Goal: Information Seeking & Learning: Learn about a topic

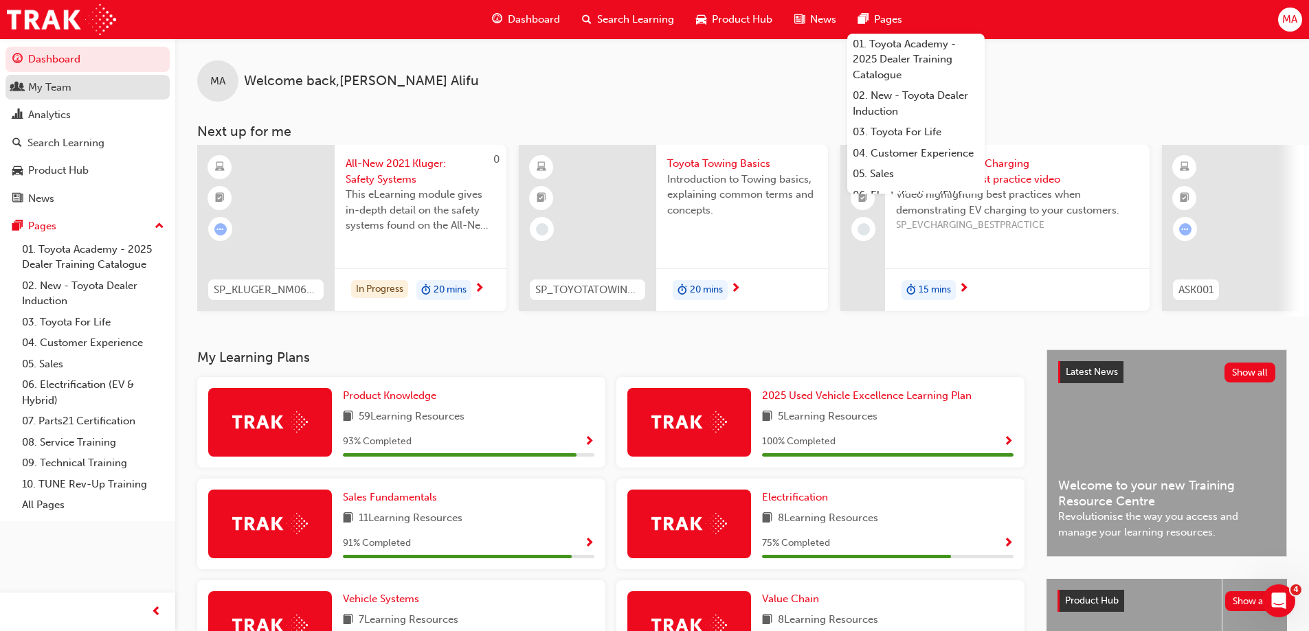
click at [58, 93] on div "My Team" at bounding box center [49, 88] width 43 height 16
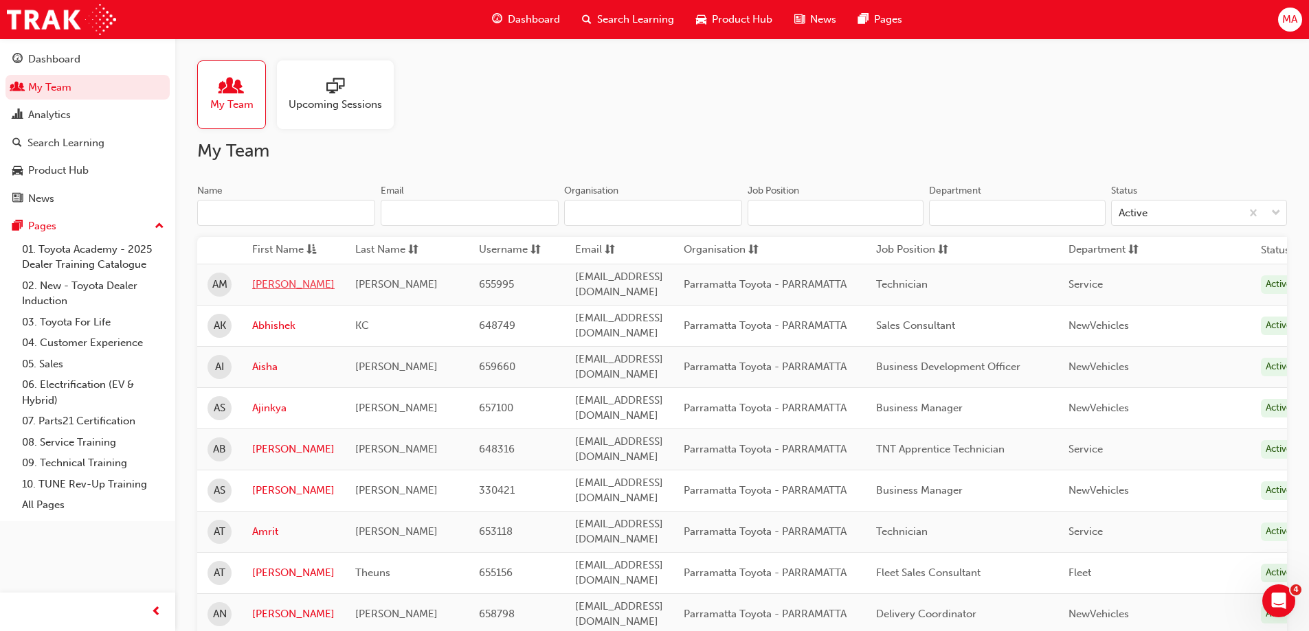
click at [258, 280] on link "[PERSON_NAME]" at bounding box center [293, 285] width 82 height 16
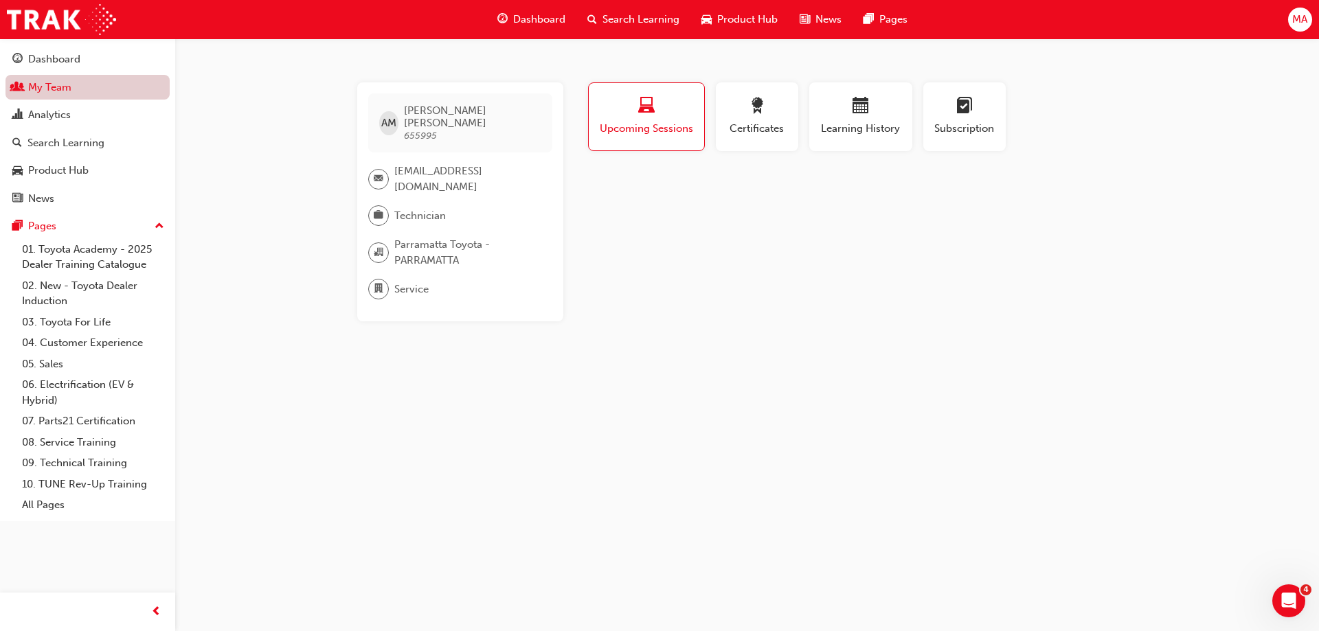
click at [39, 81] on link "My Team" at bounding box center [87, 87] width 164 height 25
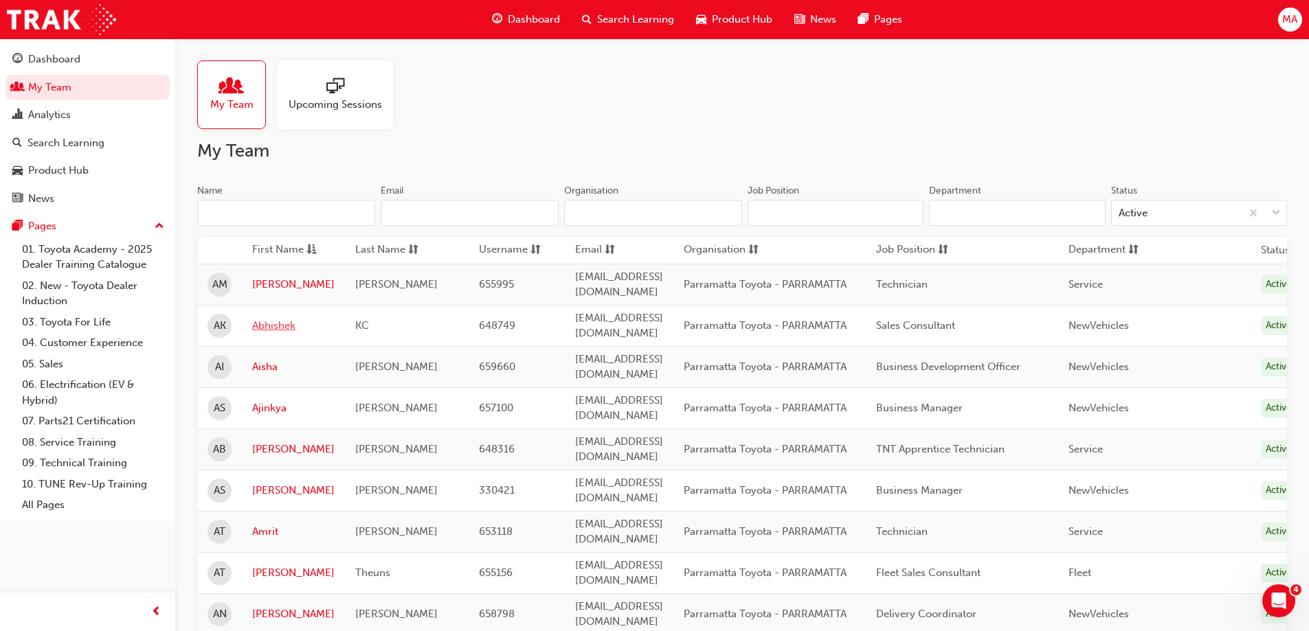
click at [270, 318] on link "Abhishek" at bounding box center [293, 326] width 82 height 16
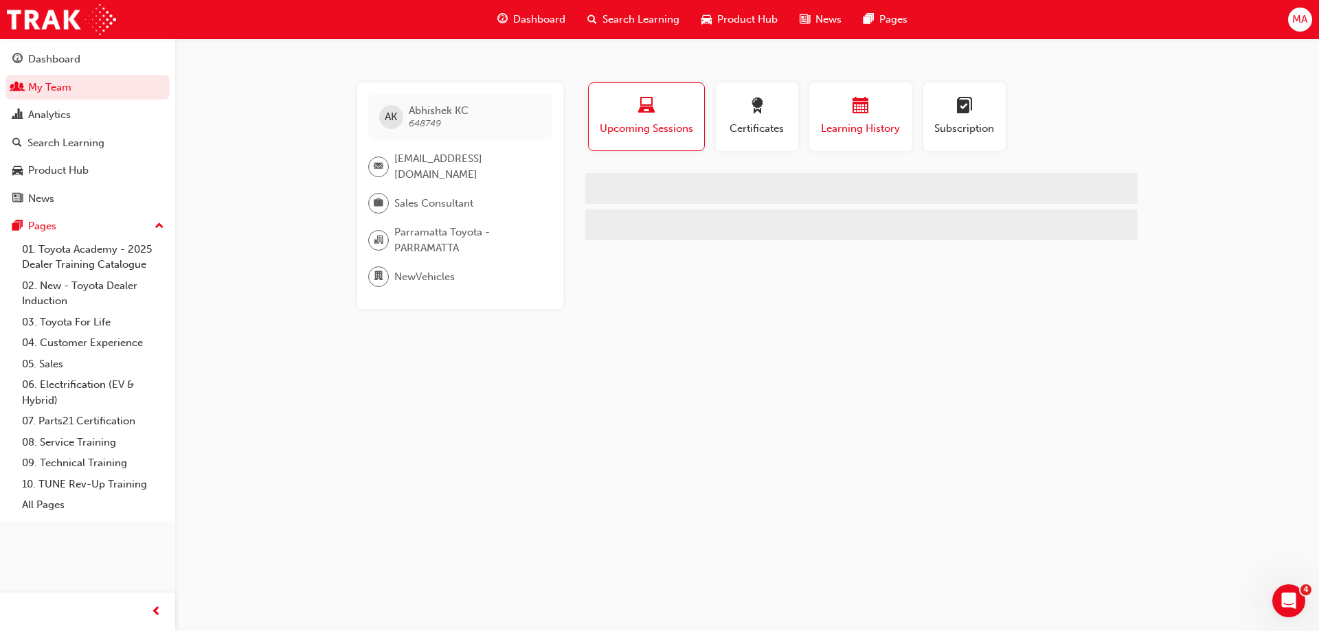
click at [868, 98] on span "calendar-icon" at bounding box center [861, 107] width 16 height 19
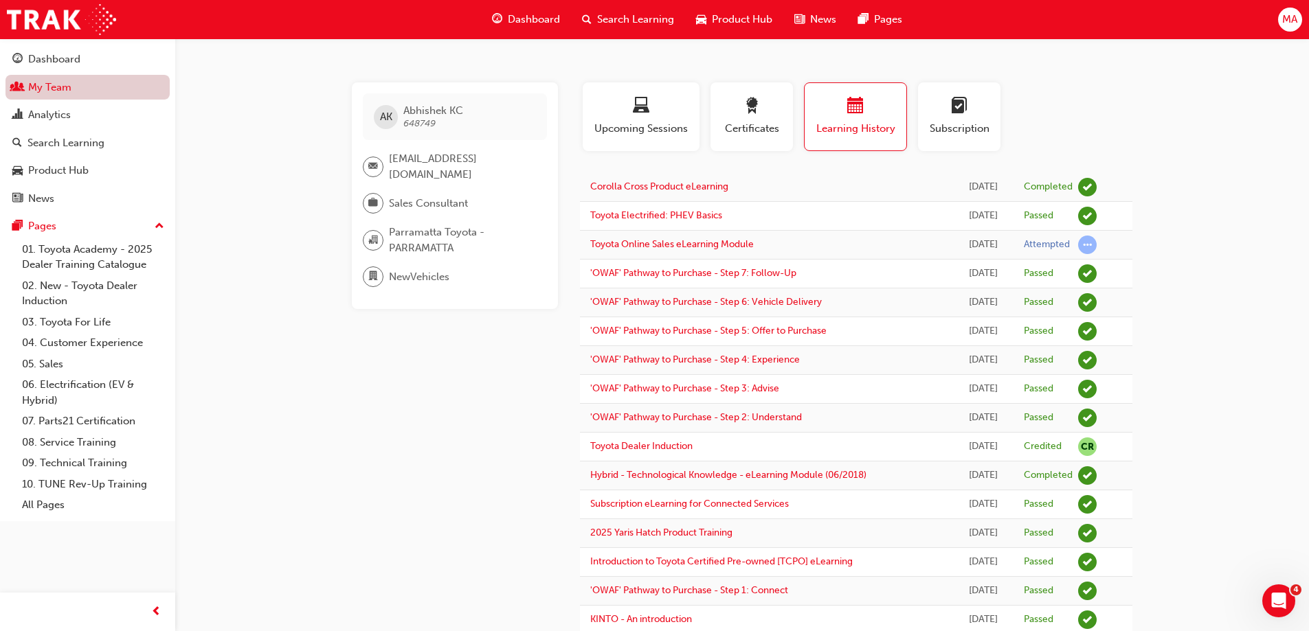
click at [58, 91] on link "My Team" at bounding box center [87, 87] width 164 height 25
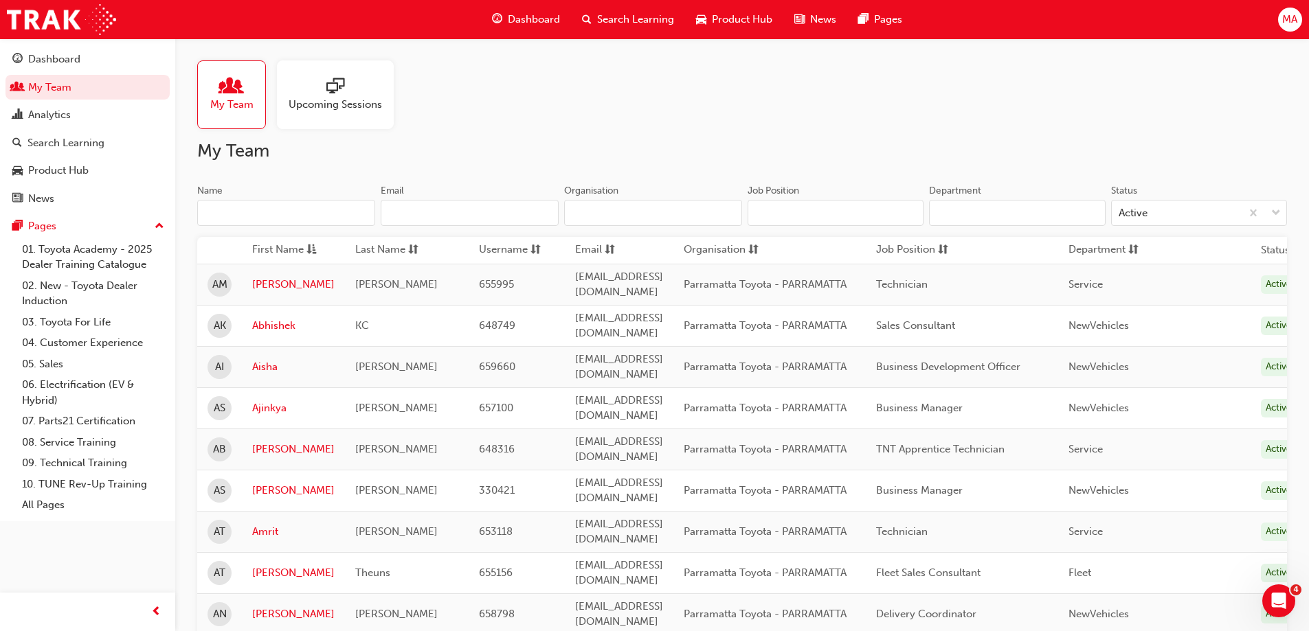
click at [272, 213] on input "Name" at bounding box center [286, 213] width 178 height 26
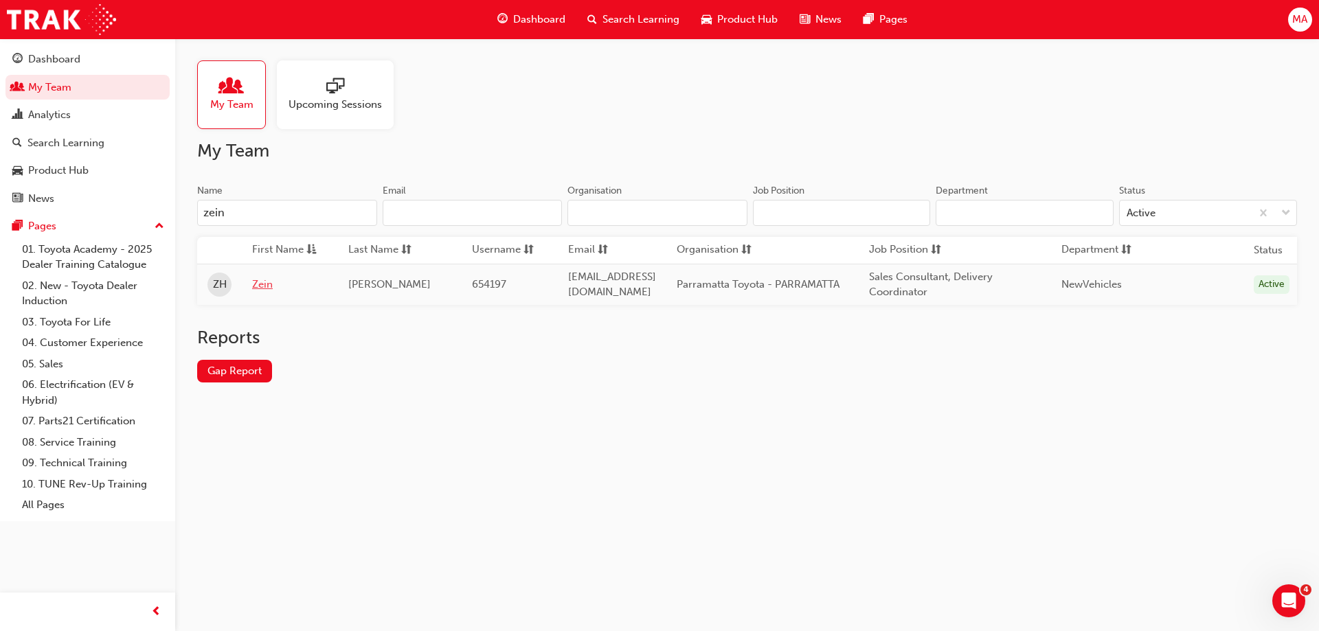
type input "zein"
click at [256, 287] on link "Zein" at bounding box center [290, 285] width 76 height 16
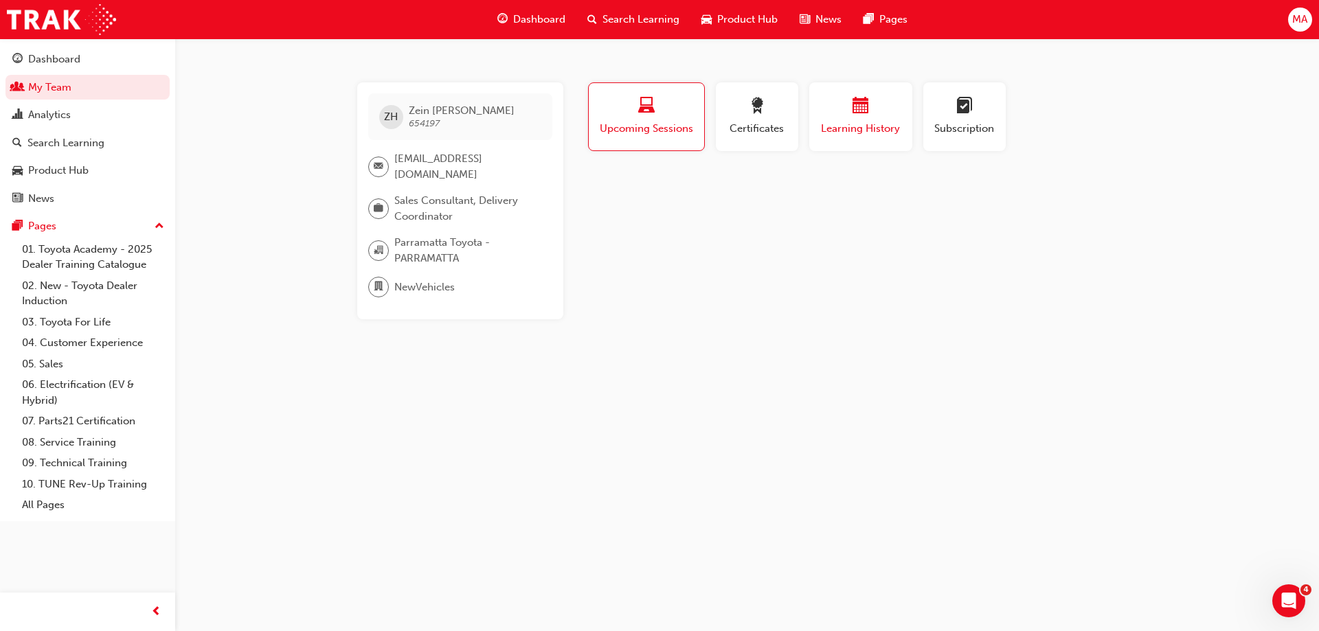
click at [860, 124] on span "Learning History" at bounding box center [861, 129] width 82 height 16
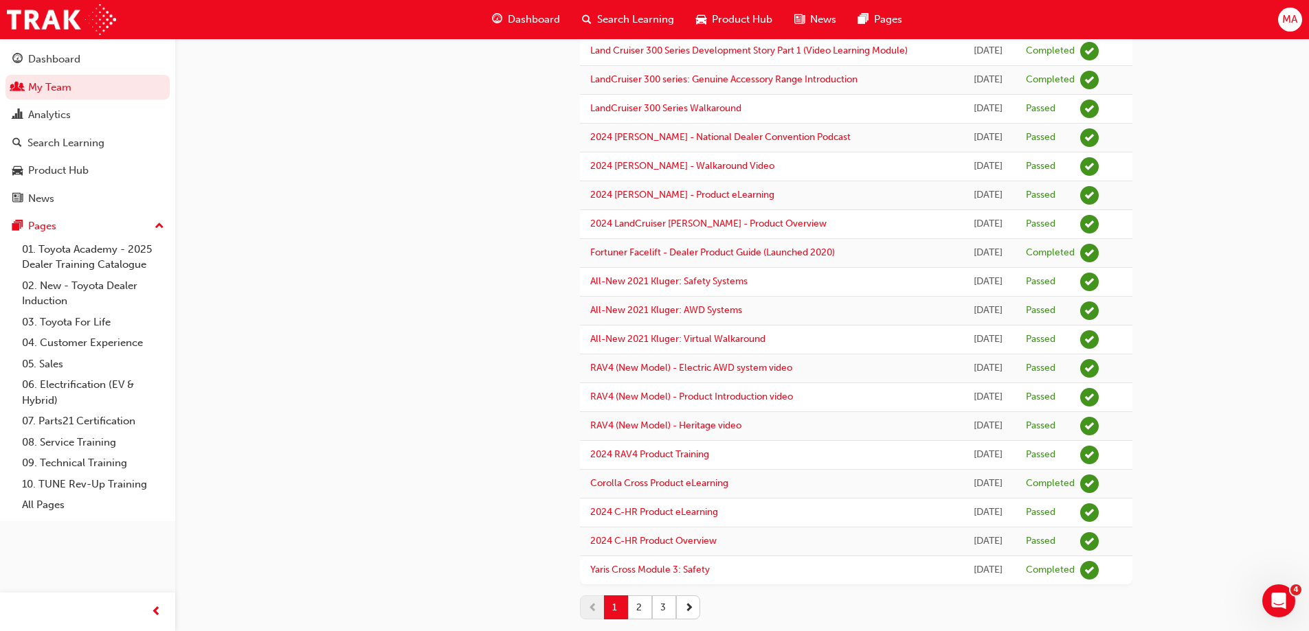
scroll to position [1064, 0]
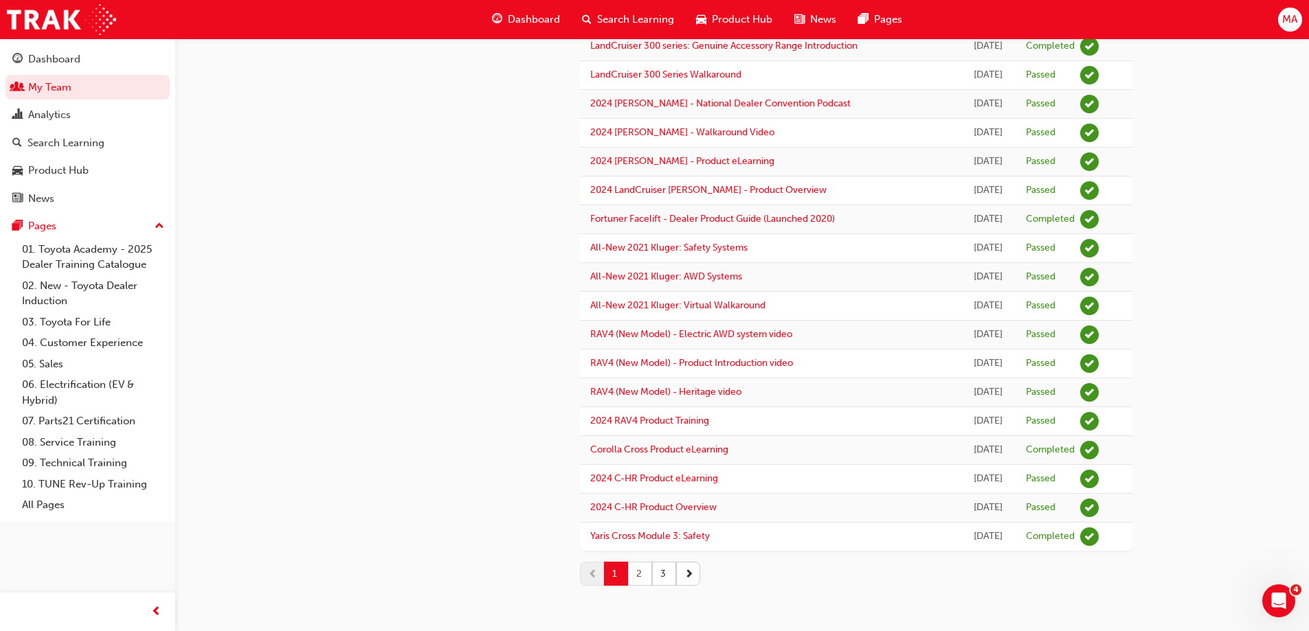
drag, startPoint x: 642, startPoint y: 575, endPoint x: 773, endPoint y: 605, distance: 134.5
click at [641, 575] on button "2" at bounding box center [640, 574] width 24 height 24
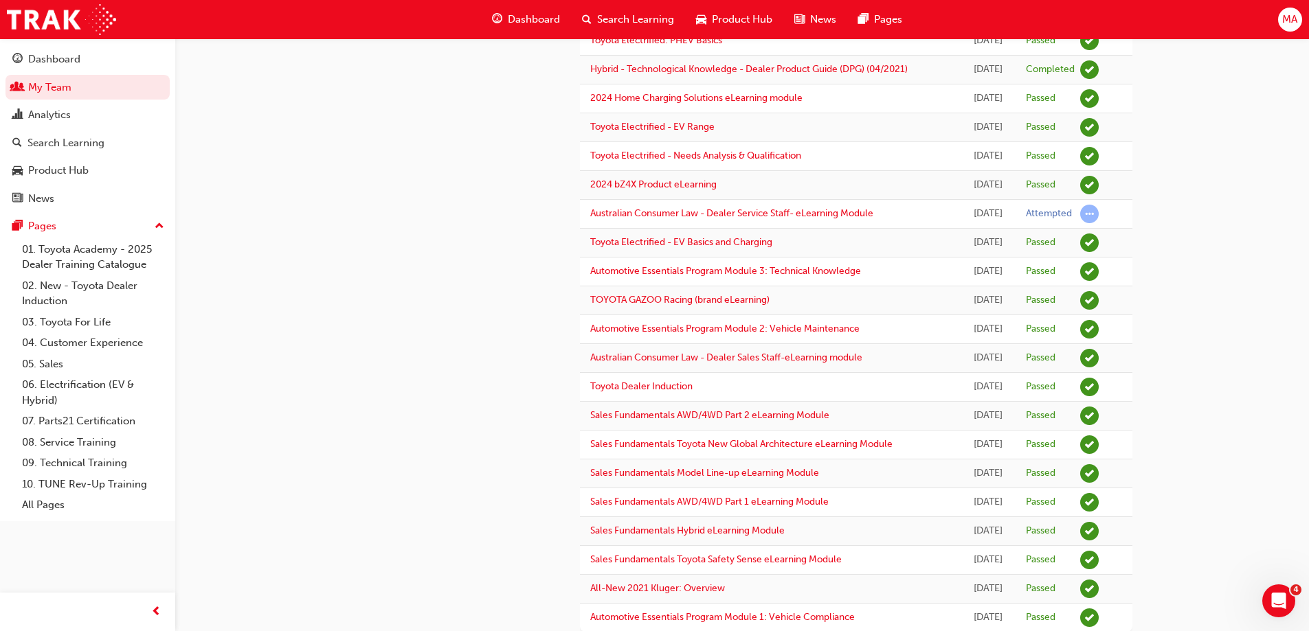
scroll to position [927, 0]
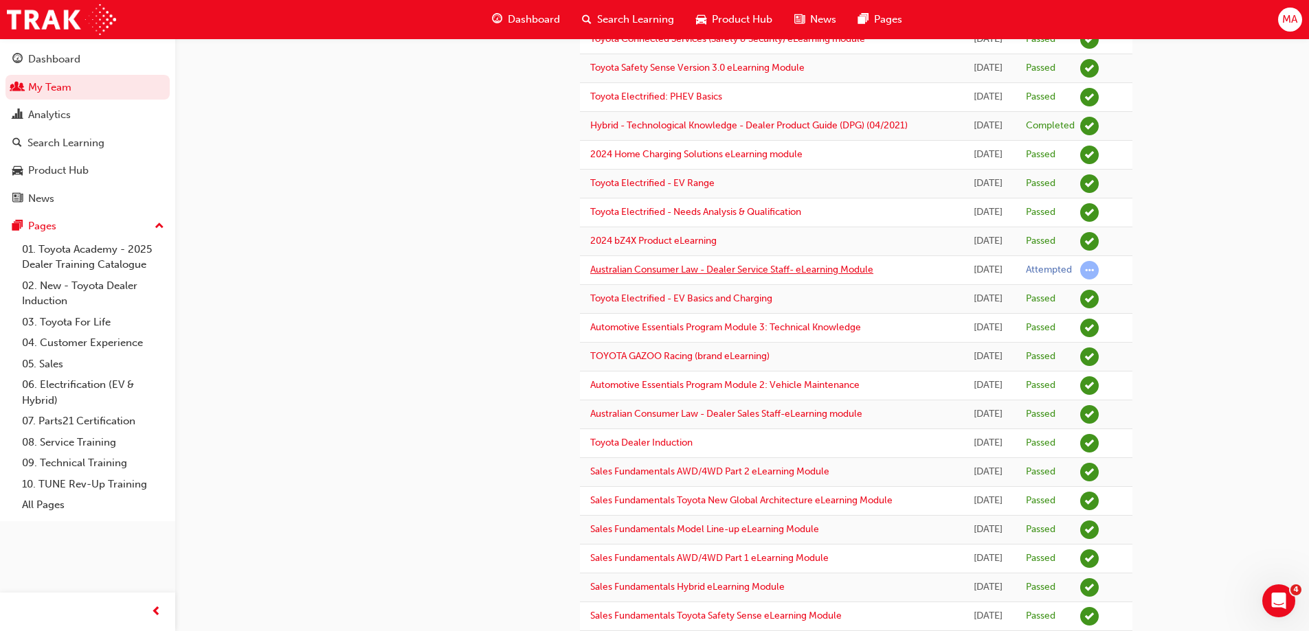
drag, startPoint x: 803, startPoint y: 267, endPoint x: 722, endPoint y: 275, distance: 81.5
click at [722, 275] on link "Australian Consumer Law - Dealer Service Staff- eLearning Module" at bounding box center [731, 270] width 283 height 12
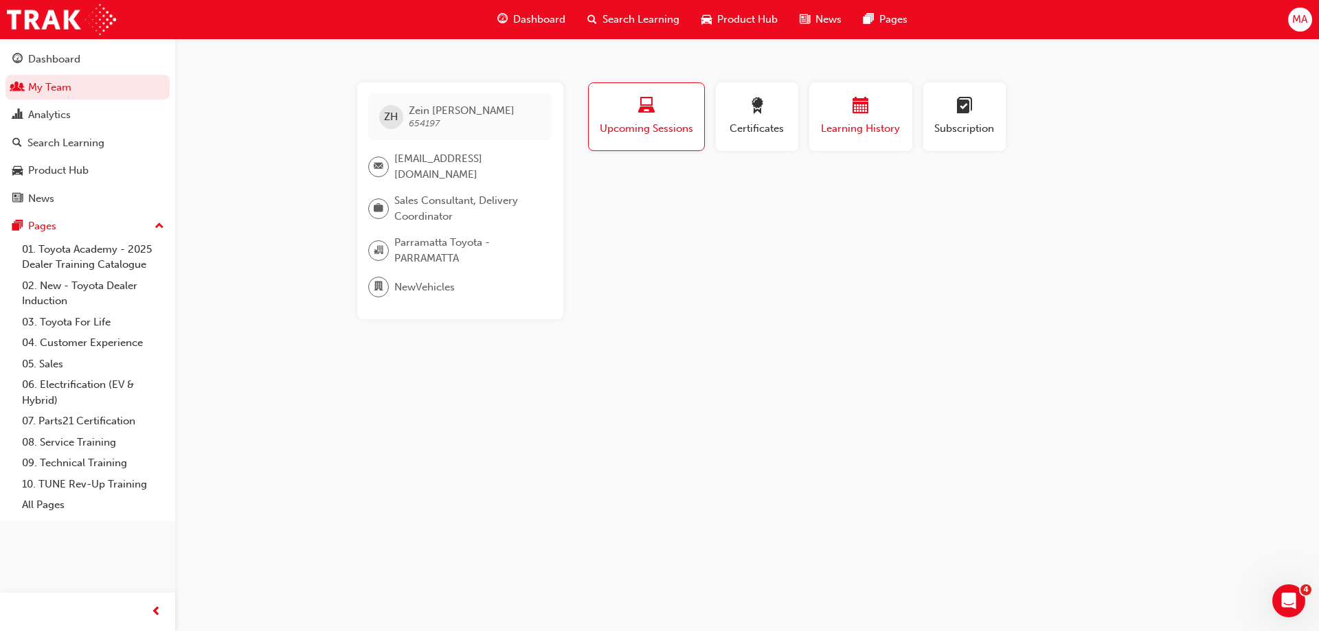
click at [879, 103] on div "button" at bounding box center [861, 108] width 82 height 21
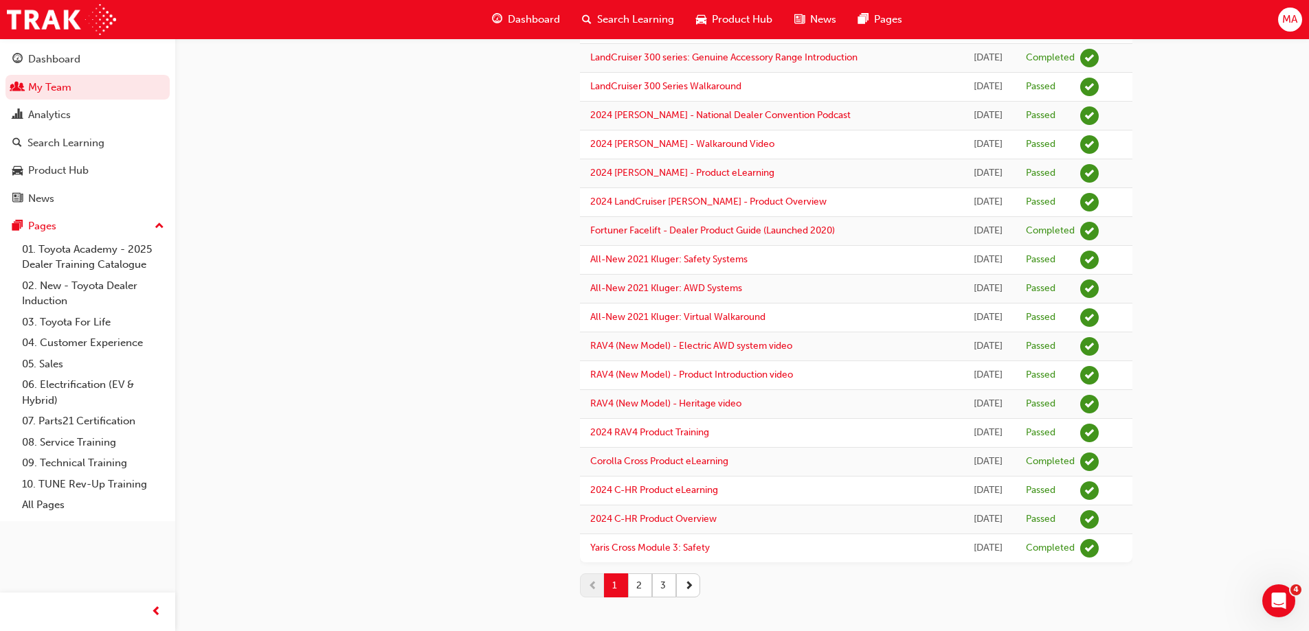
scroll to position [1064, 0]
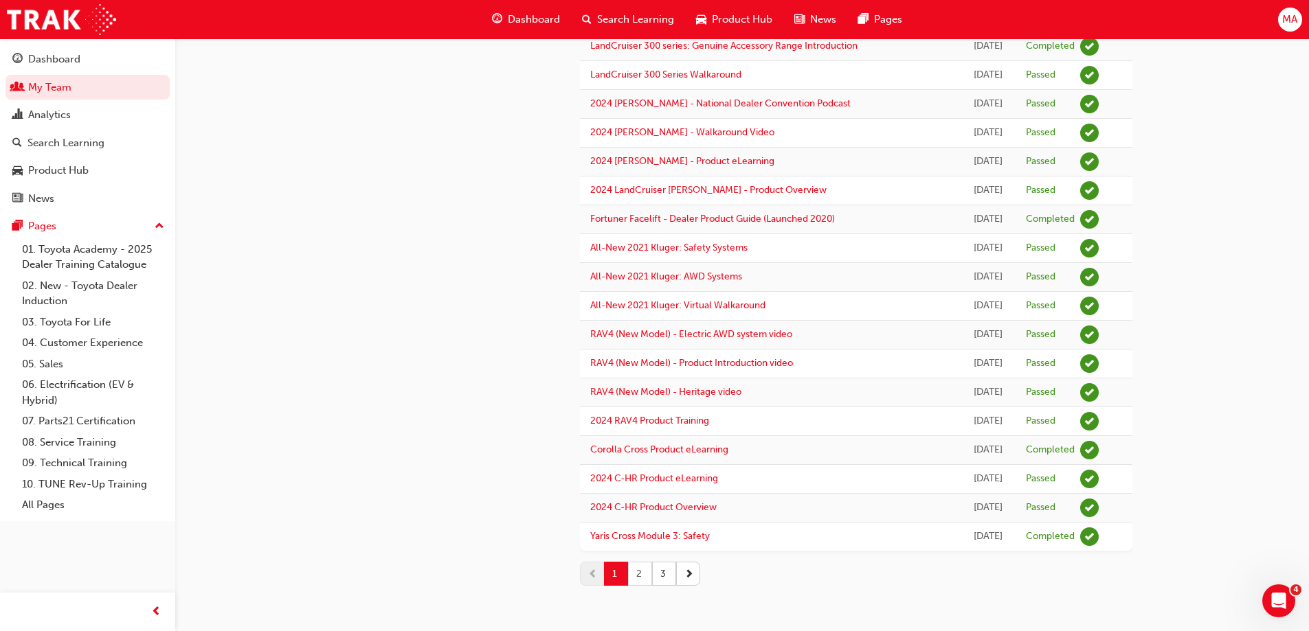
click at [635, 576] on button "2" at bounding box center [640, 574] width 24 height 24
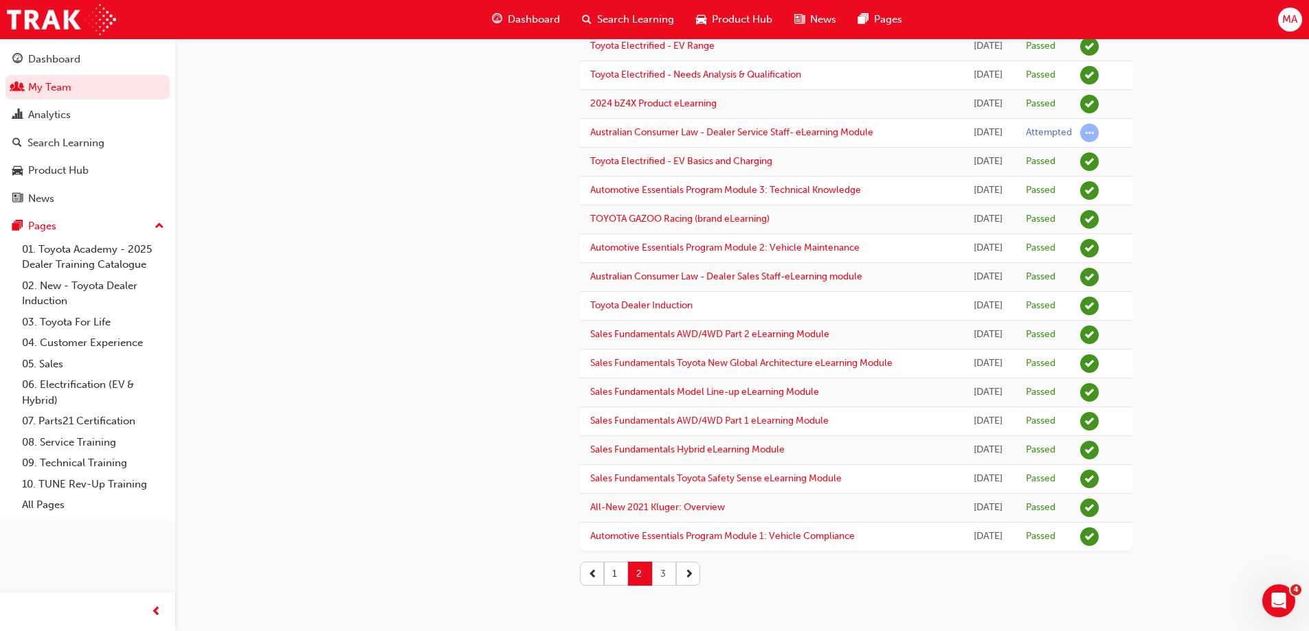
click at [670, 573] on button "3" at bounding box center [664, 574] width 24 height 24
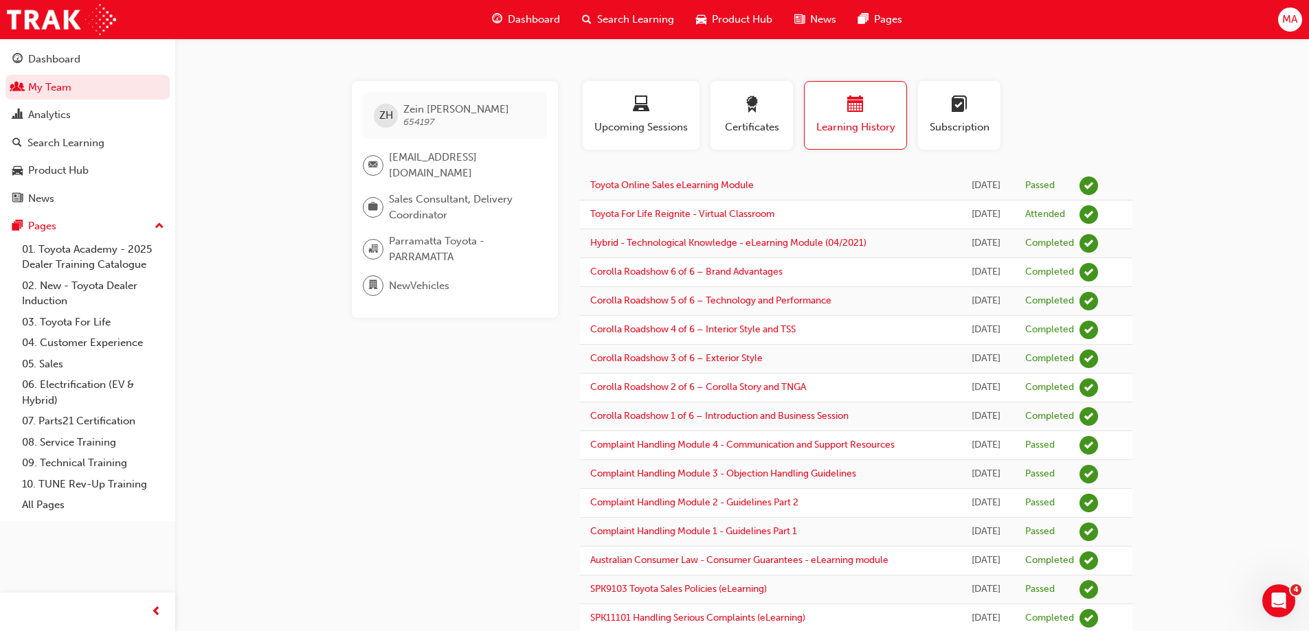
scroll to position [0, 0]
click at [140, 88] on link "My Team" at bounding box center [87, 87] width 164 height 25
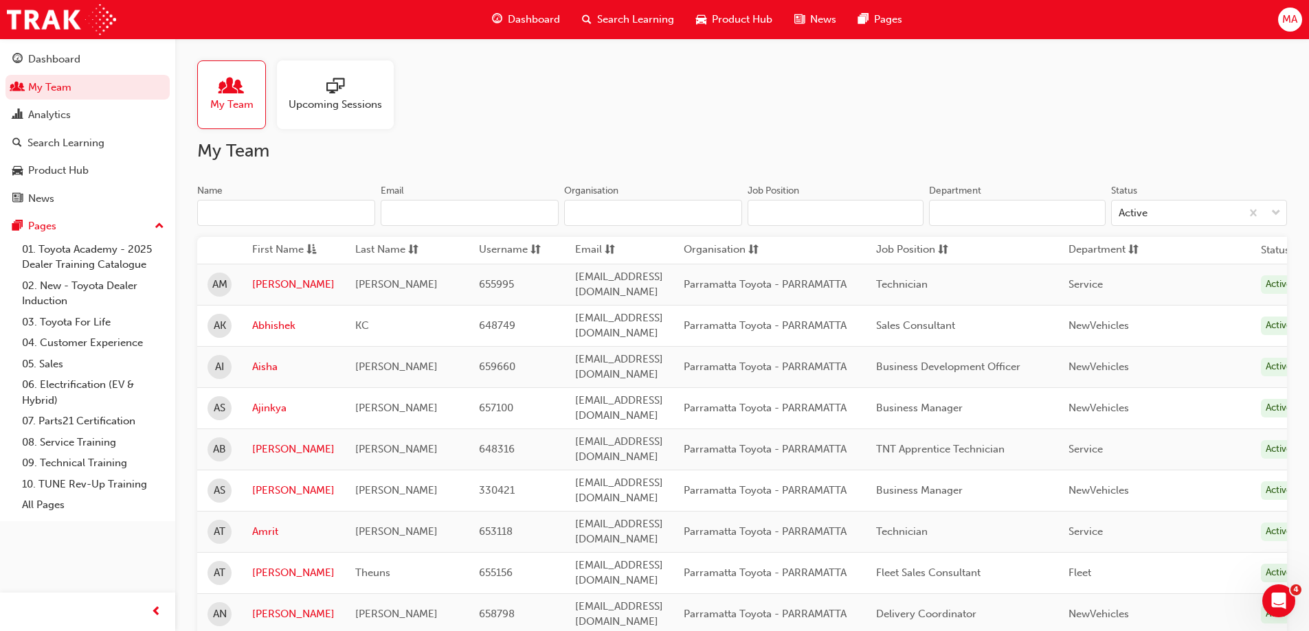
click at [251, 201] on input "Name" at bounding box center [286, 213] width 178 height 26
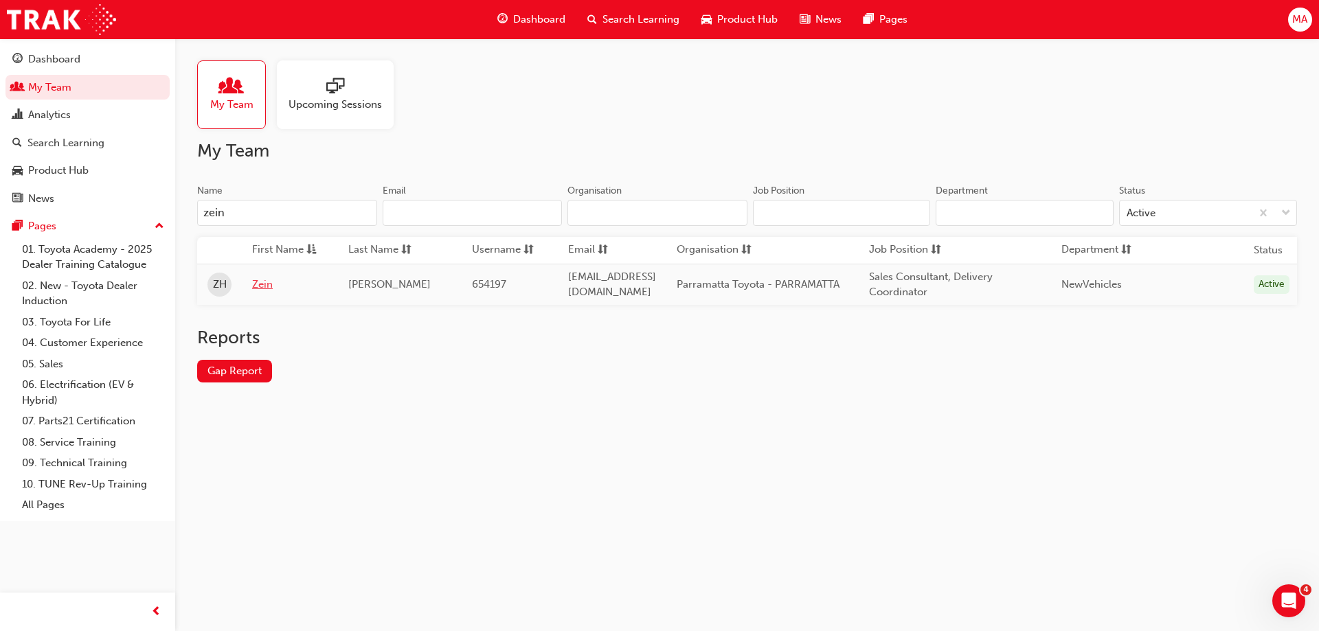
type input "zein"
click at [256, 280] on link "Zein" at bounding box center [290, 285] width 76 height 16
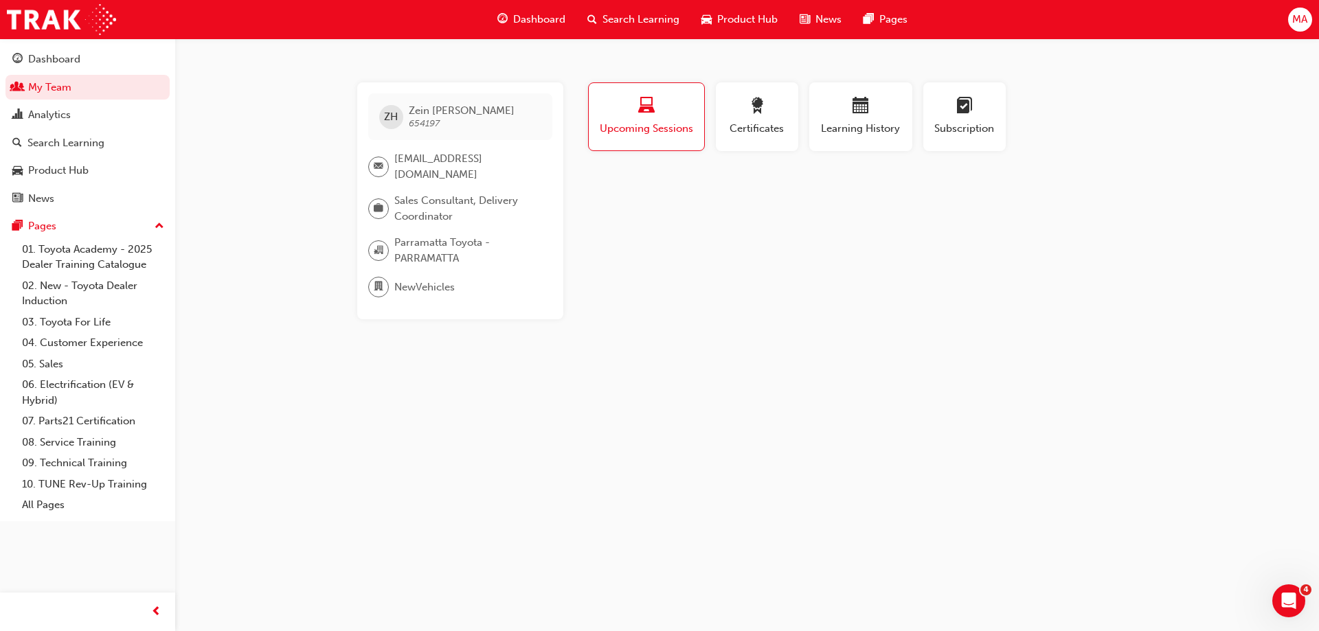
click at [663, 124] on span "Upcoming Sessions" at bounding box center [646, 129] width 95 height 16
click at [775, 135] on span "Certificates" at bounding box center [757, 129] width 62 height 16
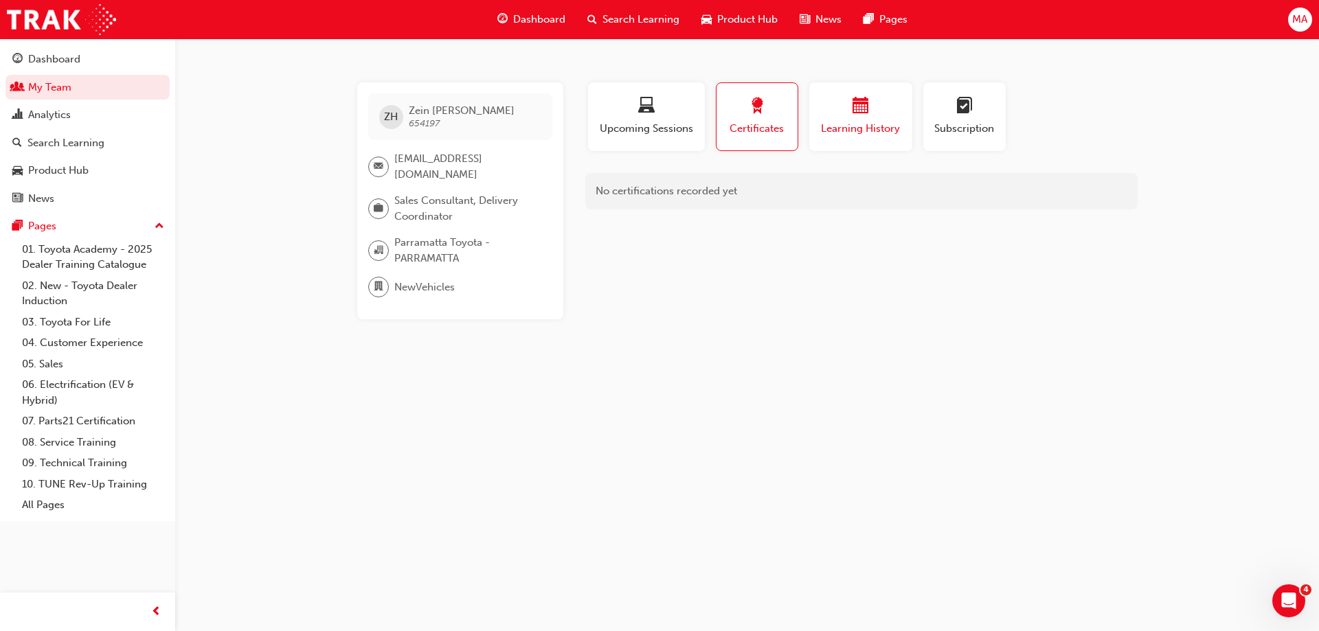
click at [896, 113] on div "button" at bounding box center [861, 108] width 82 height 21
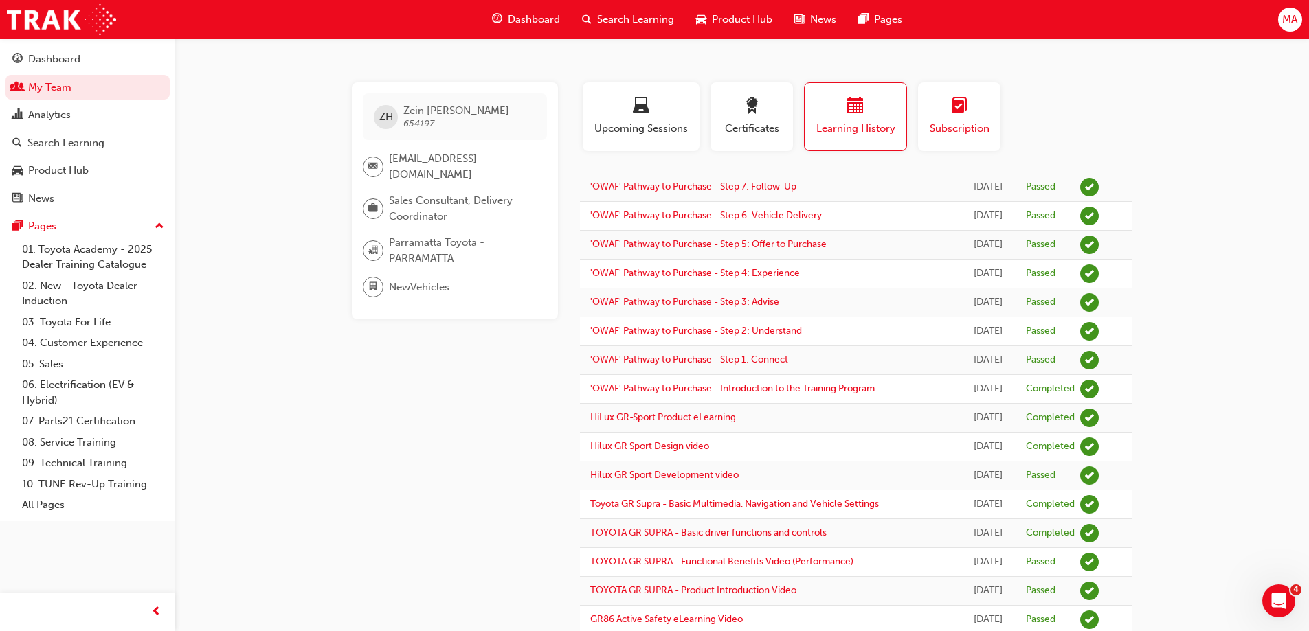
click at [965, 115] on span "learningplan-icon" at bounding box center [959, 107] width 16 height 19
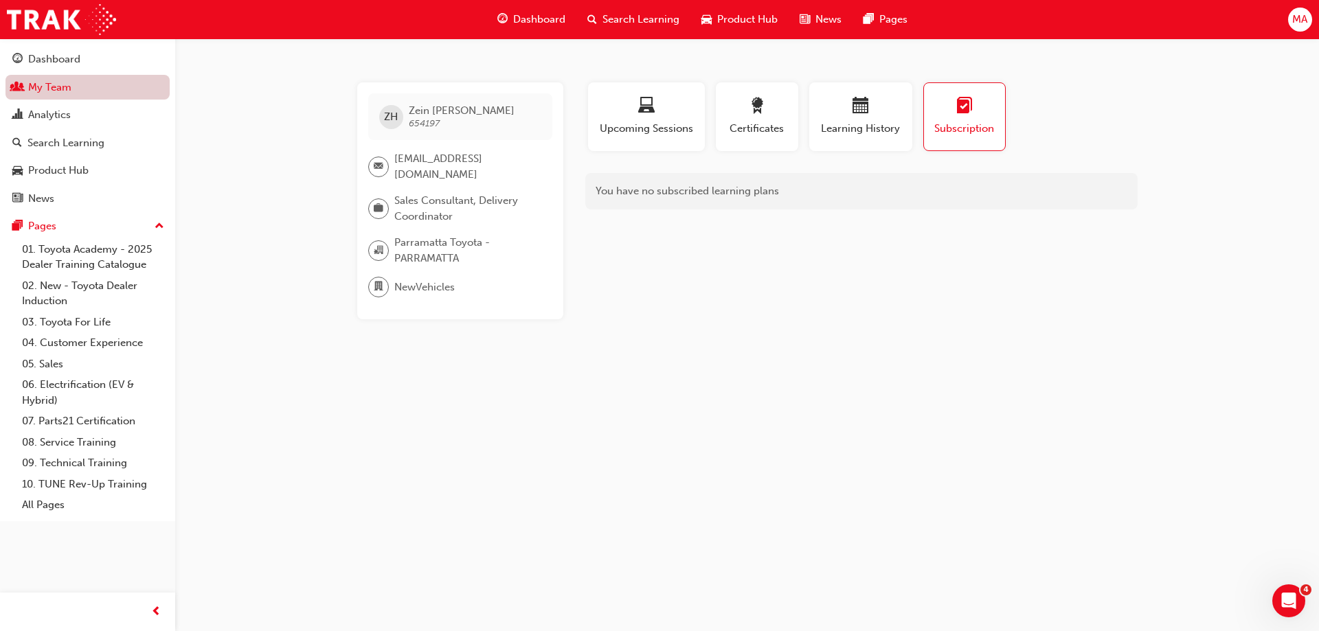
click at [120, 88] on link "My Team" at bounding box center [87, 87] width 164 height 25
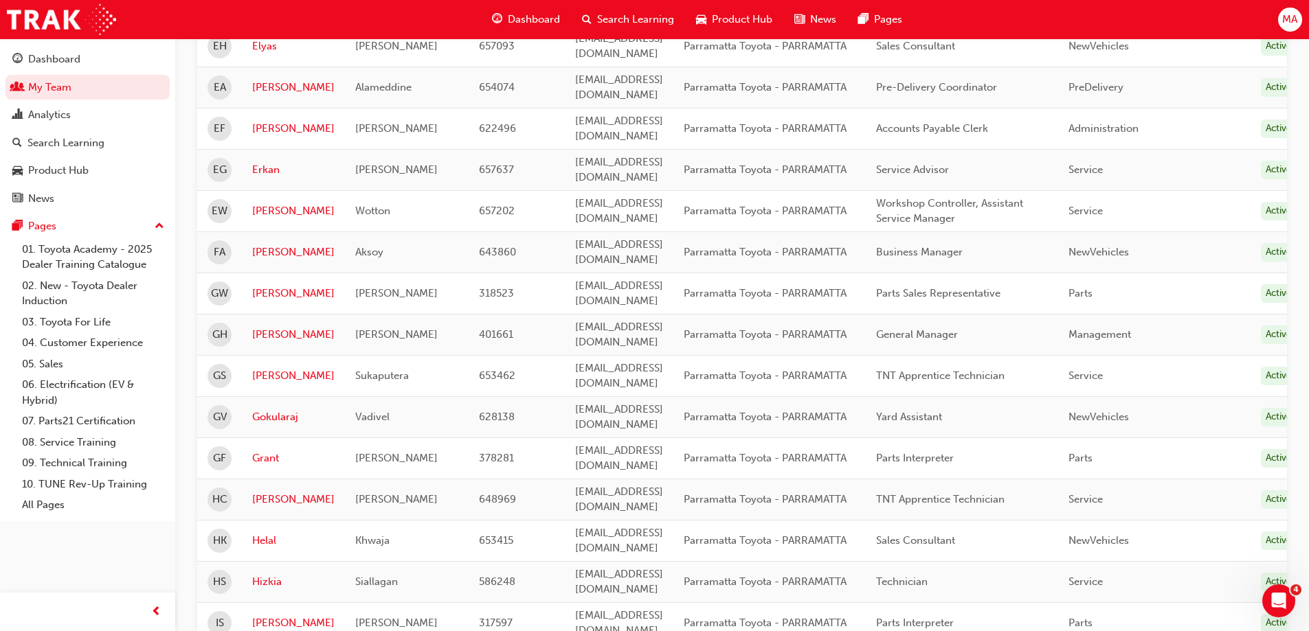
scroll to position [1663, 0]
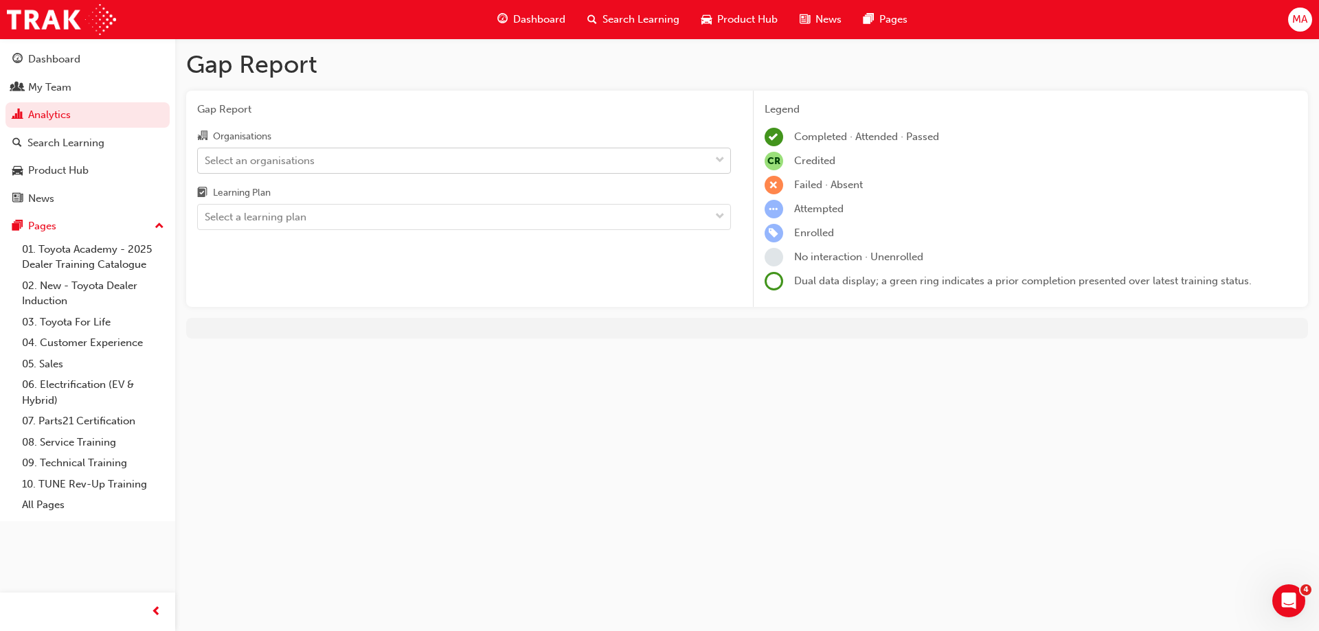
click at [234, 150] on div "Select an organisations" at bounding box center [454, 160] width 512 height 24
click at [206, 154] on input "Organisations Select an organisations" at bounding box center [205, 160] width 1 height 12
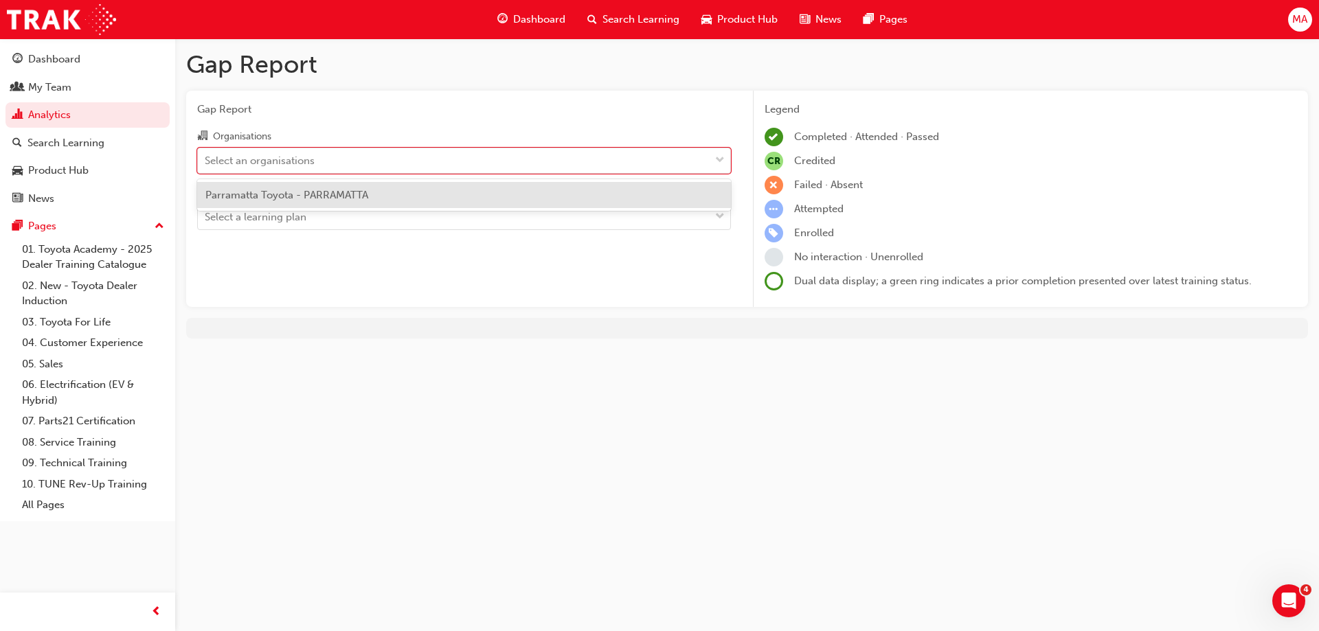
click at [263, 196] on span "Parramatta Toyota - PARRAMATTA" at bounding box center [286, 195] width 163 height 12
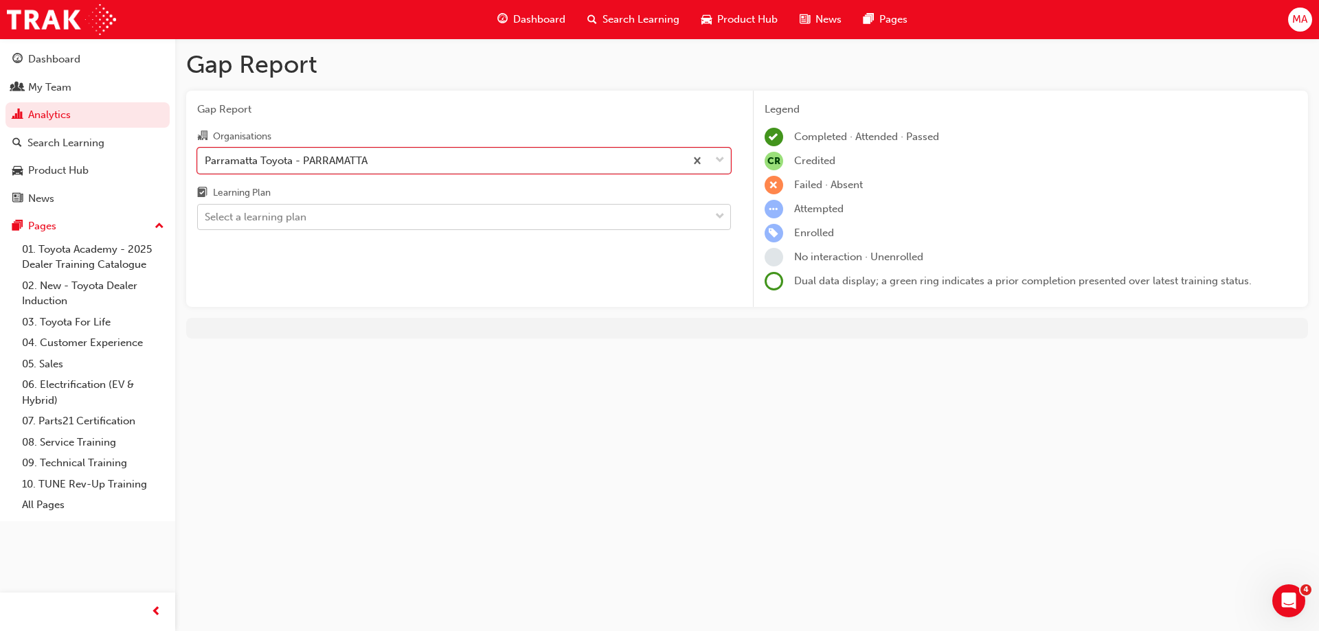
click at [249, 214] on div "Select a learning plan" at bounding box center [256, 218] width 102 height 16
click at [206, 214] on input "Learning Plan Select a learning plan" at bounding box center [205, 217] width 1 height 12
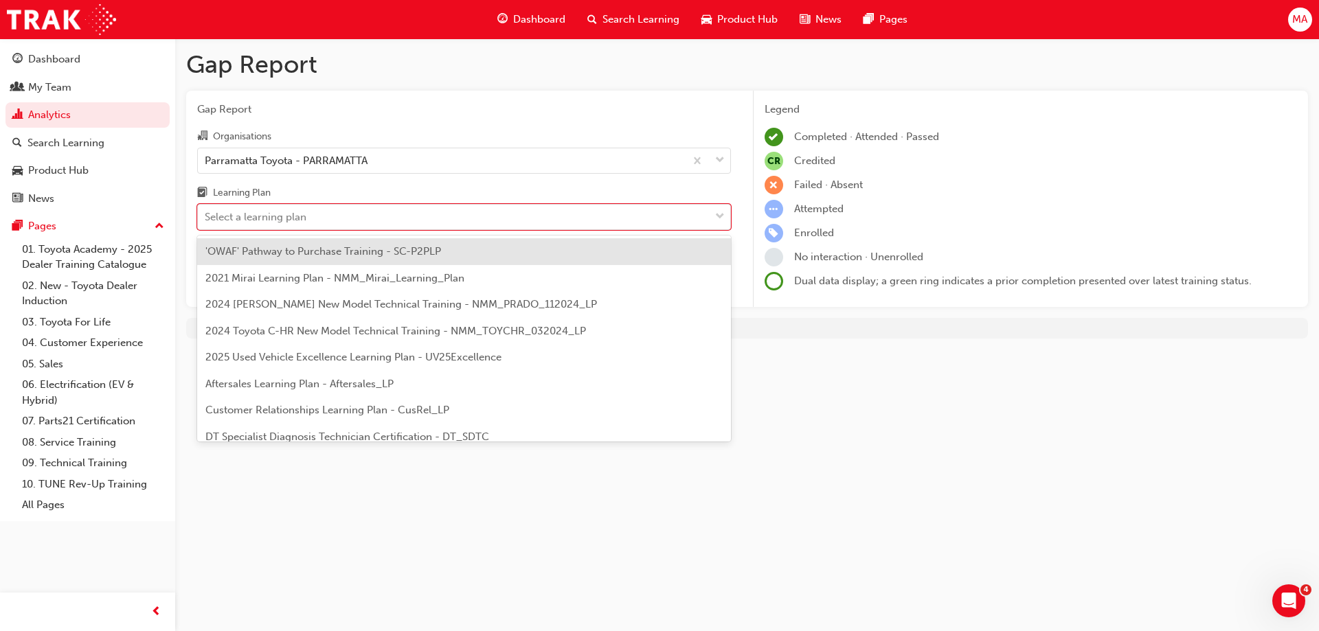
click at [937, 438] on div "Gap Report Gap Report Organisations Parramatta Toyota - PARRAMATTA Learning Pla…" at bounding box center [659, 315] width 1319 height 631
click at [293, 210] on div "Select a learning plan" at bounding box center [256, 218] width 102 height 16
click at [206, 211] on input "Learning Plan option 'OWAF' Pathway to Purchase Training - SC-P2PLP focused, 1 …" at bounding box center [205, 217] width 1 height 12
click at [283, 255] on span "'OWAF' Pathway to Purchase Training - SC-P2PLP" at bounding box center [323, 251] width 236 height 12
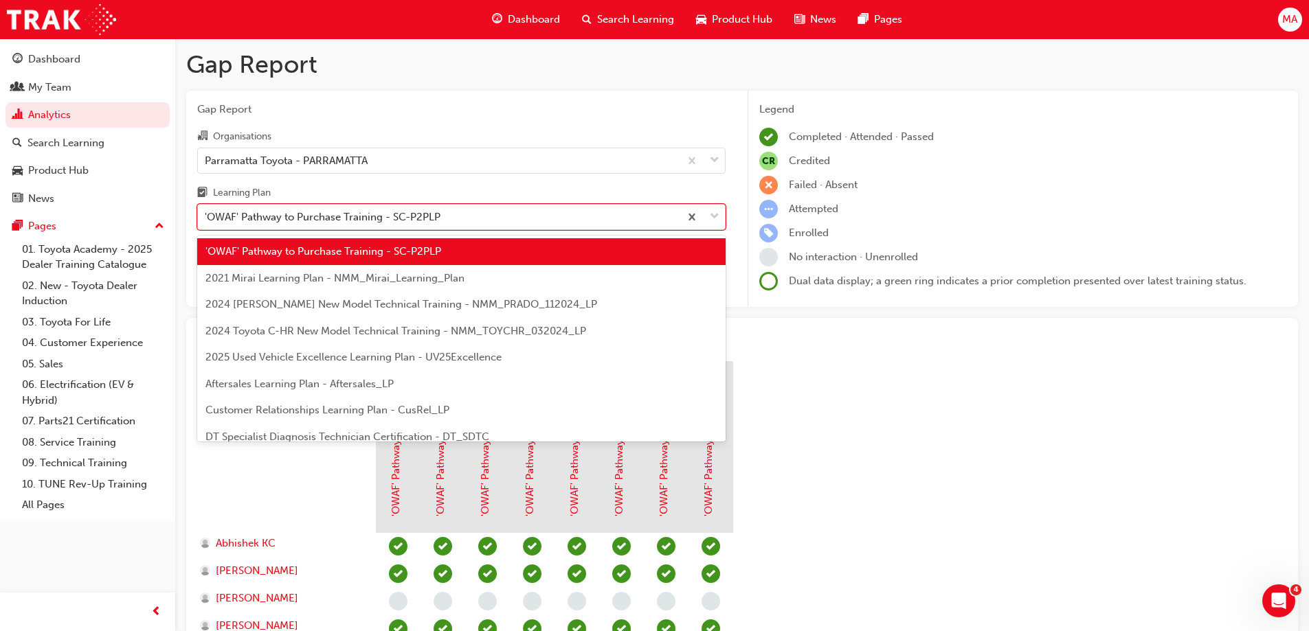
click at [642, 213] on div "'OWAF' Pathway to Purchase Training - SC-P2PLP" at bounding box center [439, 217] width 482 height 24
click at [206, 213] on input "Learning Plan option 'OWAF' Pathway to Purchase Training - SC-P2PLP, selected. …" at bounding box center [205, 217] width 1 height 12
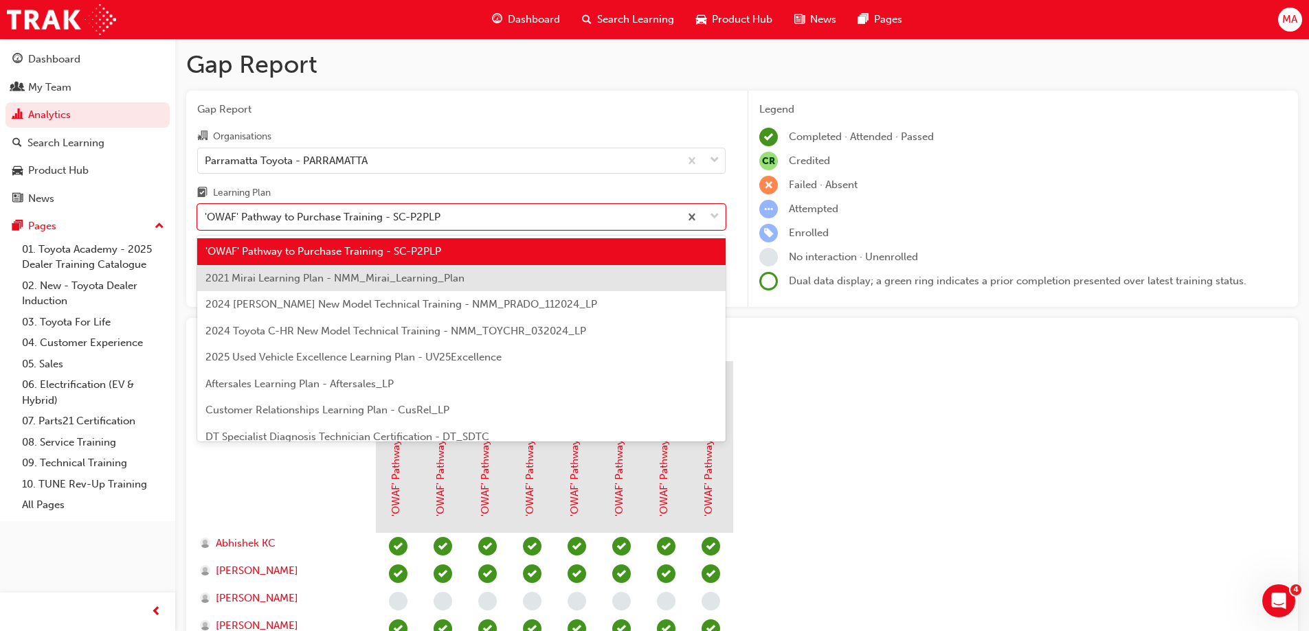
click at [395, 283] on span "2021 Mirai Learning Plan - NMM_Mirai_Learning_Plan" at bounding box center [334, 278] width 259 height 12
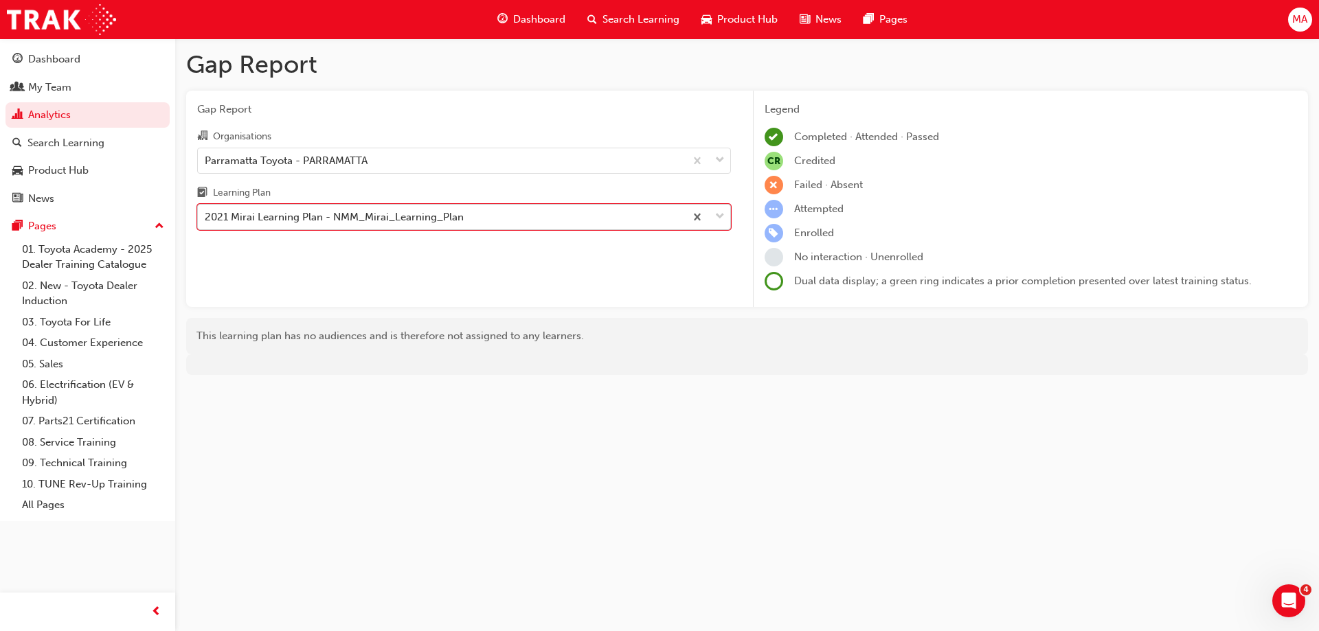
click at [428, 207] on div "2021 Mirai Learning Plan - NMM_Mirai_Learning_Plan" at bounding box center [441, 217] width 487 height 24
click at [206, 211] on input "Learning Plan option 2021 Mirai Learning Plan - NMM_Mirai_Learning_Plan, select…" at bounding box center [205, 217] width 1 height 12
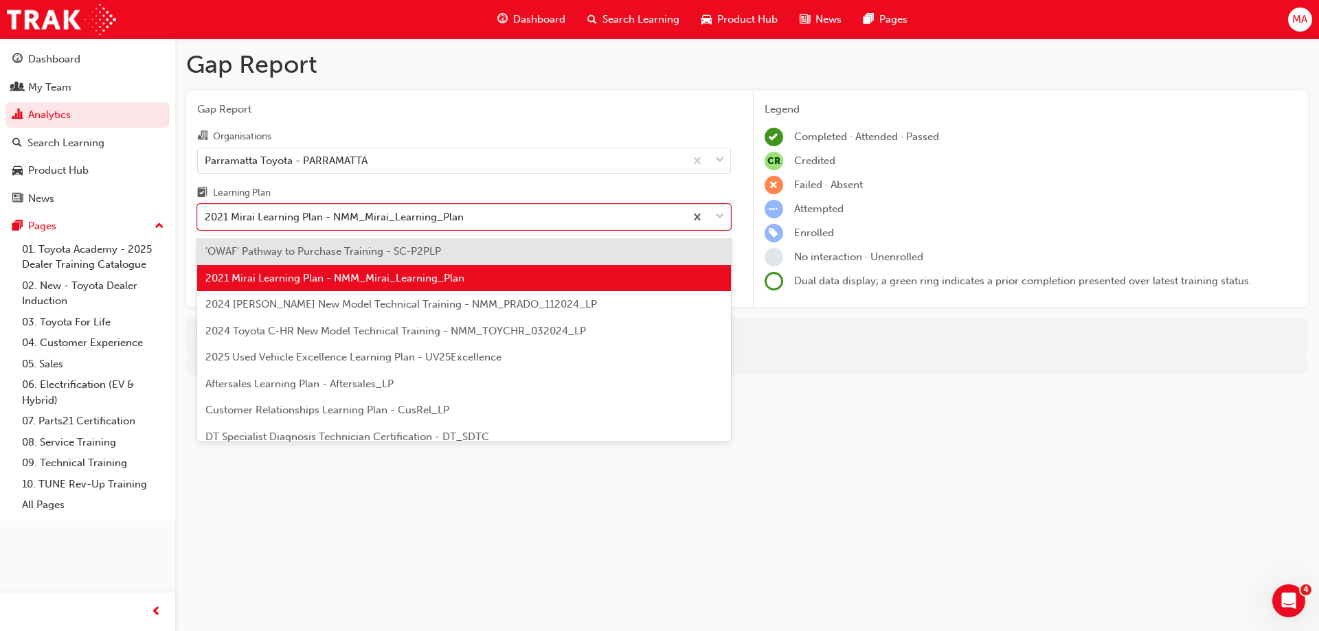
click at [412, 305] on span "2024 [PERSON_NAME] New Model Technical Training - NMM_PRADO_112024_LP" at bounding box center [401, 304] width 392 height 12
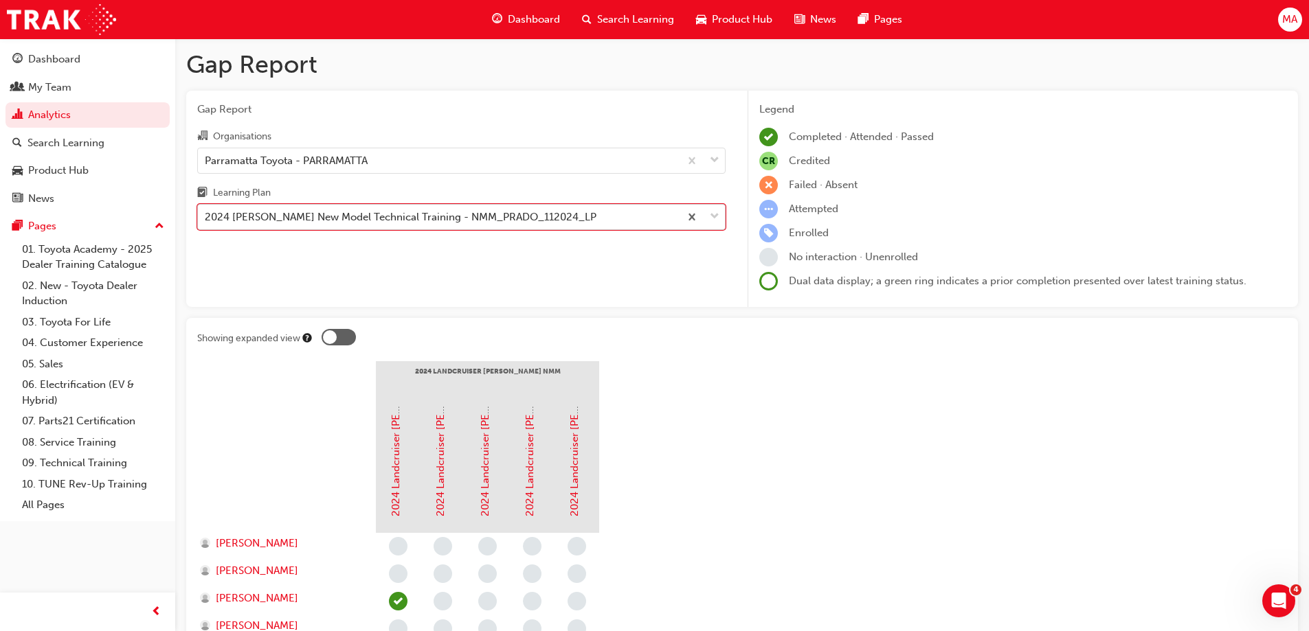
click at [550, 216] on div "2024 [PERSON_NAME] New Model Technical Training - NMM_PRADO_112024_LP" at bounding box center [439, 217] width 482 height 24
click at [206, 216] on input "Learning Plan option 2024 [PERSON_NAME] New Model Technical Training - NMM_PRAD…" at bounding box center [205, 217] width 1 height 12
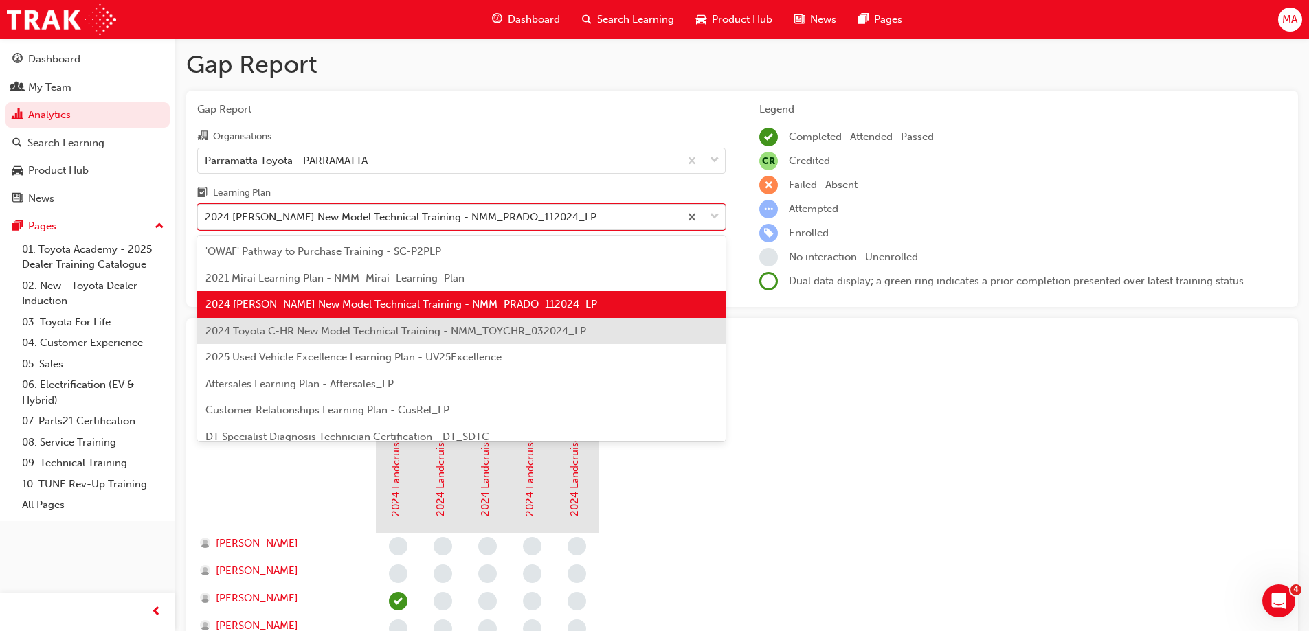
click at [434, 335] on span "2024 Toyota C-HR New Model Technical Training - NMM_TOYCHR_032024_LP" at bounding box center [395, 331] width 381 height 12
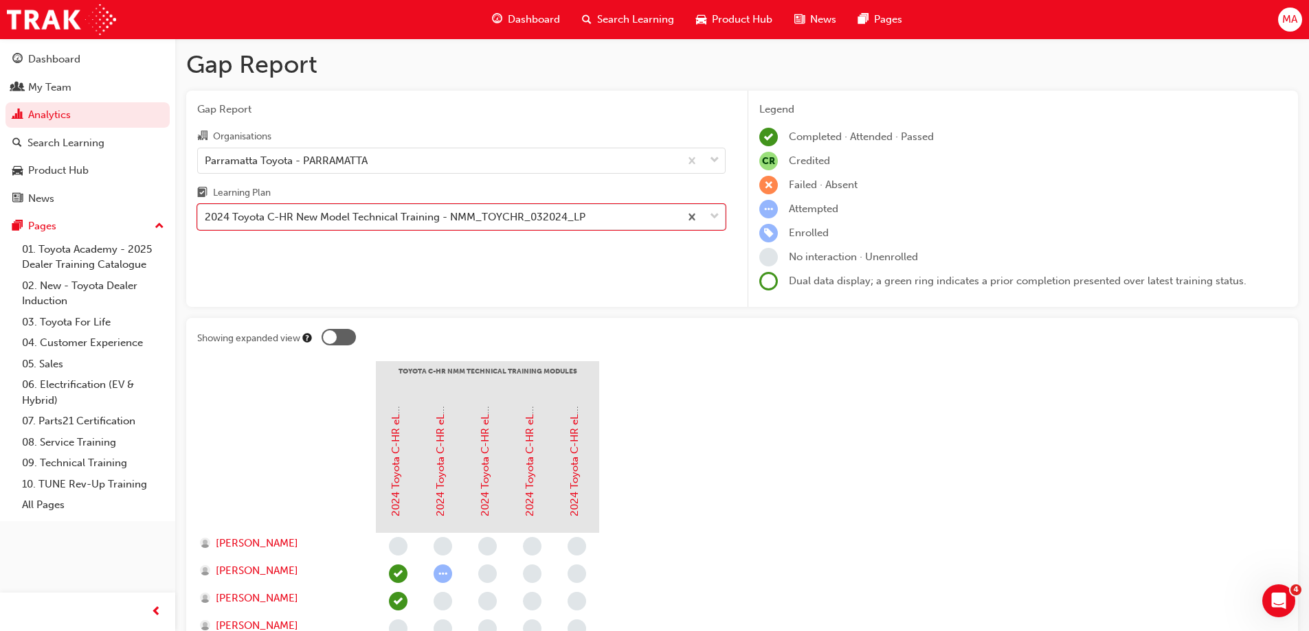
drag, startPoint x: 436, startPoint y: 201, endPoint x: 469, endPoint y: 234, distance: 46.2
click at [436, 201] on div "Learning Plan" at bounding box center [461, 195] width 528 height 20
click at [206, 211] on input "Learning Plan option 2024 Toyota C-HR New Model Technical Training - NMM_TOYCHR…" at bounding box center [205, 217] width 1 height 12
click at [455, 221] on div "2024 Toyota C-HR New Model Technical Training - NMM_TOYCHR_032024_LP" at bounding box center [395, 218] width 381 height 16
click at [206, 221] on input "Learning Plan option 2024 Toyota C-HR New Model Technical Training - NMM_TOYCHR…" at bounding box center [205, 217] width 1 height 12
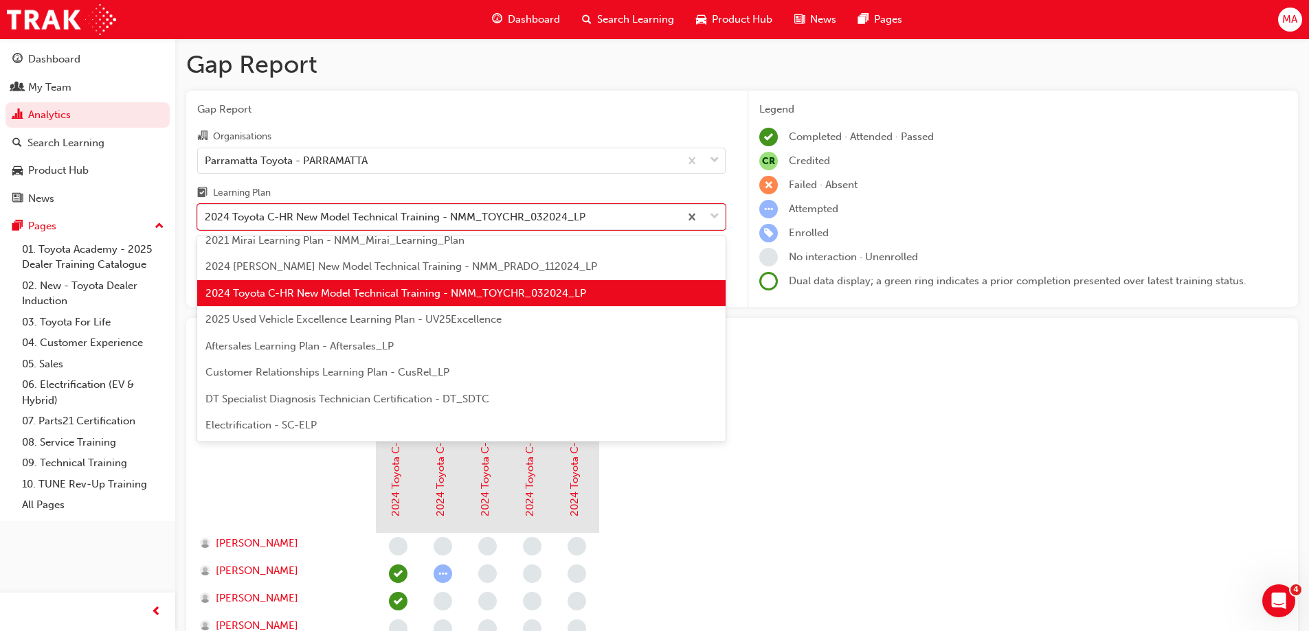
scroll to position [69, 0]
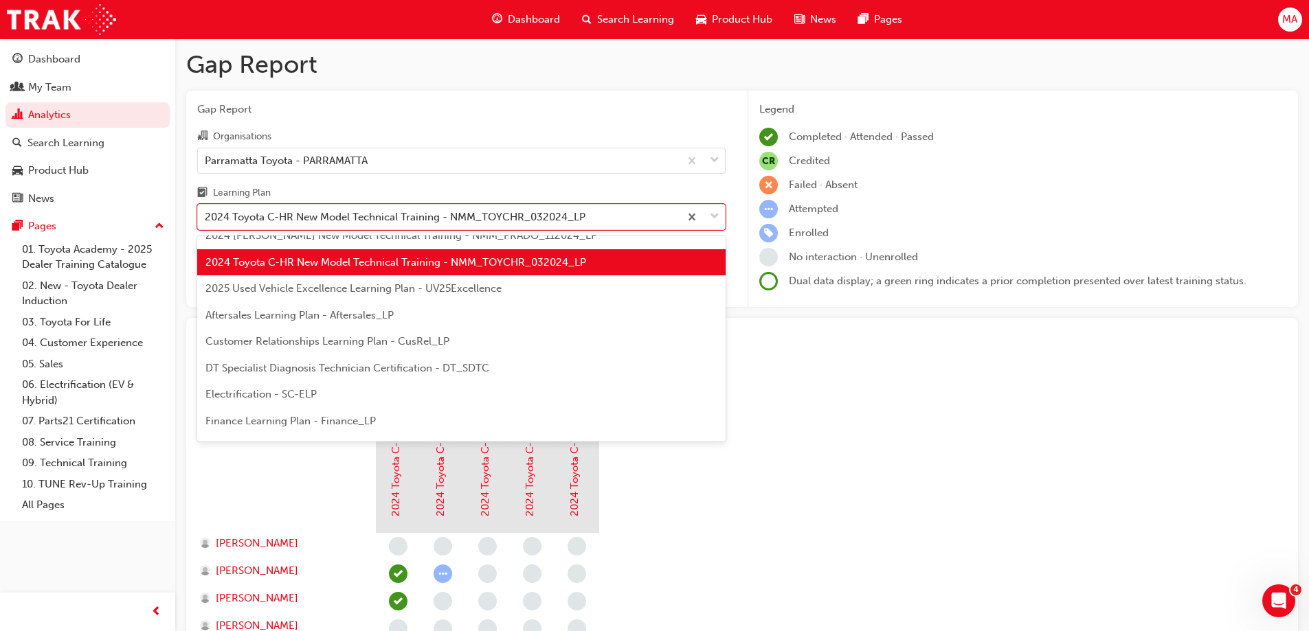
click at [308, 316] on span "Aftersales Learning Plan - Aftersales_LP" at bounding box center [299, 315] width 188 height 12
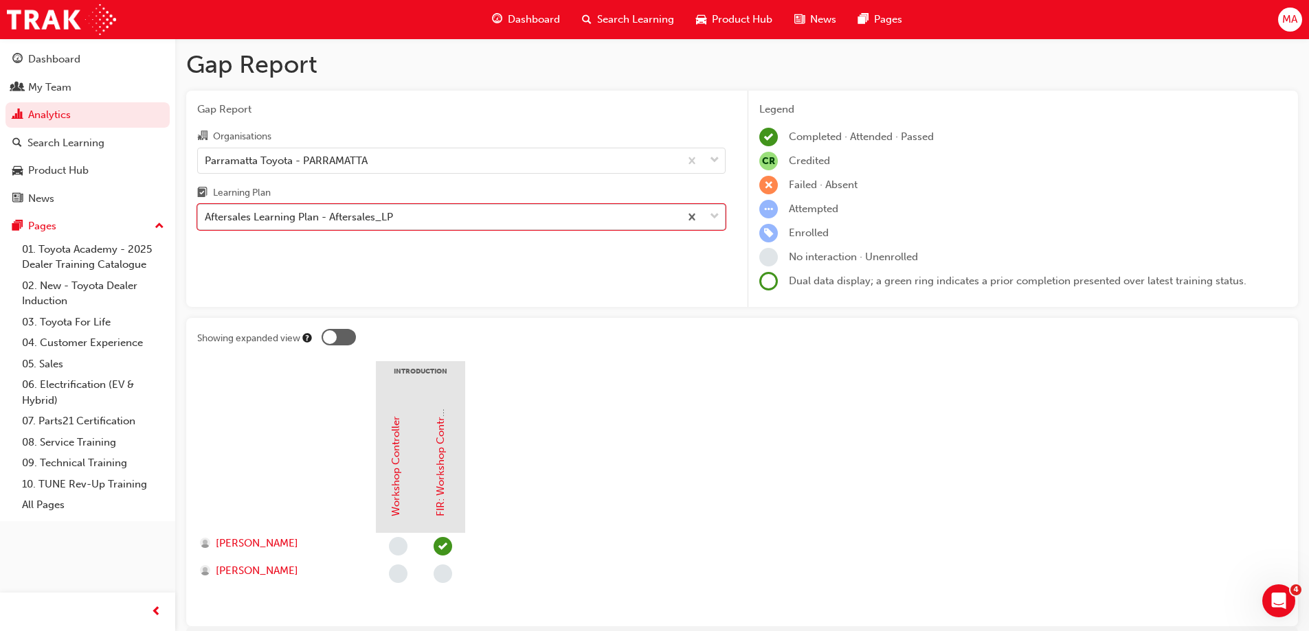
click at [466, 216] on div "Aftersales Learning Plan - Aftersales_LP" at bounding box center [439, 217] width 482 height 24
click at [206, 216] on input "Learning Plan option Aftersales Learning Plan - Aftersales_LP, selected. 0 resu…" at bounding box center [205, 217] width 1 height 12
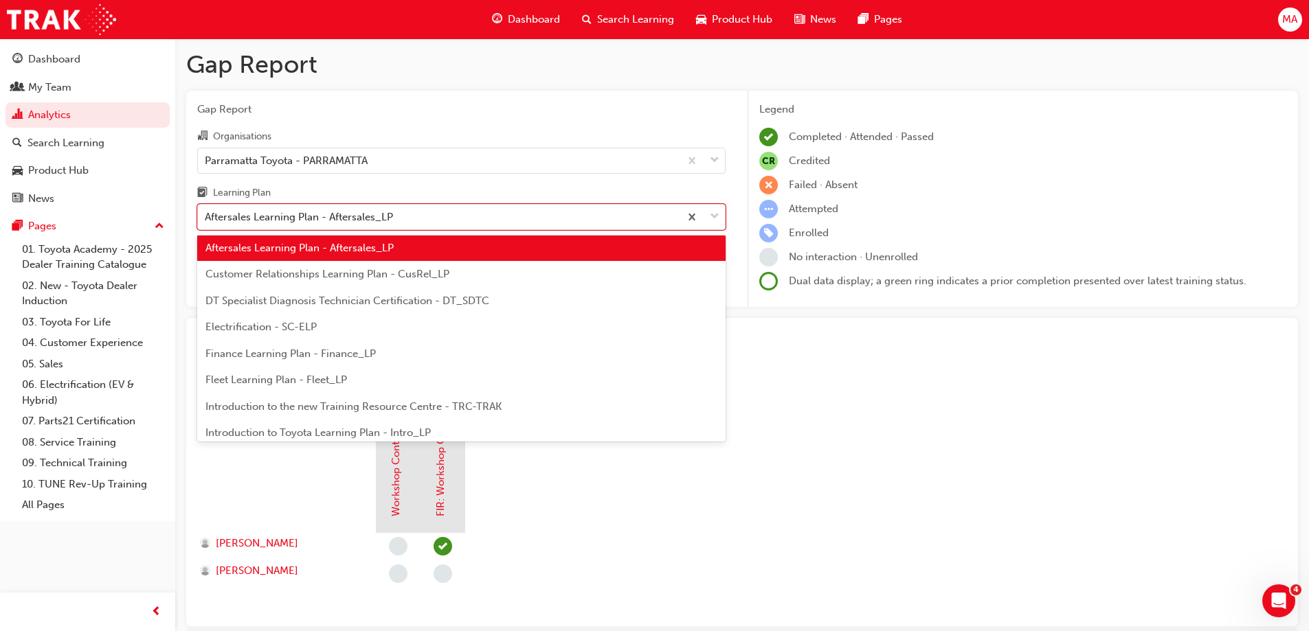
scroll to position [137, 0]
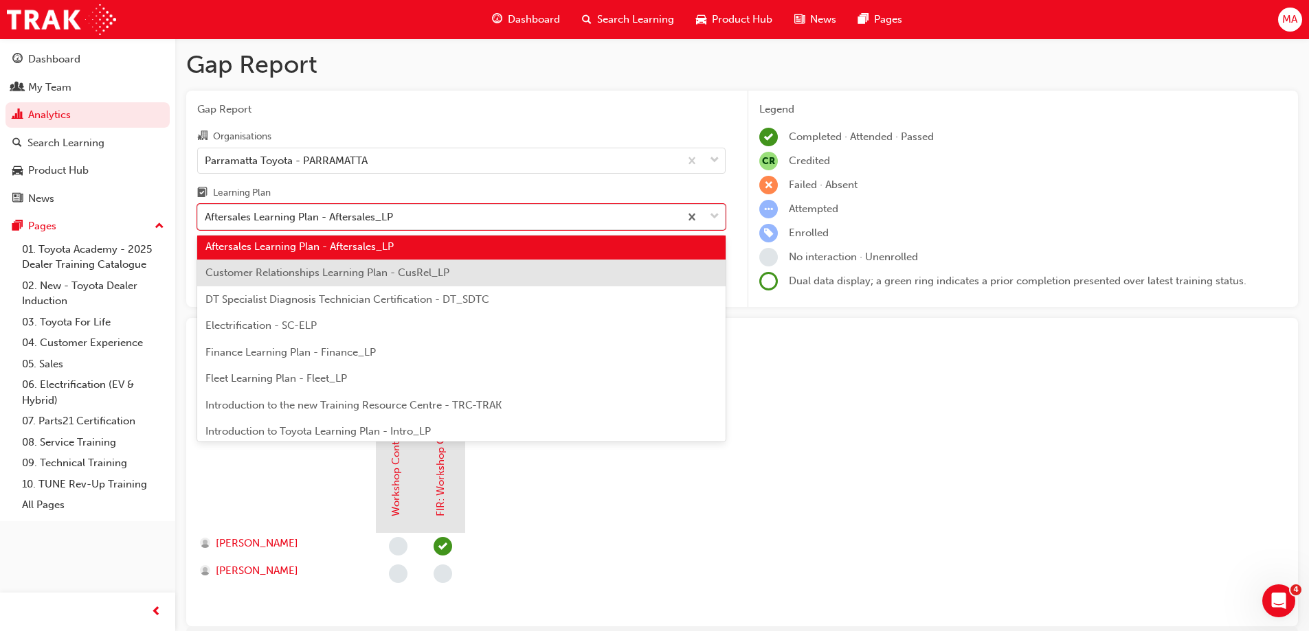
click at [324, 269] on span "Customer Relationships Learning Plan - CusRel_LP" at bounding box center [327, 273] width 244 height 12
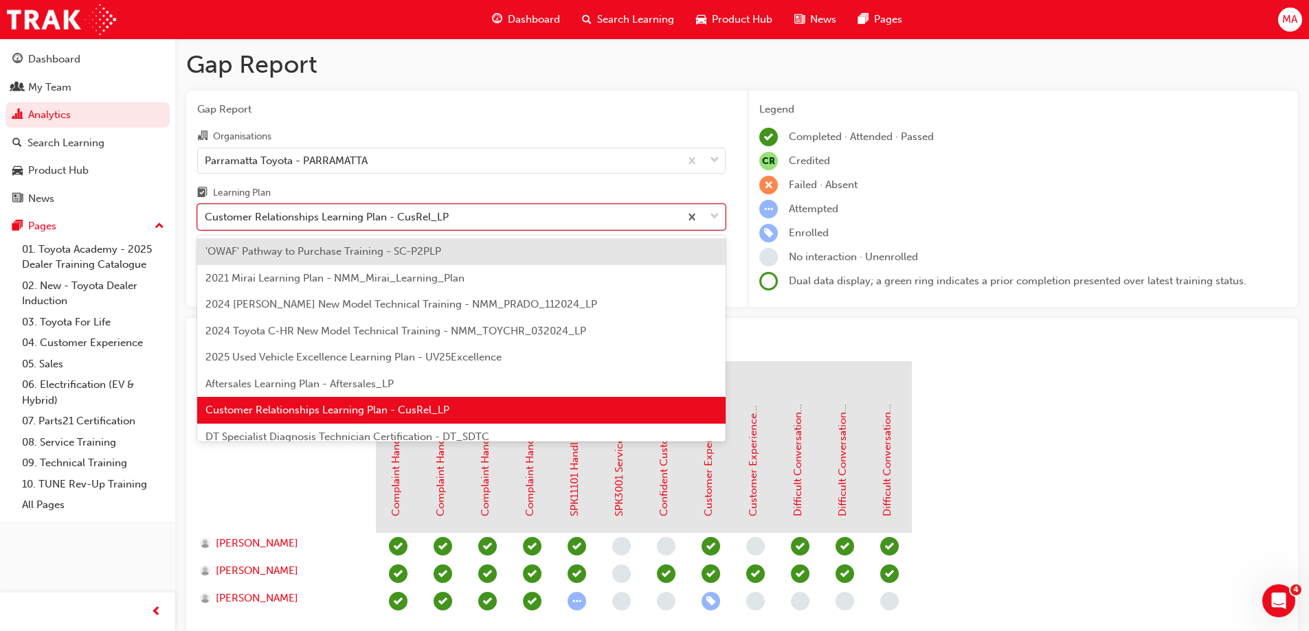
click at [355, 225] on div "Customer Relationships Learning Plan - CusRel_LP" at bounding box center [439, 217] width 482 height 24
click at [206, 223] on input "Learning Plan option Customer Relationships Learning Plan - CusRel_LP, selected…" at bounding box center [205, 217] width 1 height 12
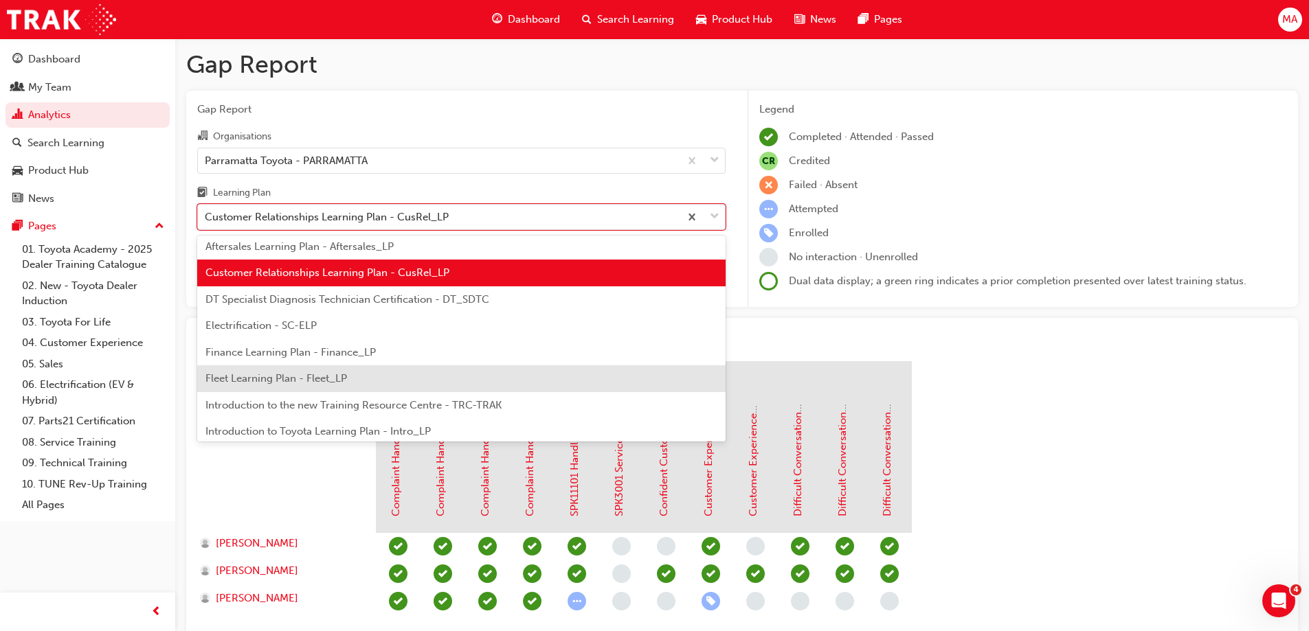
scroll to position [206, 0]
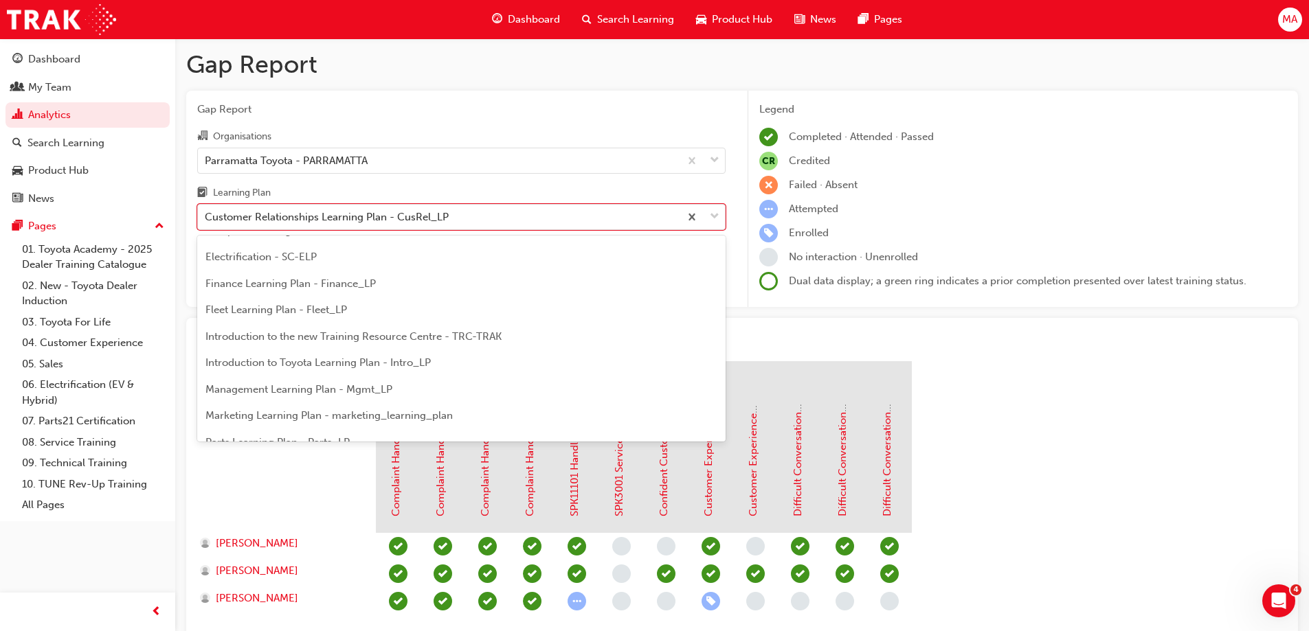
click at [315, 283] on span "Finance Learning Plan - Finance_LP" at bounding box center [290, 284] width 170 height 12
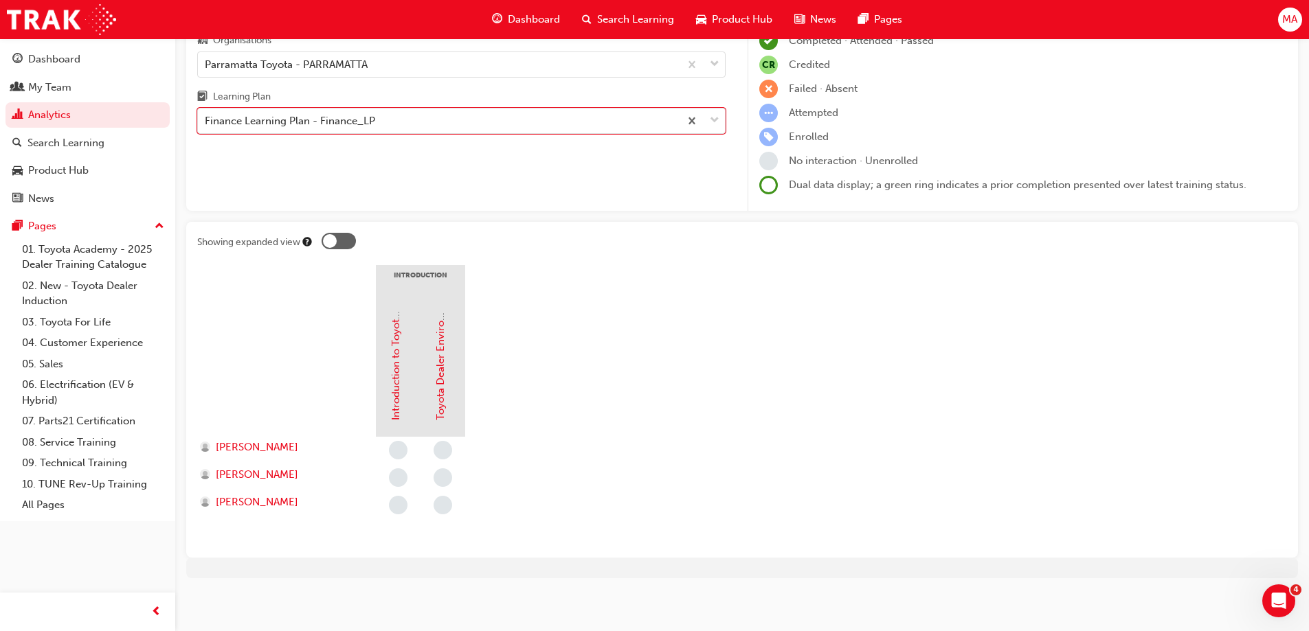
scroll to position [100, 0]
click at [483, 117] on div "Finance Learning Plan - Finance_LP" at bounding box center [439, 118] width 482 height 24
click at [206, 117] on input "Learning Plan option Finance Learning Plan - Finance_LP, selected. 0 results av…" at bounding box center [205, 117] width 1 height 12
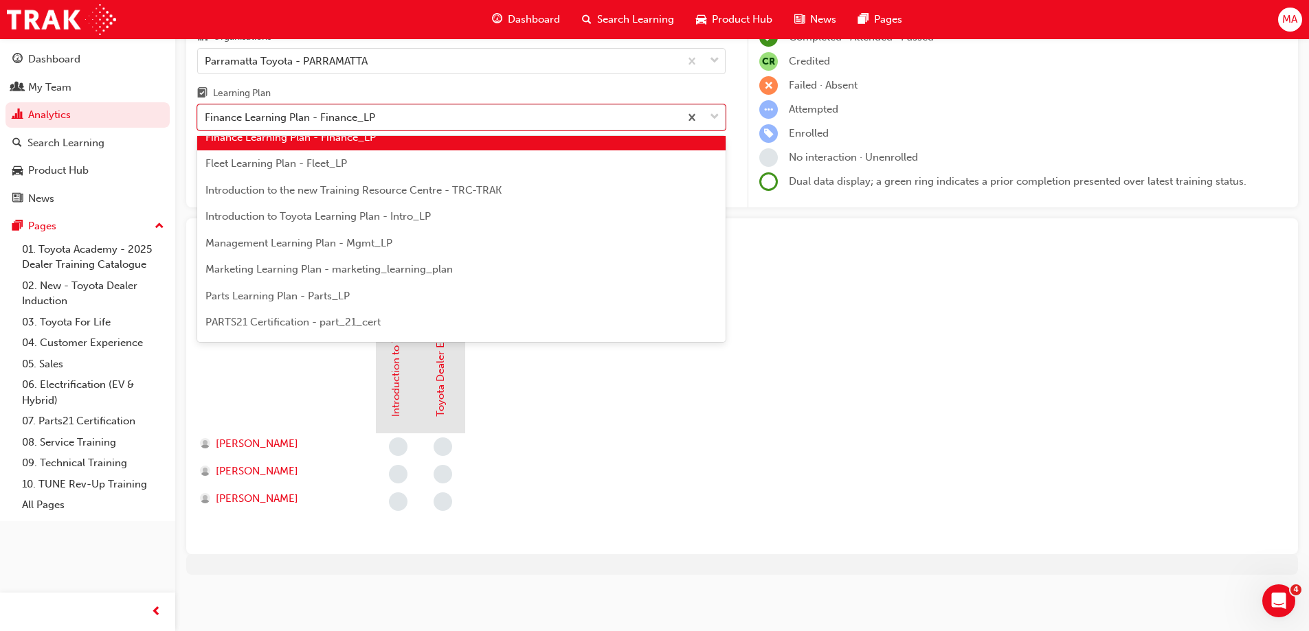
scroll to position [277, 0]
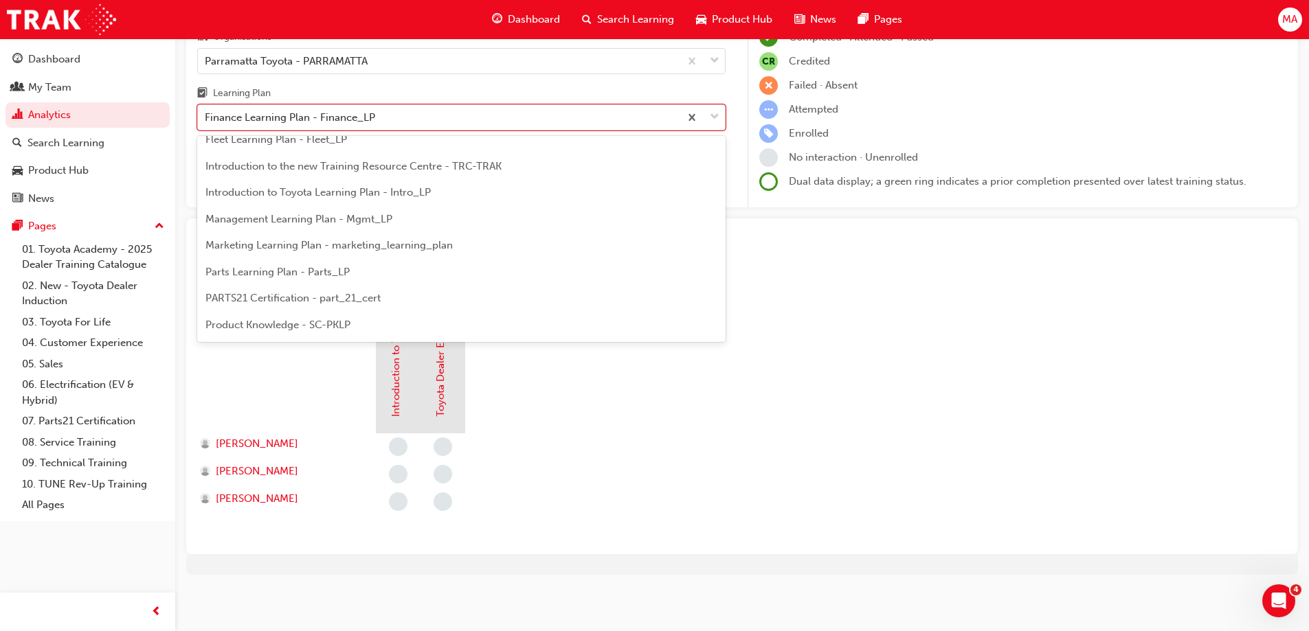
click at [335, 147] on div "Fleet Learning Plan - Fleet_LP" at bounding box center [461, 139] width 528 height 27
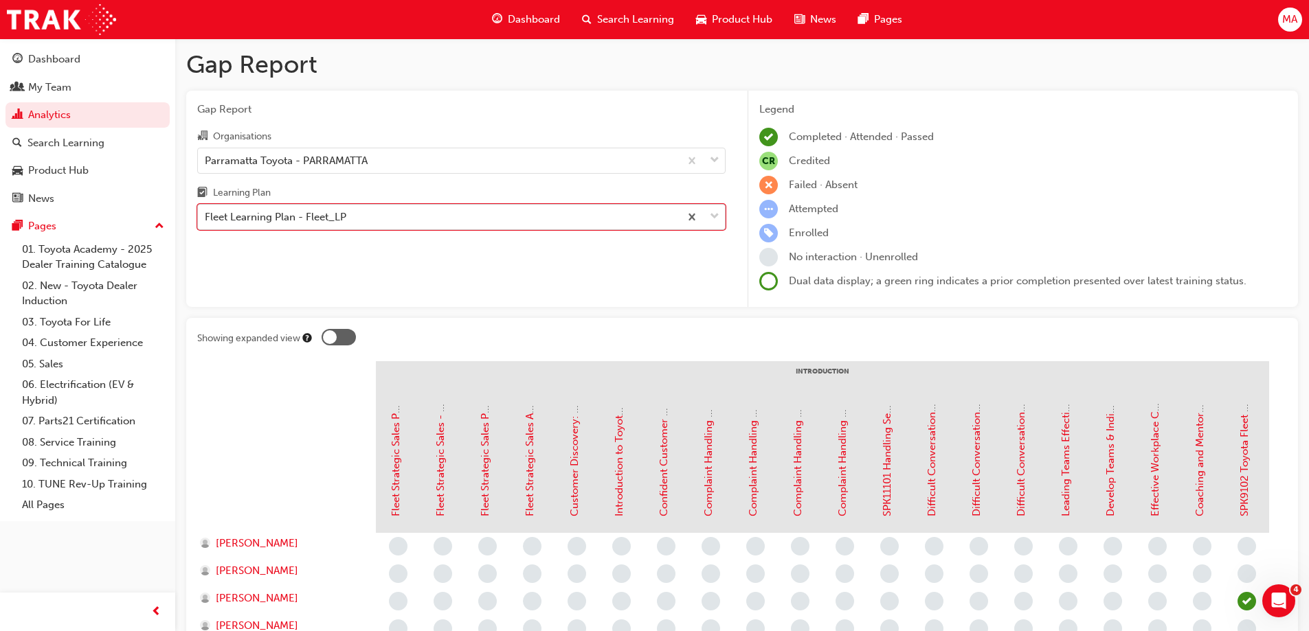
click at [366, 208] on div "Fleet Learning Plan - Fleet_LP" at bounding box center [439, 217] width 482 height 24
click at [206, 211] on input "Learning Plan option Fleet Learning Plan - Fleet_LP, selected. 0 results availa…" at bounding box center [205, 217] width 1 height 12
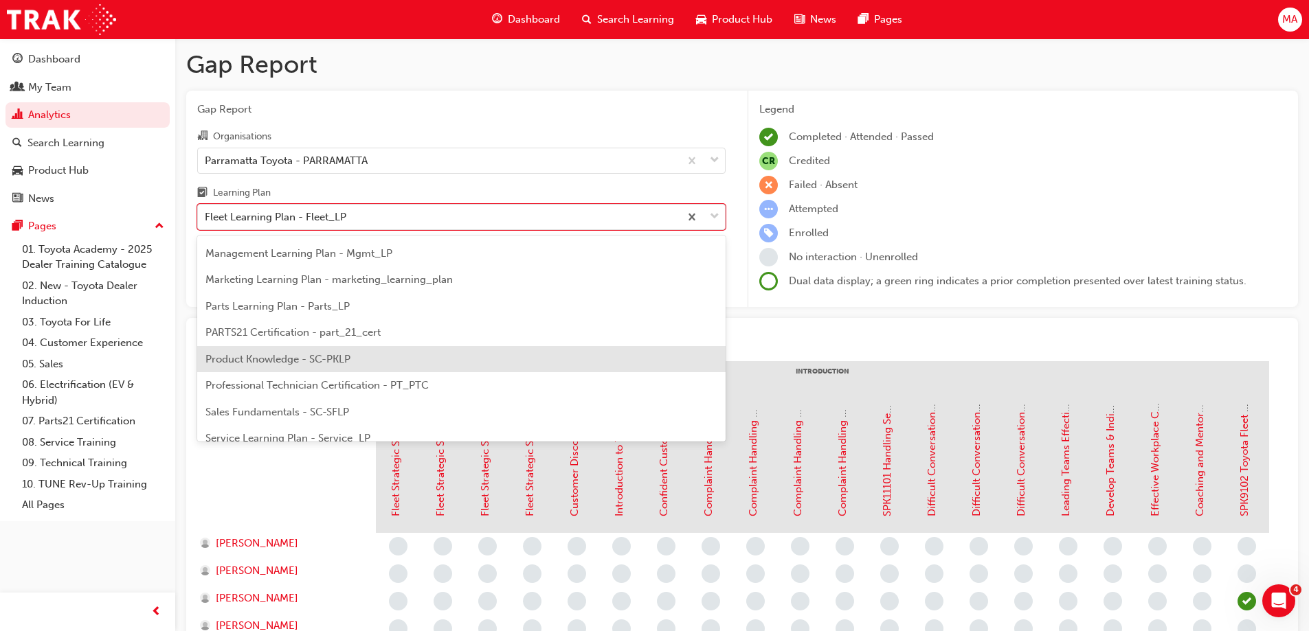
scroll to position [372, 0]
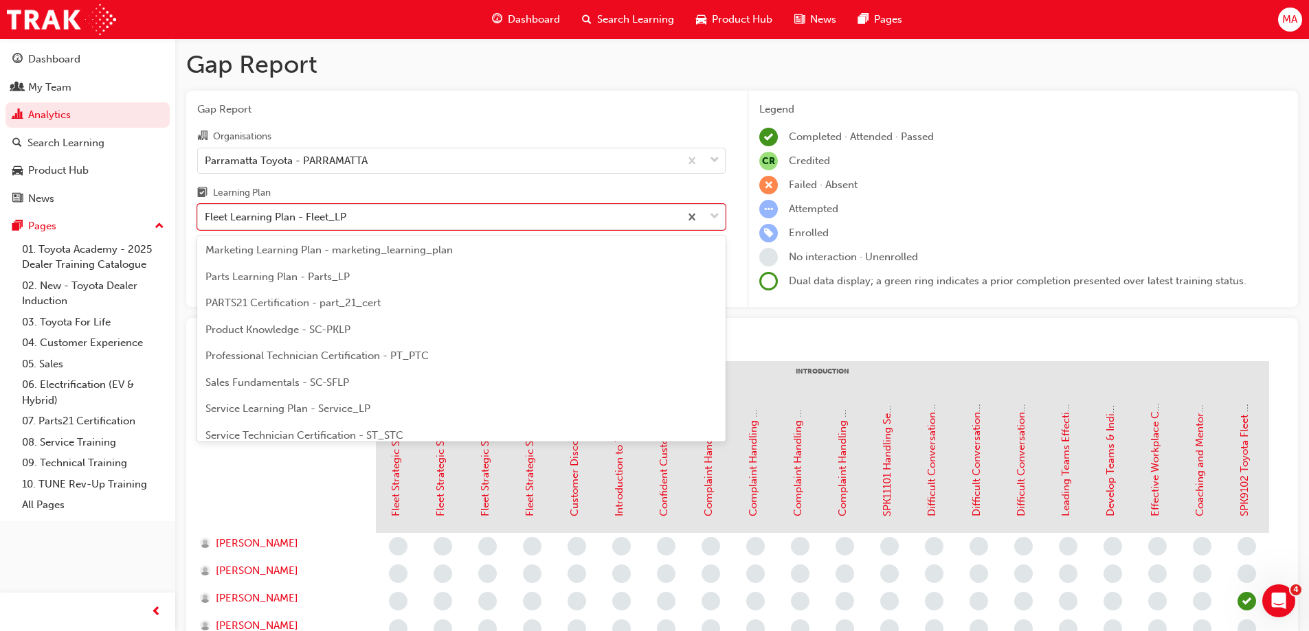
click at [440, 326] on div "Product Knowledge - SC-PKLP" at bounding box center [461, 330] width 528 height 27
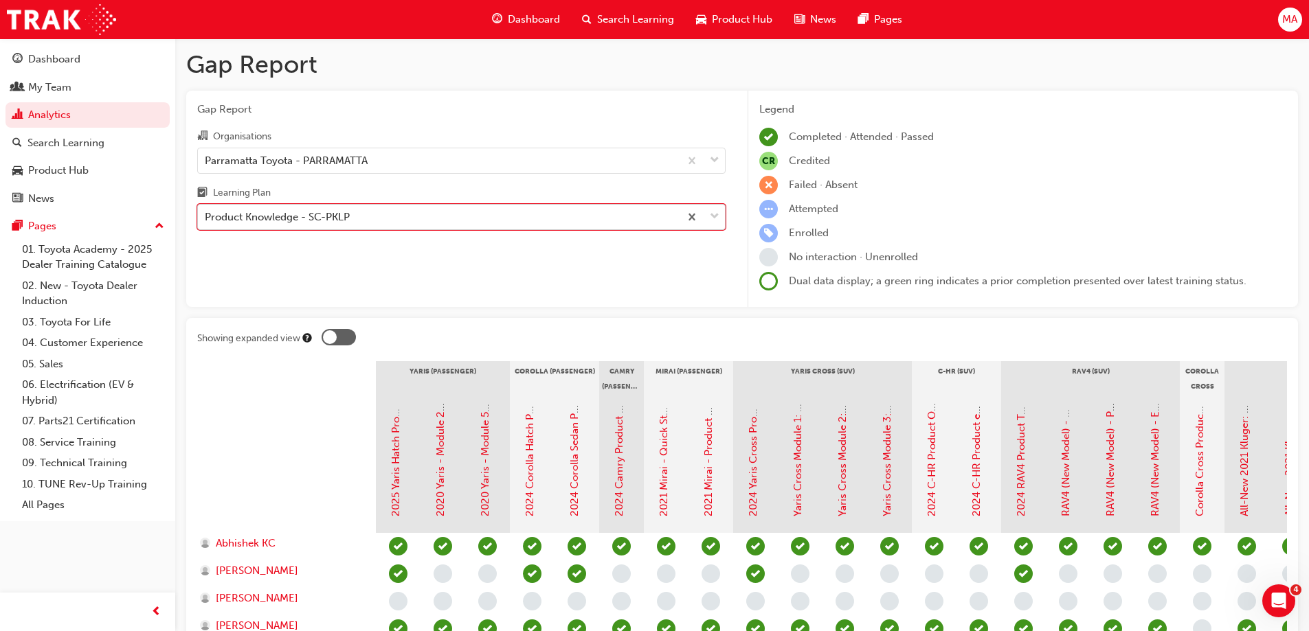
click at [316, 210] on div "Product Knowledge - SC-PKLP" at bounding box center [277, 218] width 145 height 16
click at [206, 211] on input "Learning Plan option Product Knowledge - SC-PKLP, selected. 0 results available…" at bounding box center [205, 217] width 1 height 12
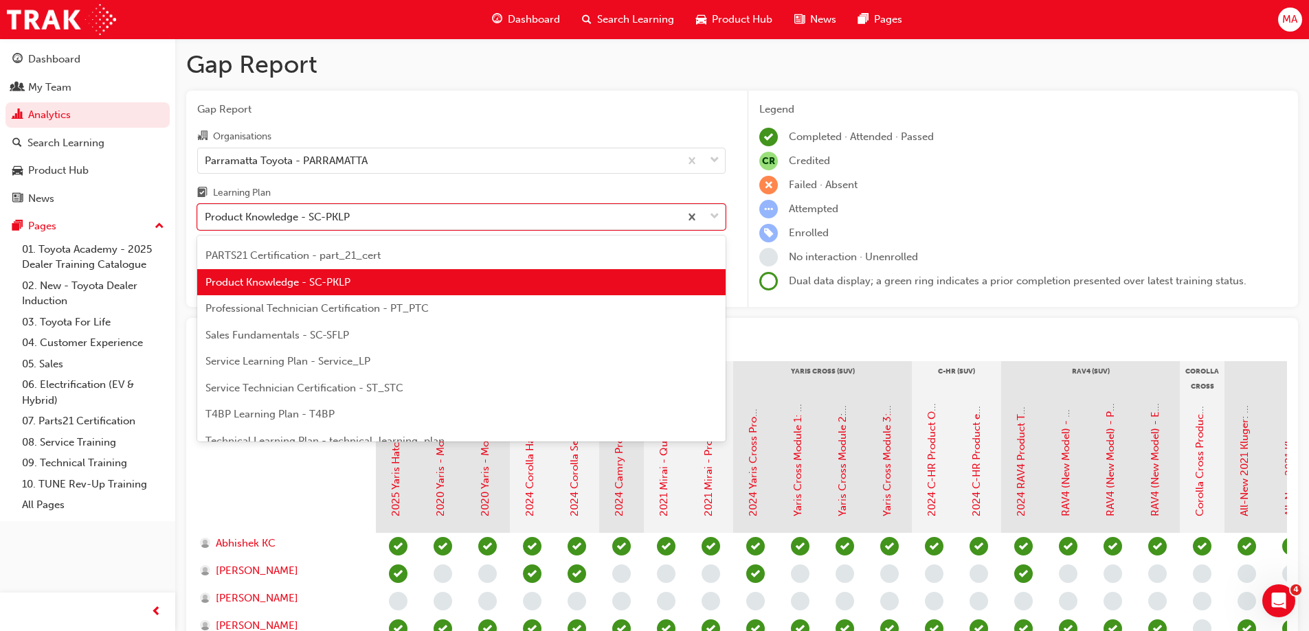
scroll to position [420, 0]
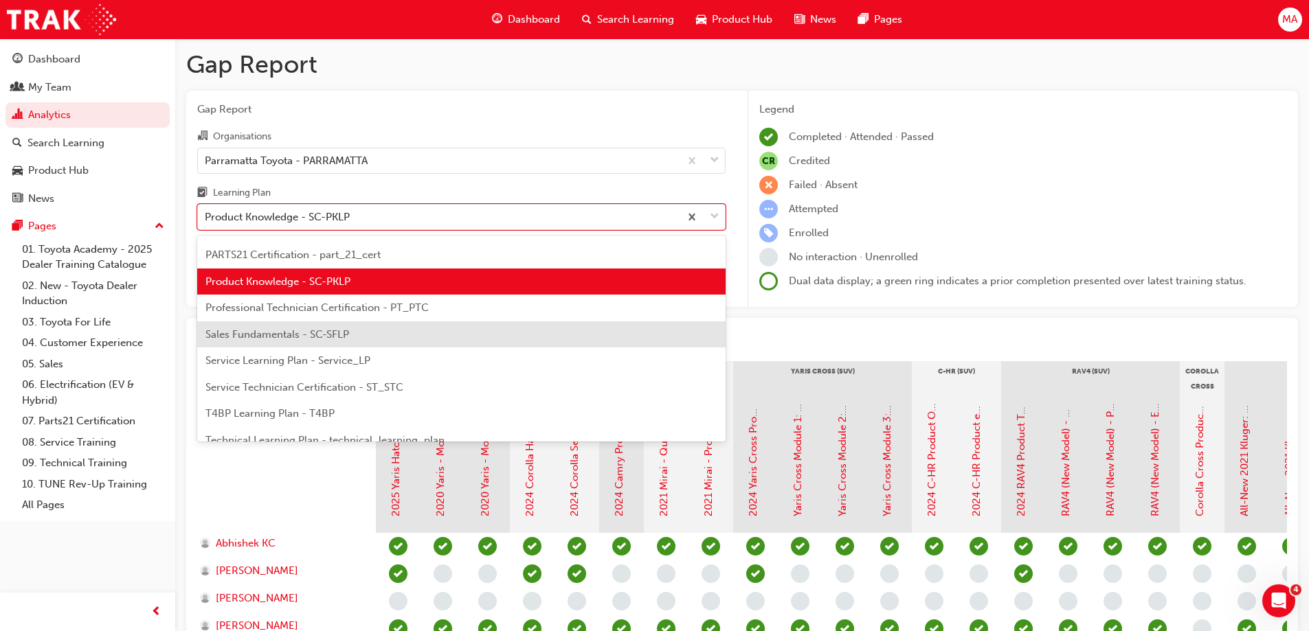
click at [305, 336] on span "Sales Fundamentals - SC-SFLP" at bounding box center [277, 334] width 144 height 12
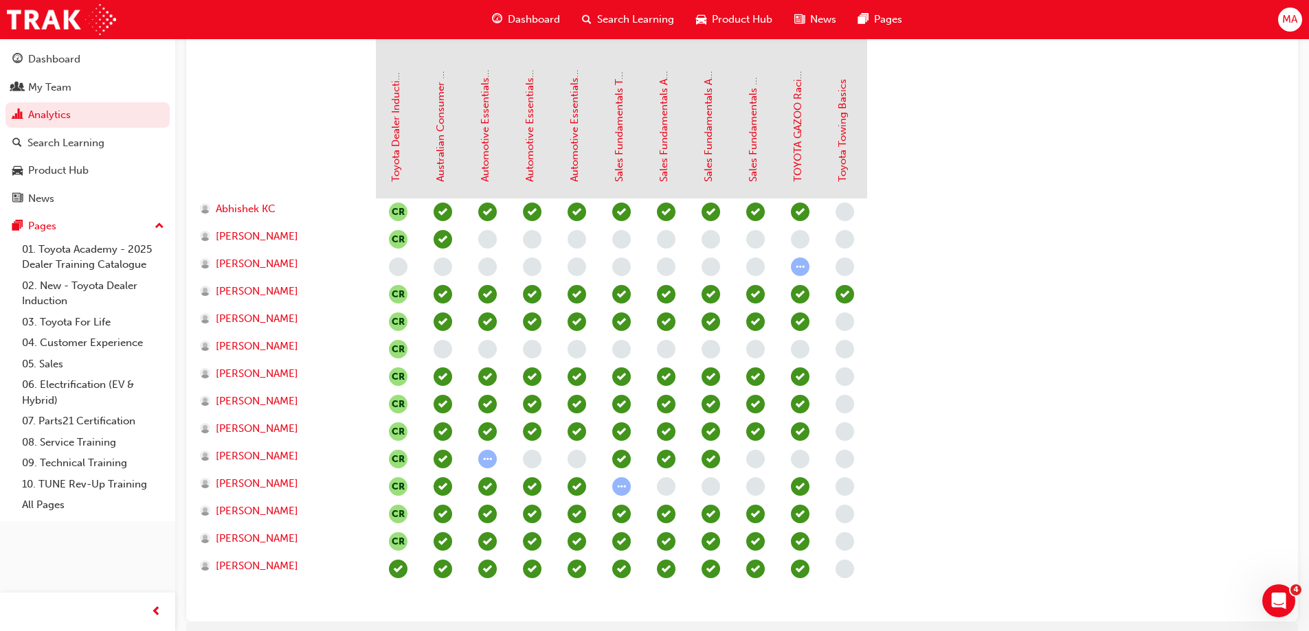
scroll to position [402, 0]
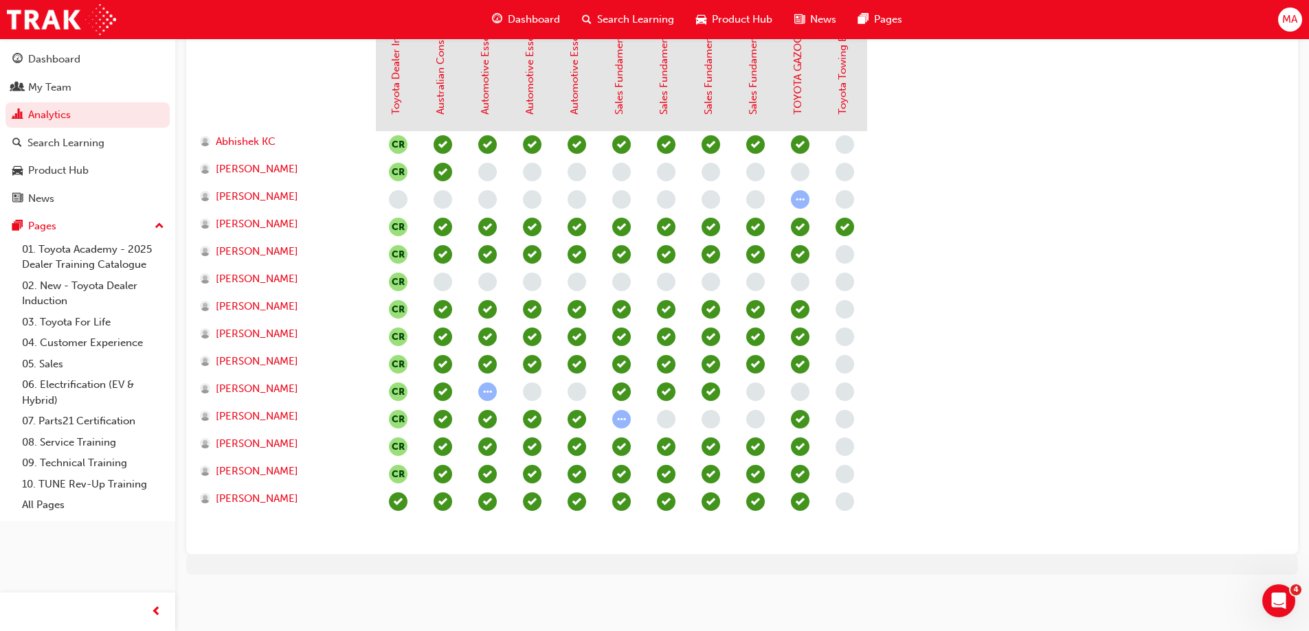
click at [843, 504] on span "learningRecordVerb_NONE-icon" at bounding box center [844, 502] width 19 height 19
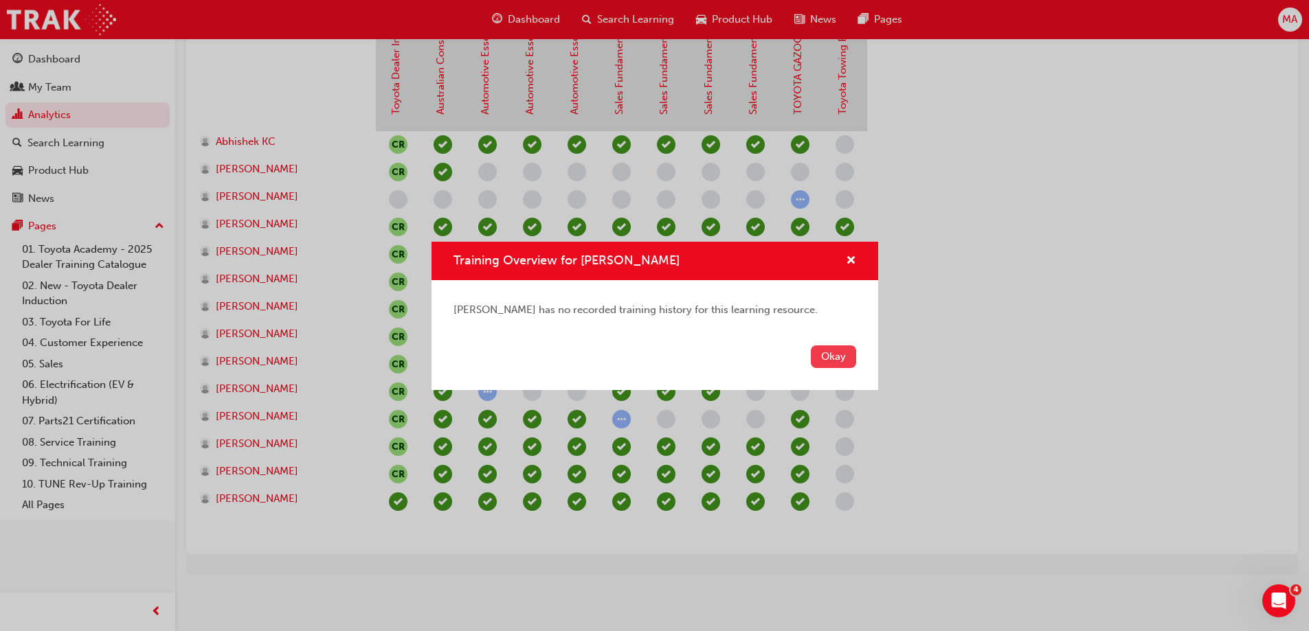
click at [838, 359] on button "Okay" at bounding box center [833, 357] width 45 height 23
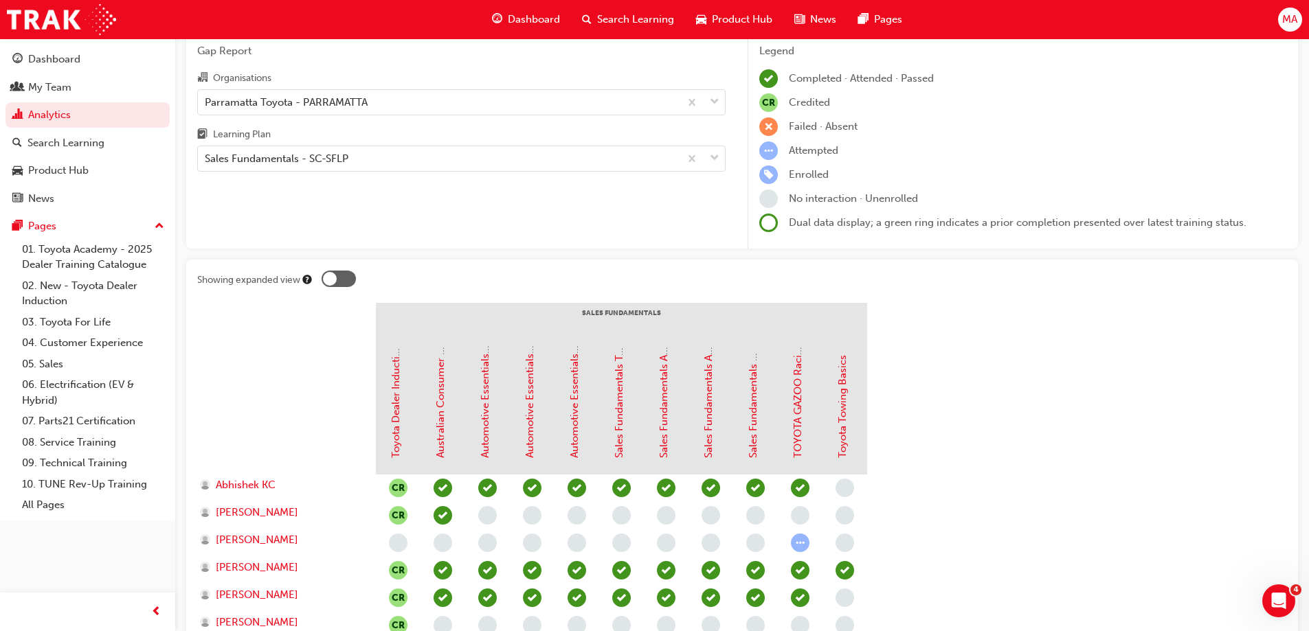
scroll to position [0, 0]
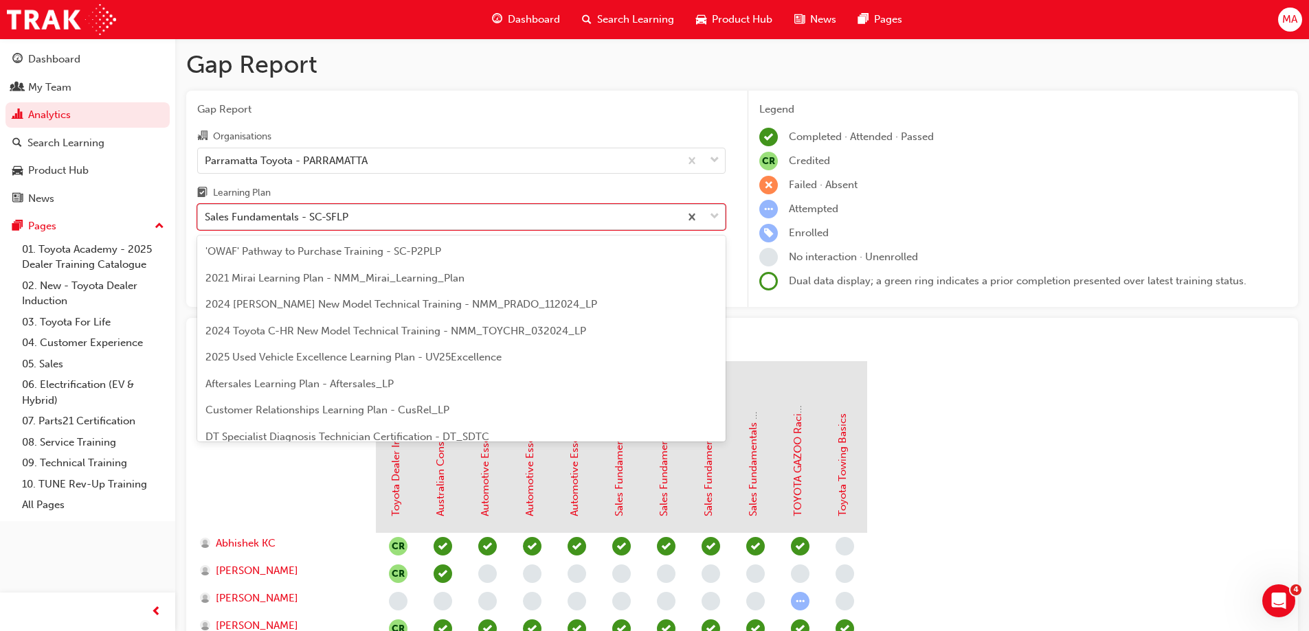
click at [361, 216] on div "Sales Fundamentals - SC-SFLP" at bounding box center [439, 217] width 482 height 24
click at [206, 216] on input "Learning Plan option Sales Fundamentals - SC-SFLP, selected. option Sales Funda…" at bounding box center [205, 217] width 1 height 12
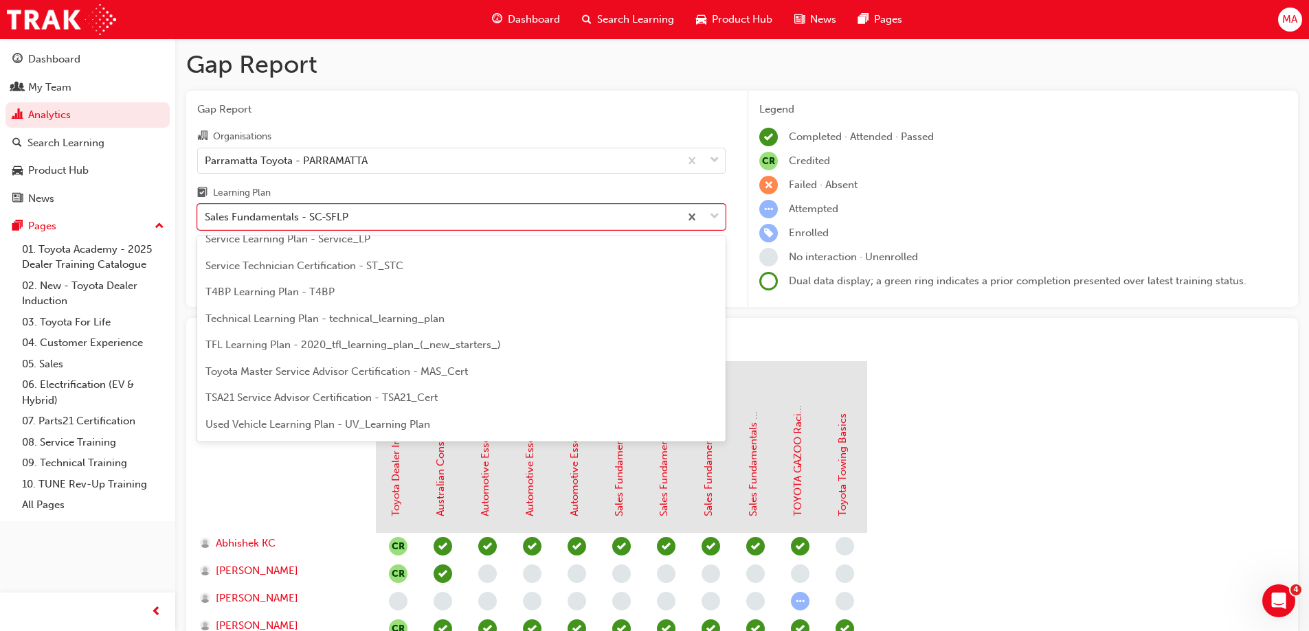
scroll to position [593, 0]
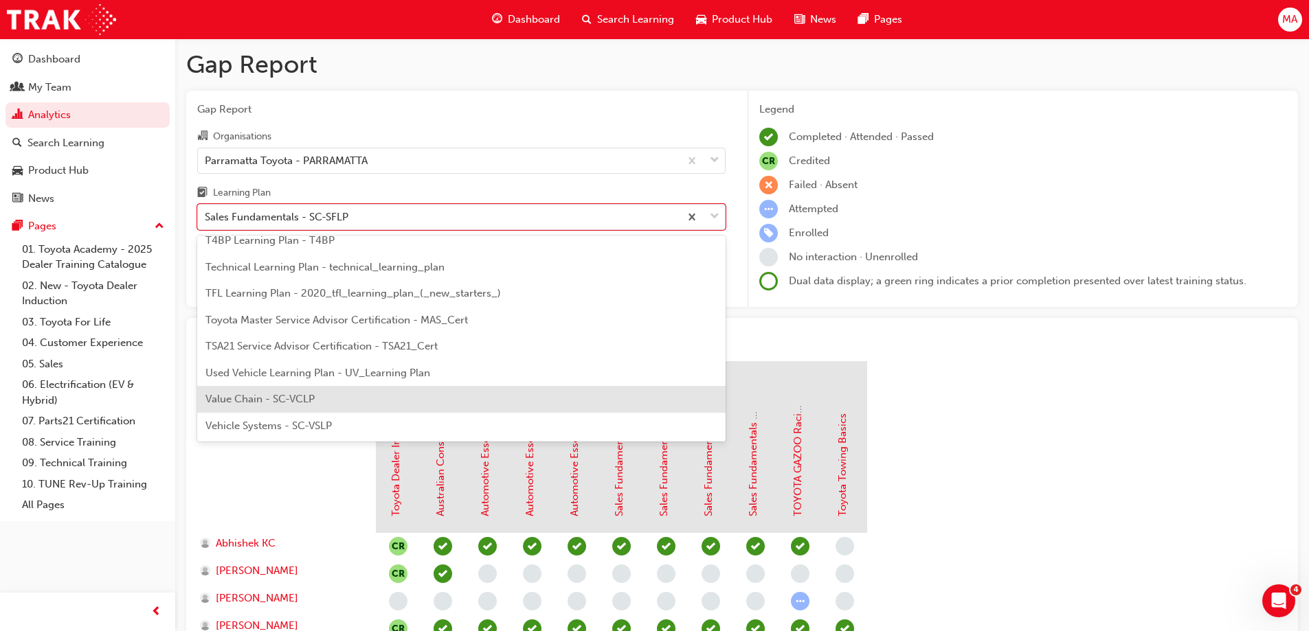
click at [298, 400] on span "Value Chain - SC-VCLP" at bounding box center [259, 399] width 109 height 12
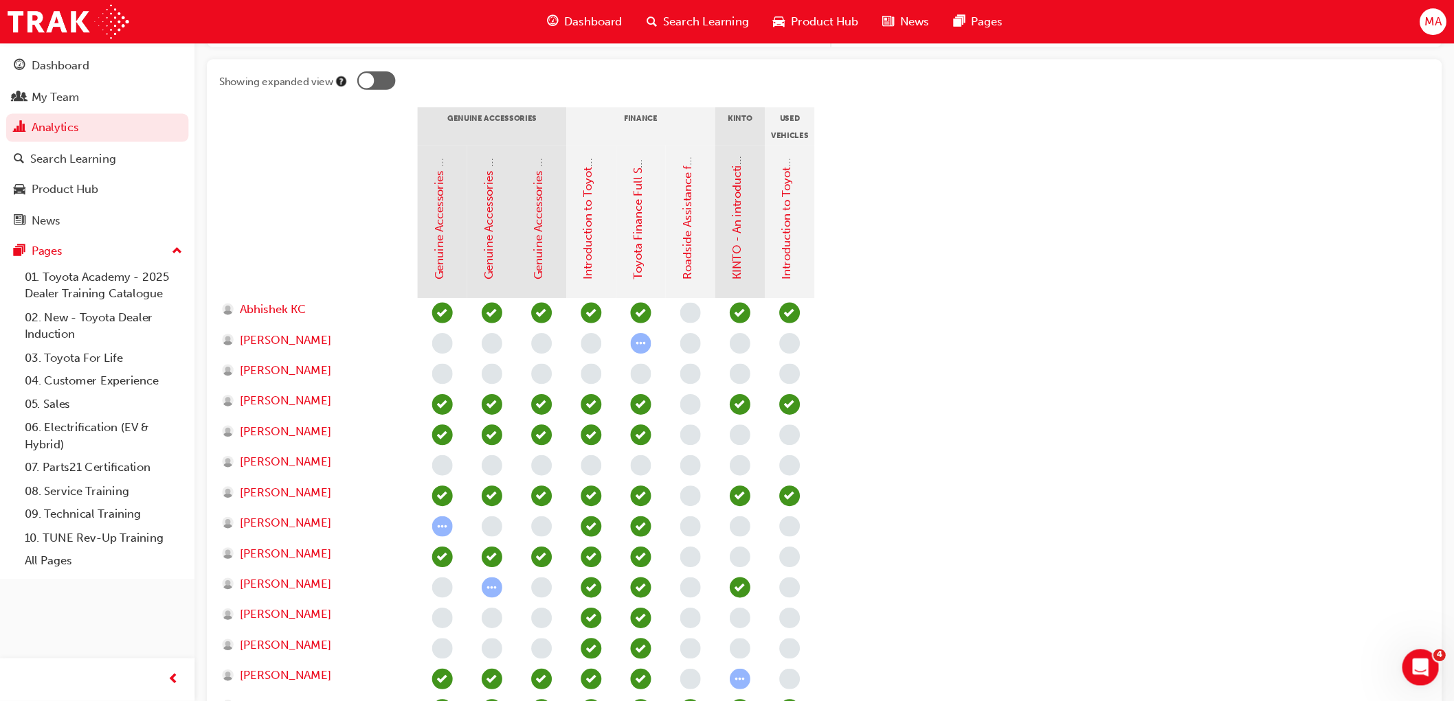
scroll to position [265, 0]
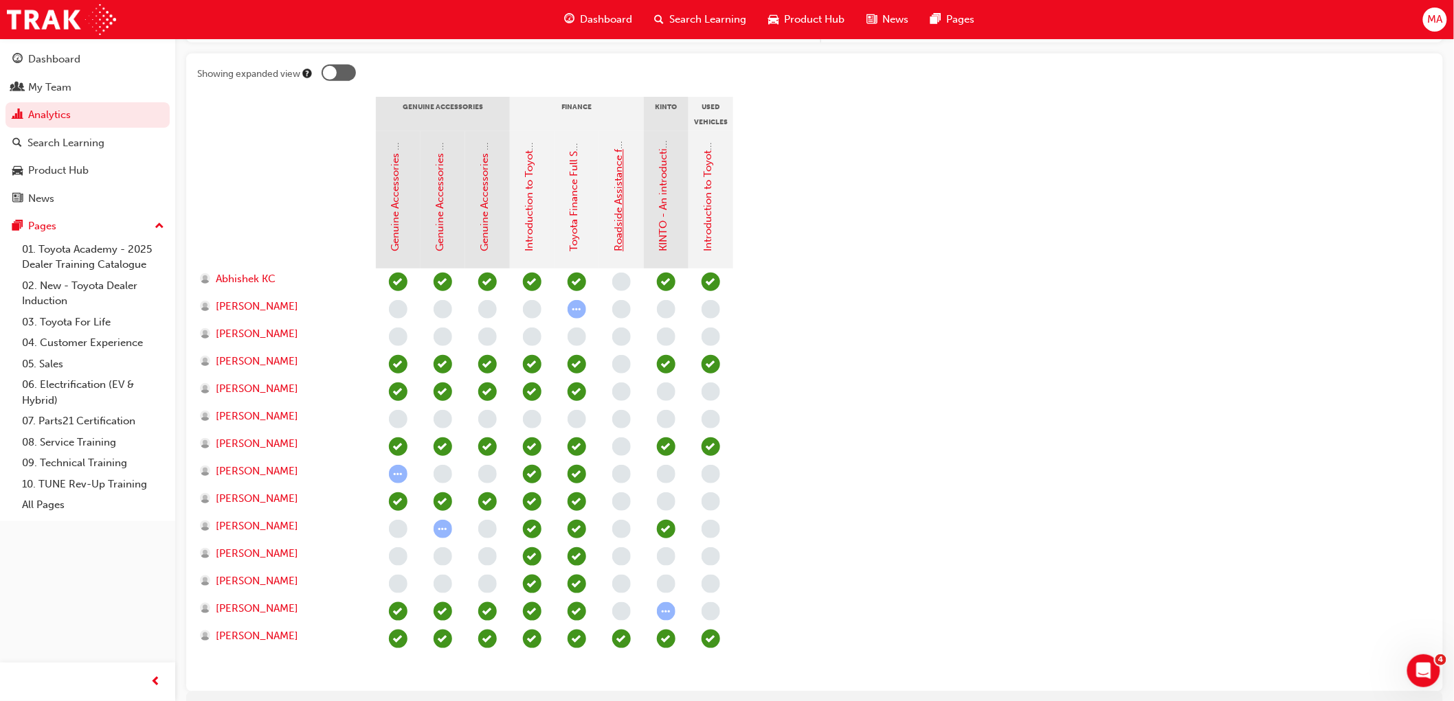
click at [616, 188] on link "Roadside Assistance for Sales Consultants" at bounding box center [619, 152] width 12 height 199
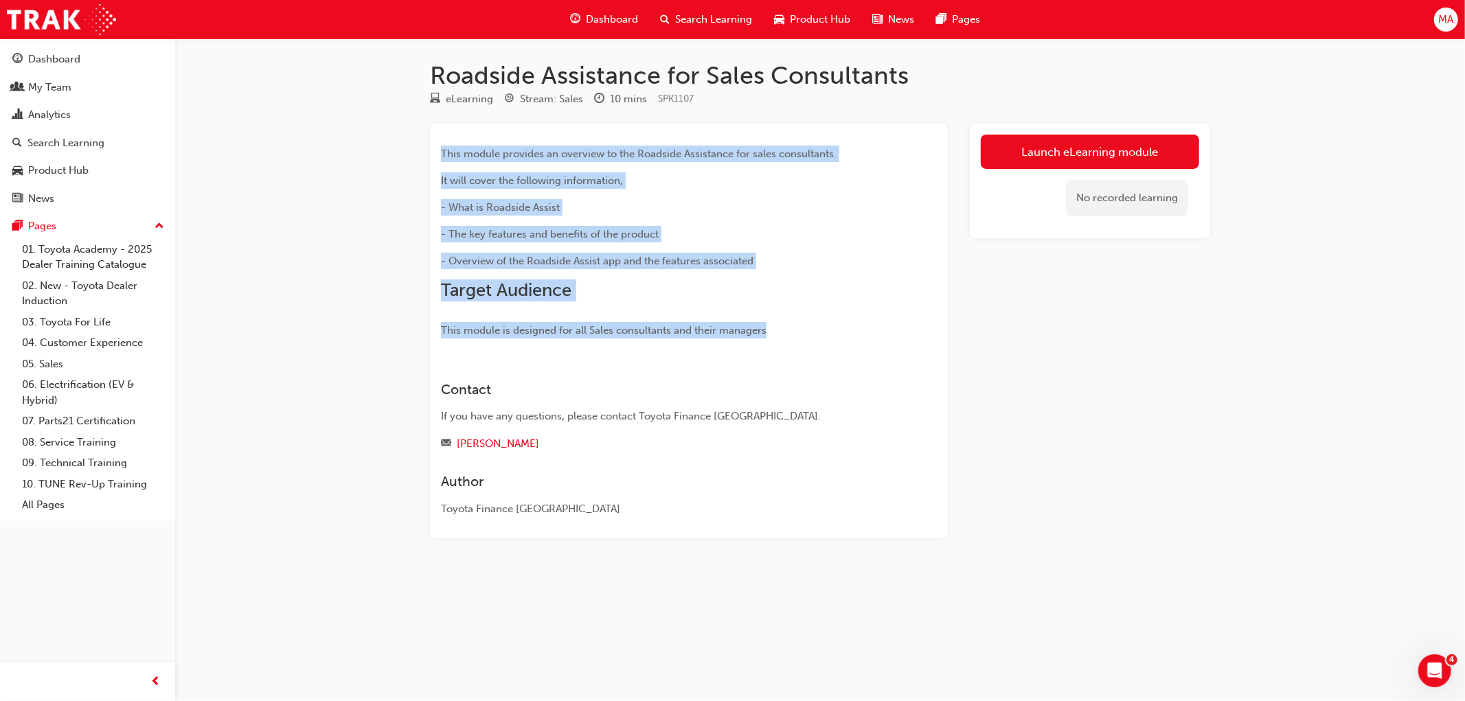
drag, startPoint x: 441, startPoint y: 147, endPoint x: 838, endPoint y: 324, distance: 434.9
click at [838, 324] on div "This module provides an overview to the Roadside Assistance for sales consultan…" at bounding box center [664, 242] width 447 height 193
click at [852, 339] on p "This module is designed for all Sales consultants and their managers" at bounding box center [664, 330] width 447 height 16
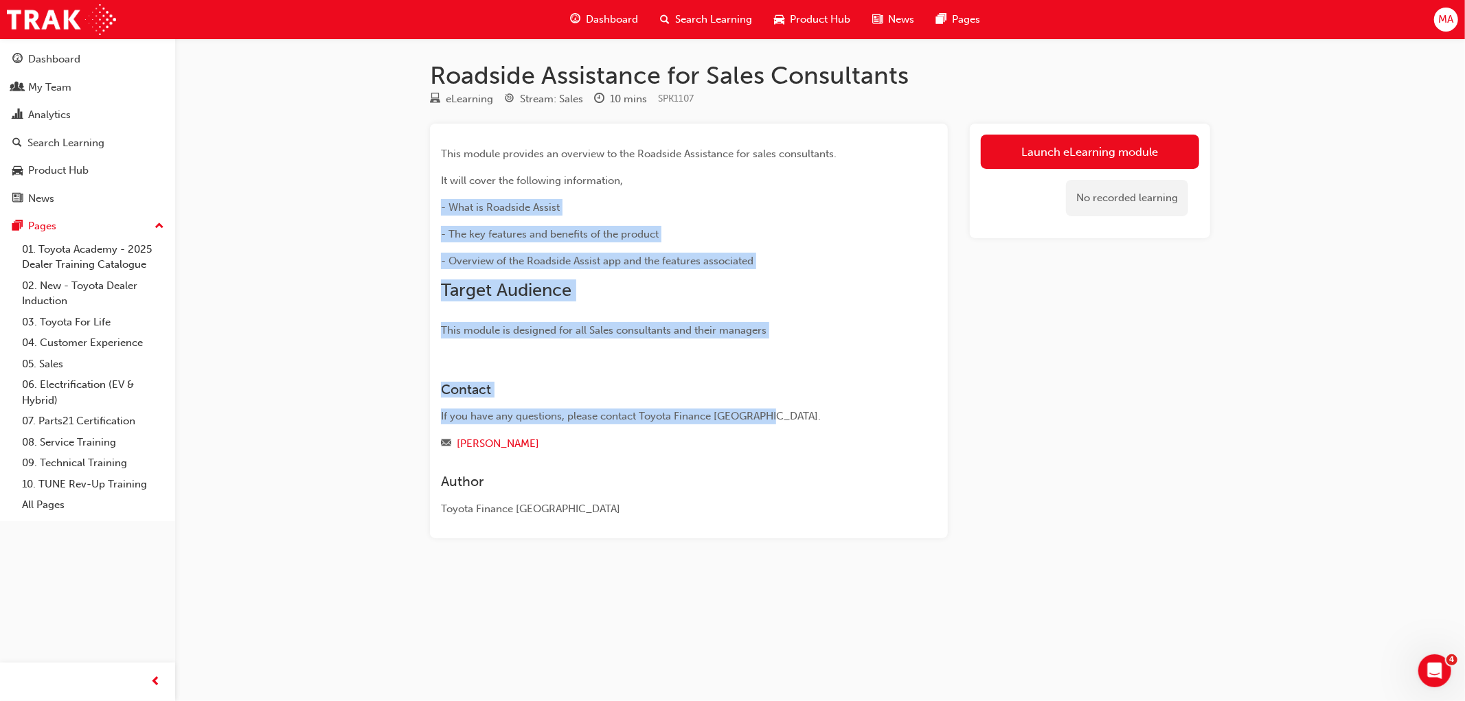
drag, startPoint x: 901, startPoint y: 408, endPoint x: 442, endPoint y: 203, distance: 502.5
click at [442, 203] on div "This module provides an overview to the Roadside Assistance for sales consultan…" at bounding box center [689, 331] width 518 height 415
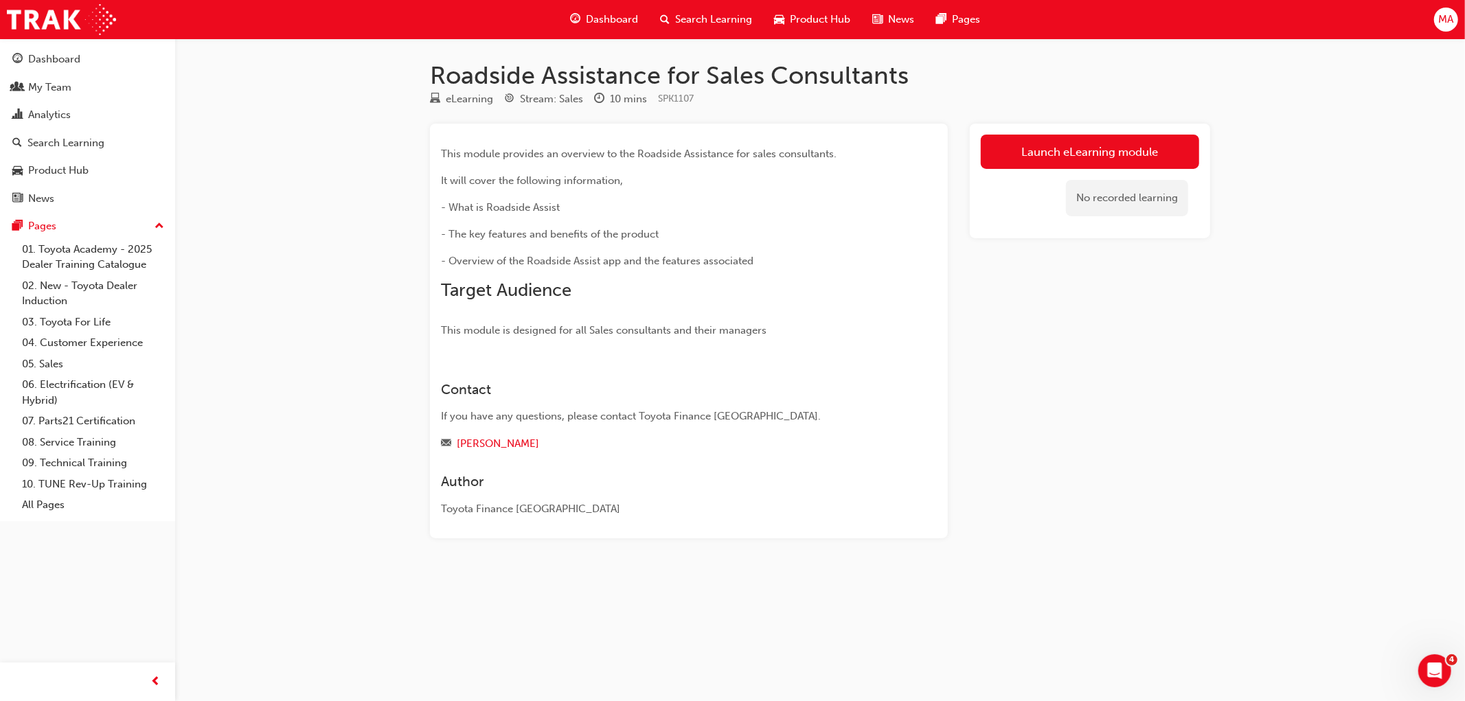
click at [697, 457] on div "Author Toyota Finance [GEOGRAPHIC_DATA]" at bounding box center [689, 484] width 496 height 65
click at [730, 510] on div "Toyota Finance [GEOGRAPHIC_DATA]" at bounding box center [664, 510] width 447 height 16
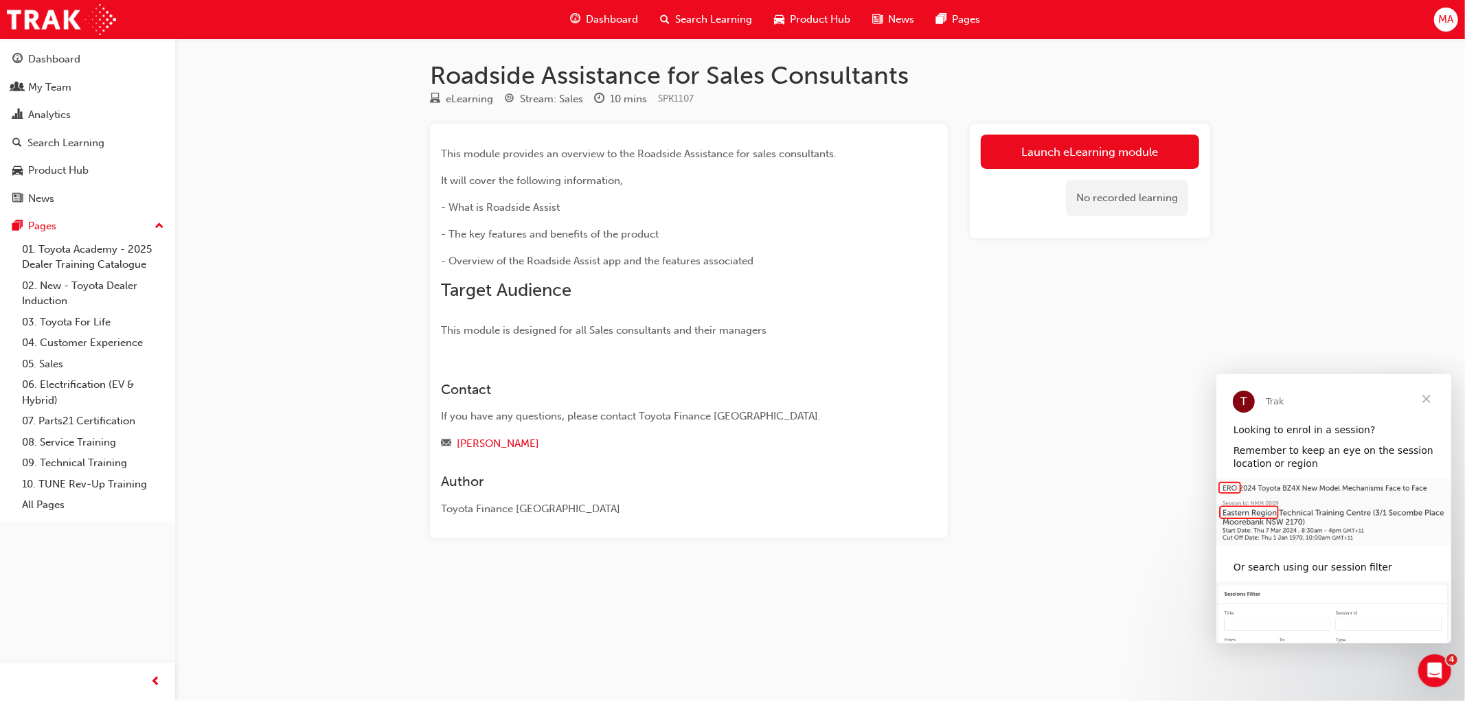
click at [1318, 397] on span "Close" at bounding box center [1426, 398] width 49 height 49
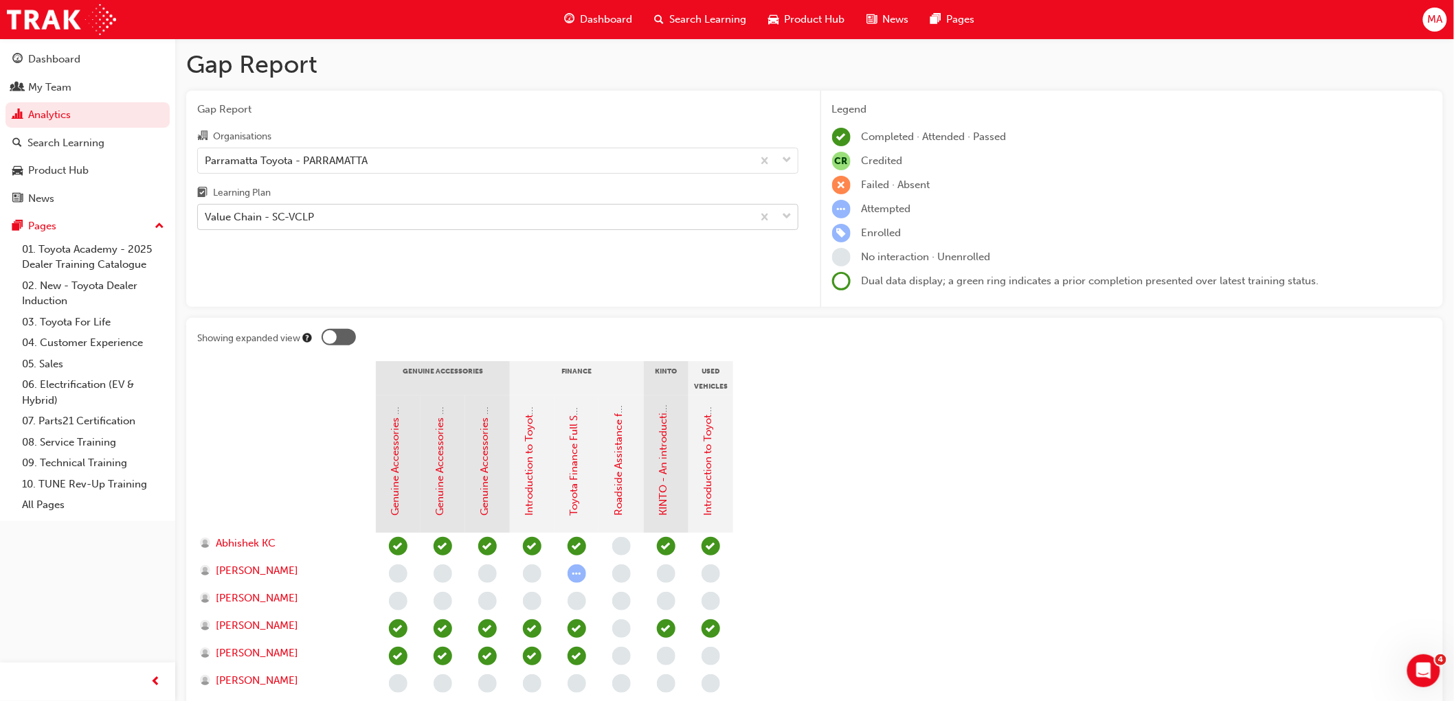
click at [344, 229] on div "Value Chain - SC-VCLP" at bounding box center [475, 217] width 554 height 24
click at [206, 223] on input "Learning Plan Value Chain - SC-VCLP" at bounding box center [205, 217] width 1 height 12
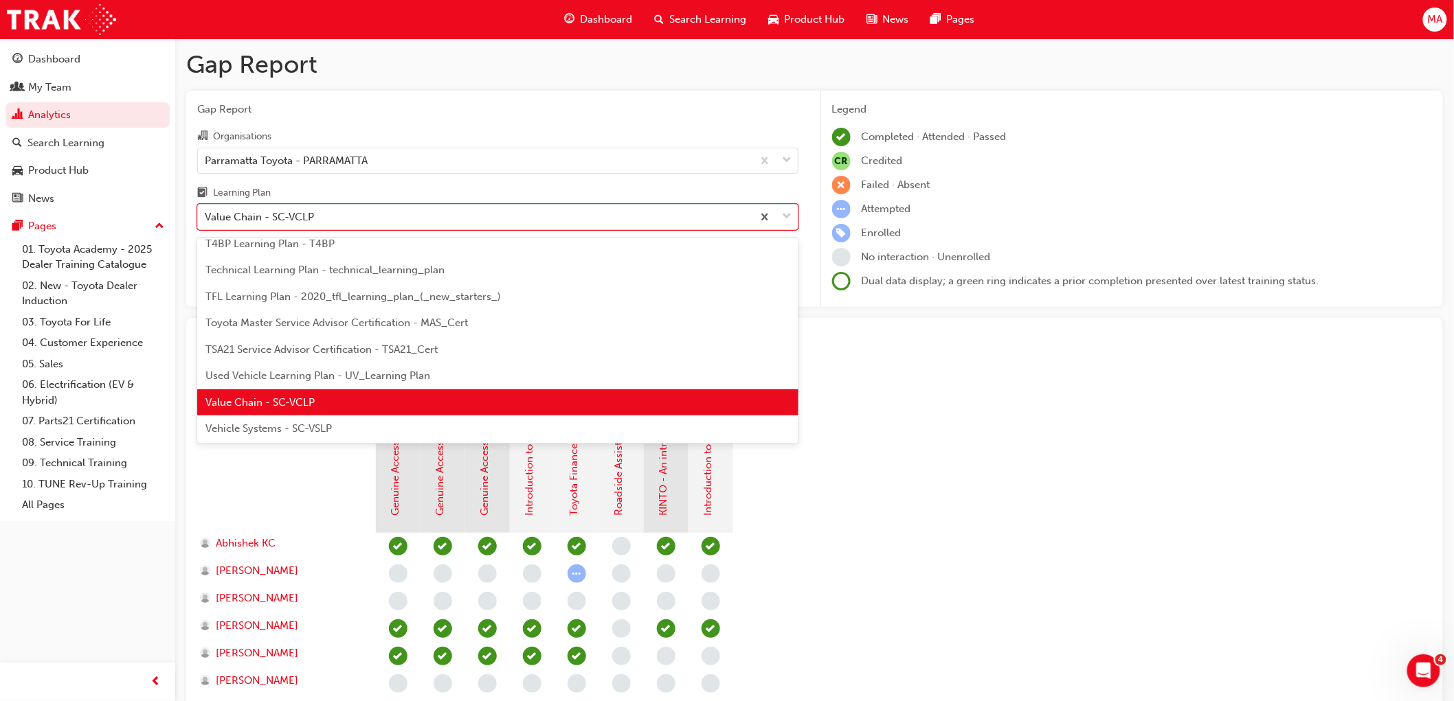
scroll to position [592, 0]
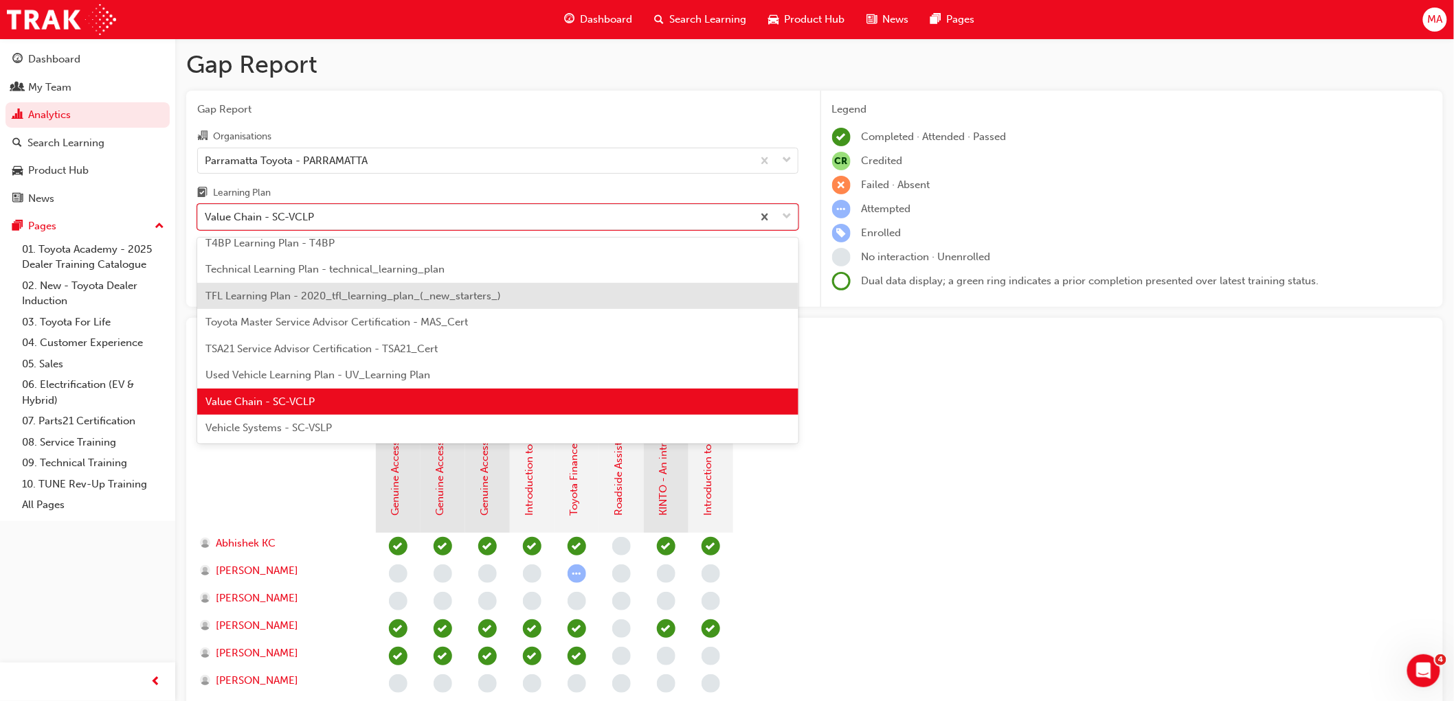
click at [407, 297] on span "TFL Learning Plan - 2020_tfl_learning_plan_(_new_starters_)" at bounding box center [352, 296] width 295 height 12
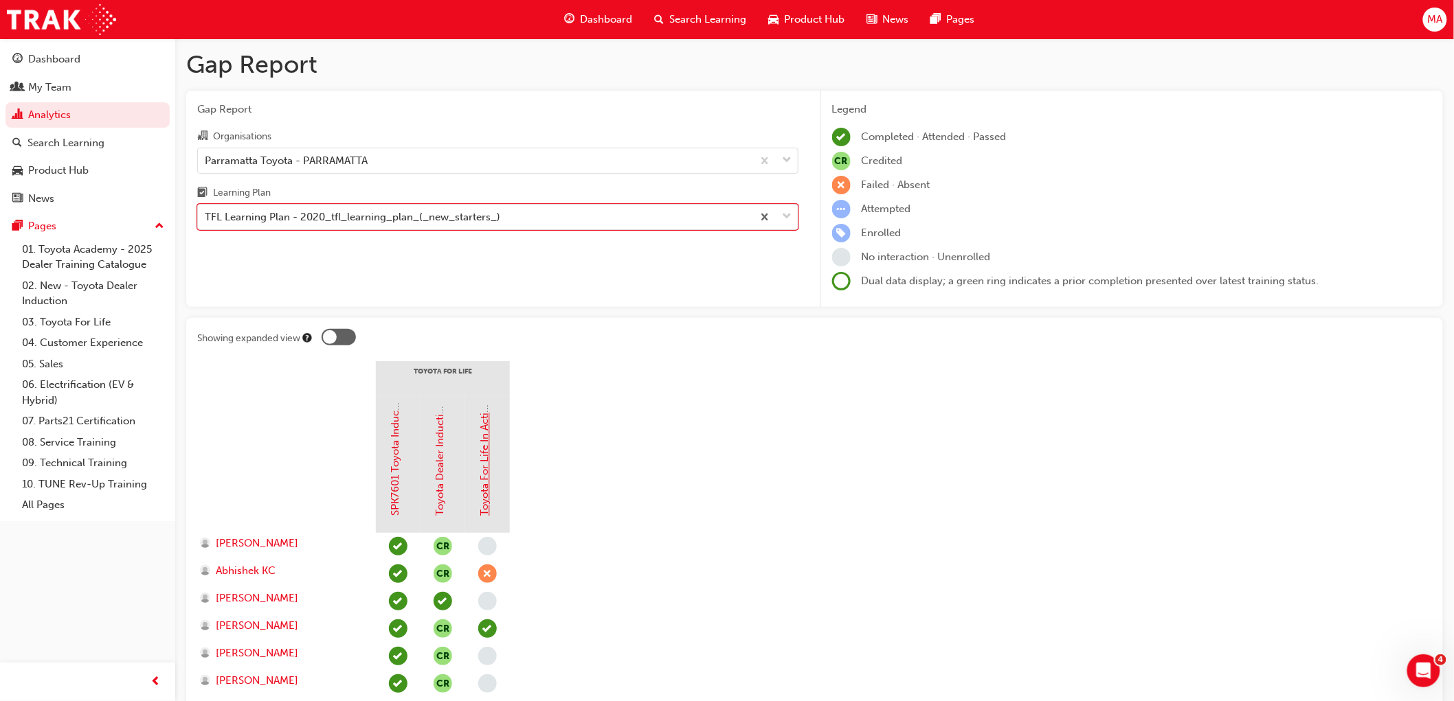
click at [484, 471] on link "Toyota For Life In Action - Virtual Classroom" at bounding box center [485, 411] width 12 height 211
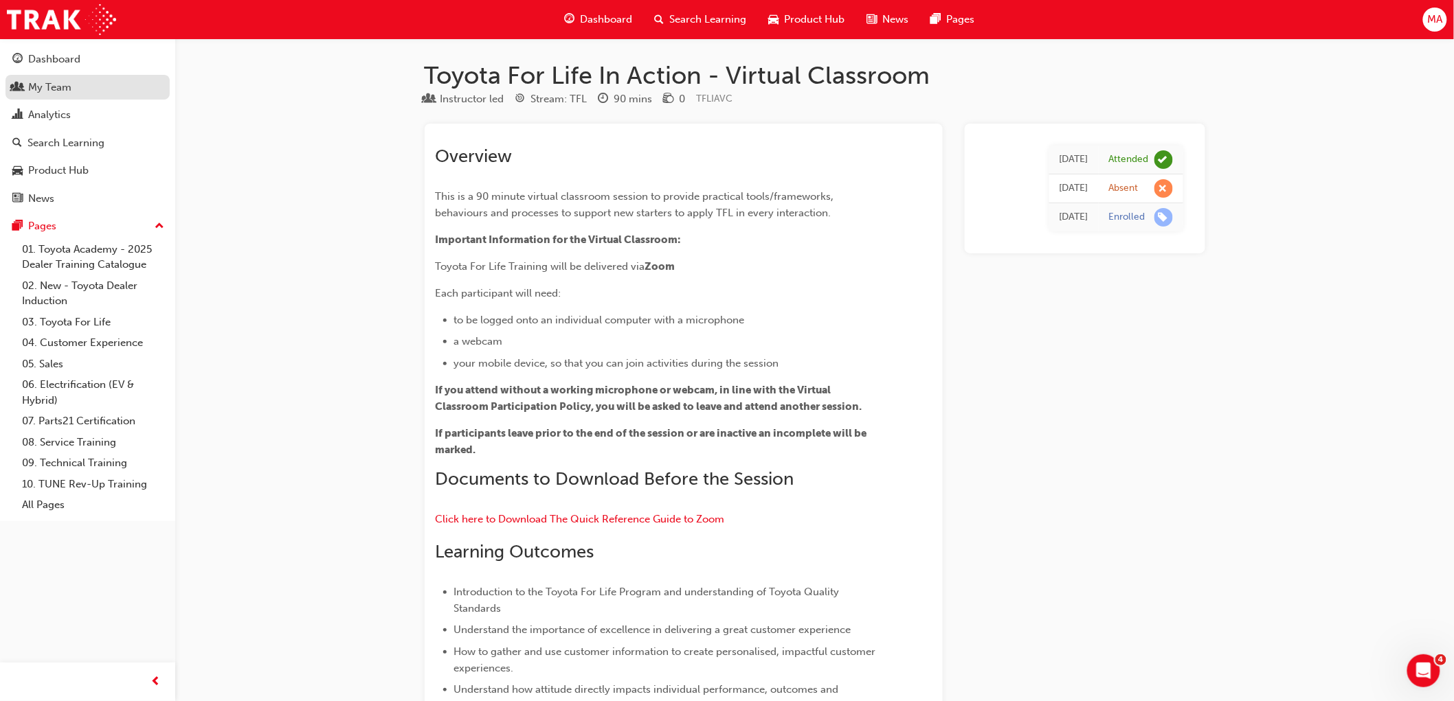
click at [152, 93] on div "My Team" at bounding box center [87, 87] width 150 height 17
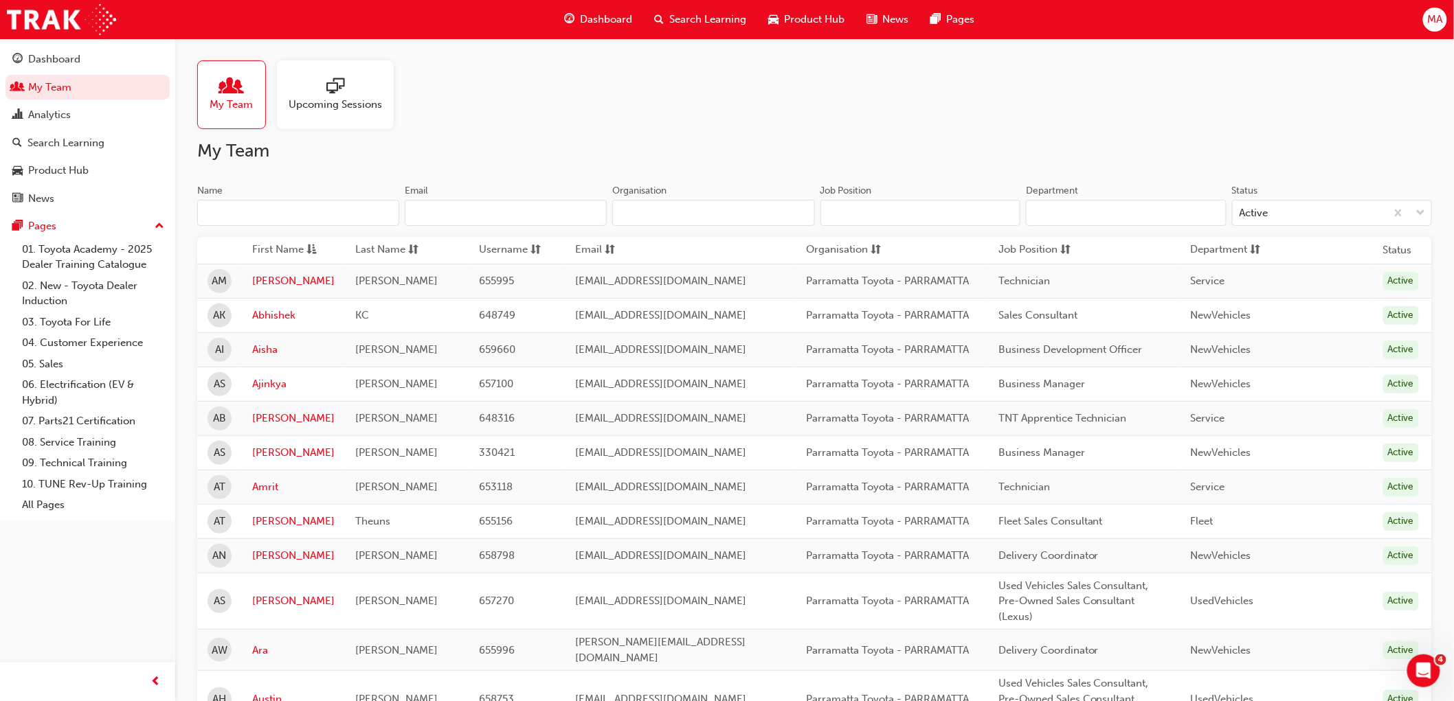
click at [307, 207] on input "Name" at bounding box center [298, 213] width 202 height 26
click at [310, 213] on input "Name" at bounding box center [298, 213] width 202 height 26
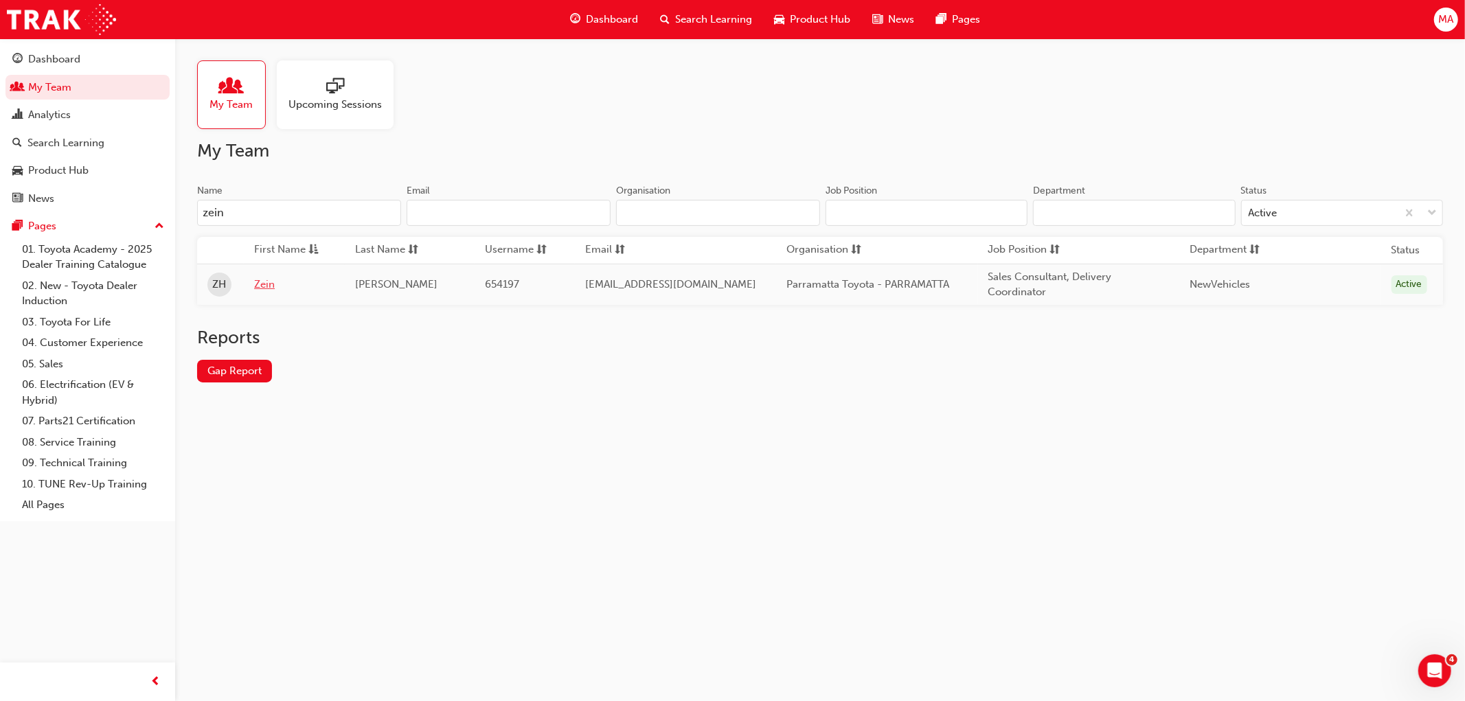
type input "zein"
click at [266, 280] on link "Zein" at bounding box center [294, 285] width 80 height 16
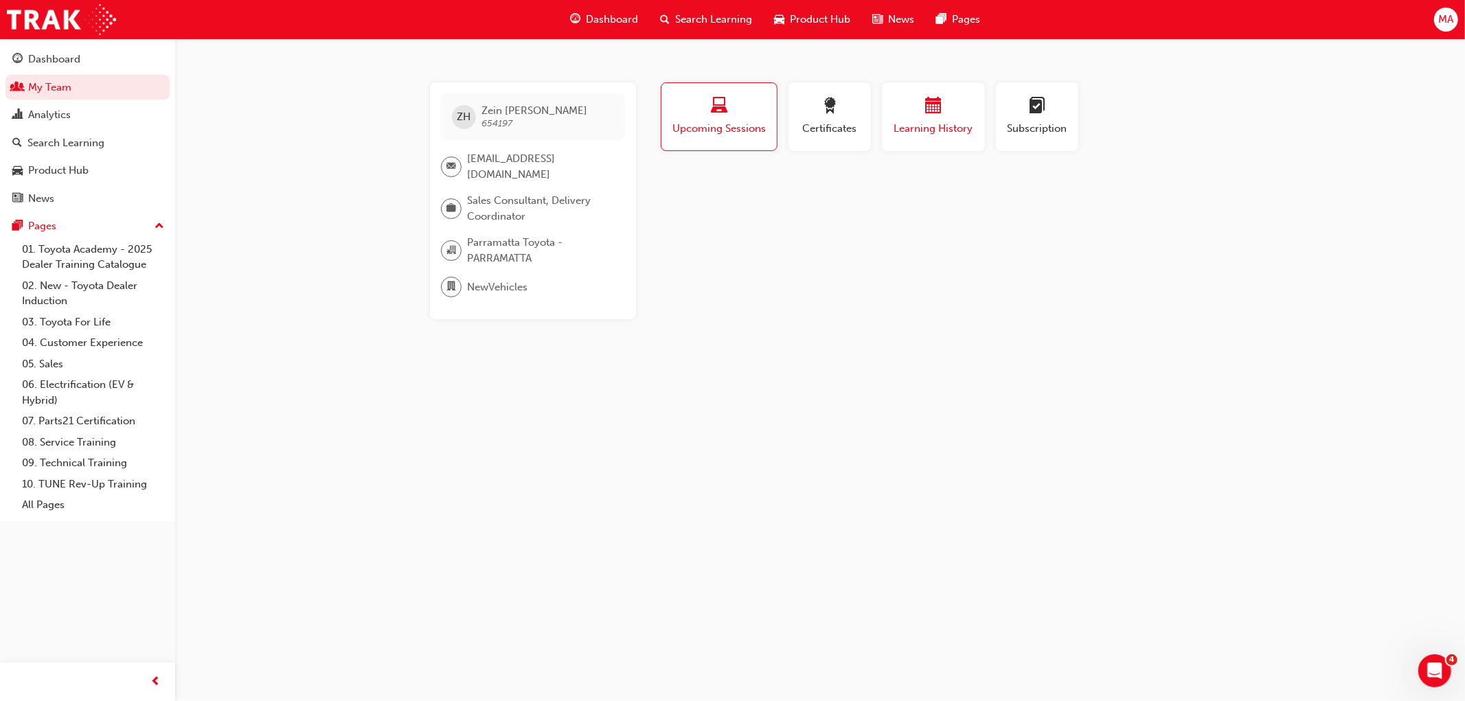
click at [943, 99] on div "button" at bounding box center [933, 108] width 82 height 21
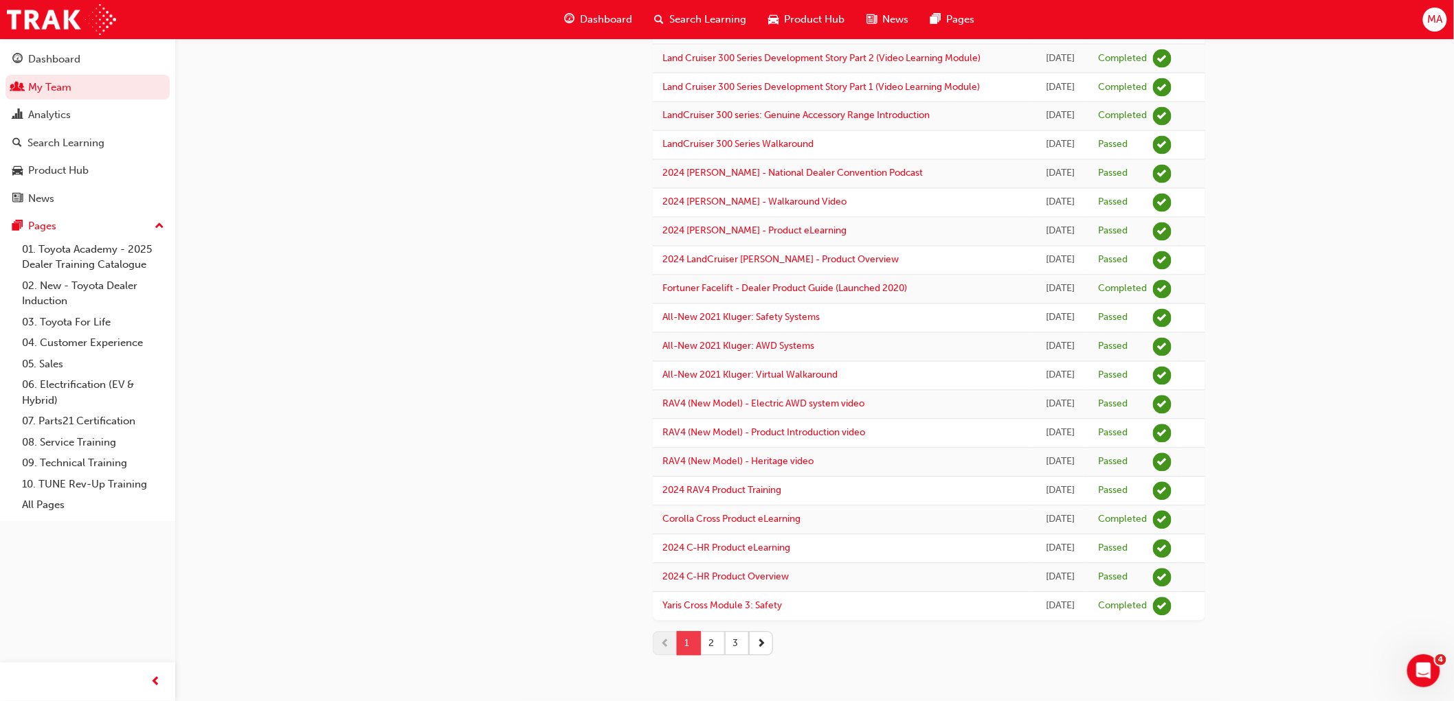
scroll to position [998, 0]
click at [715, 631] on button "2" at bounding box center [713, 644] width 24 height 24
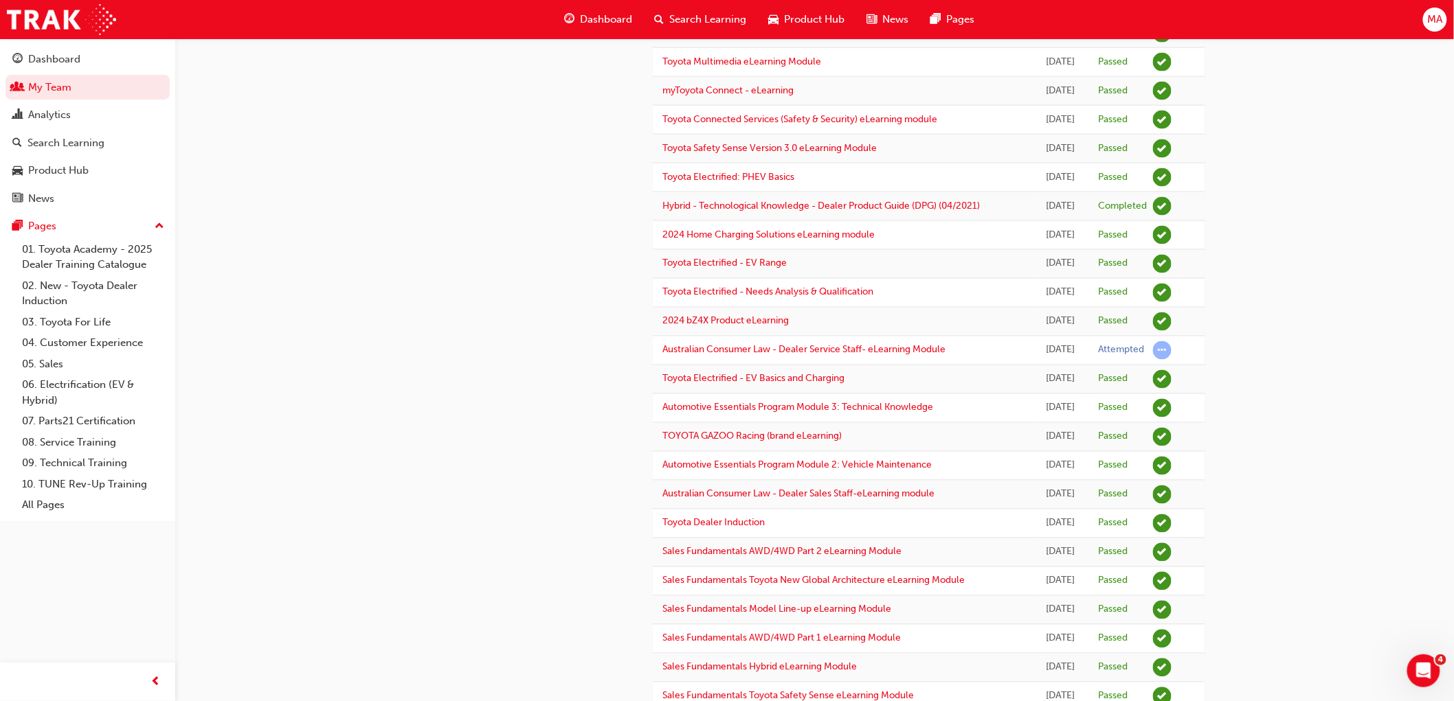
scroll to position [845, 0]
click at [855, 356] on link "Australian Consumer Law - Dealer Service Staff- eLearning Module" at bounding box center [804, 352] width 283 height 12
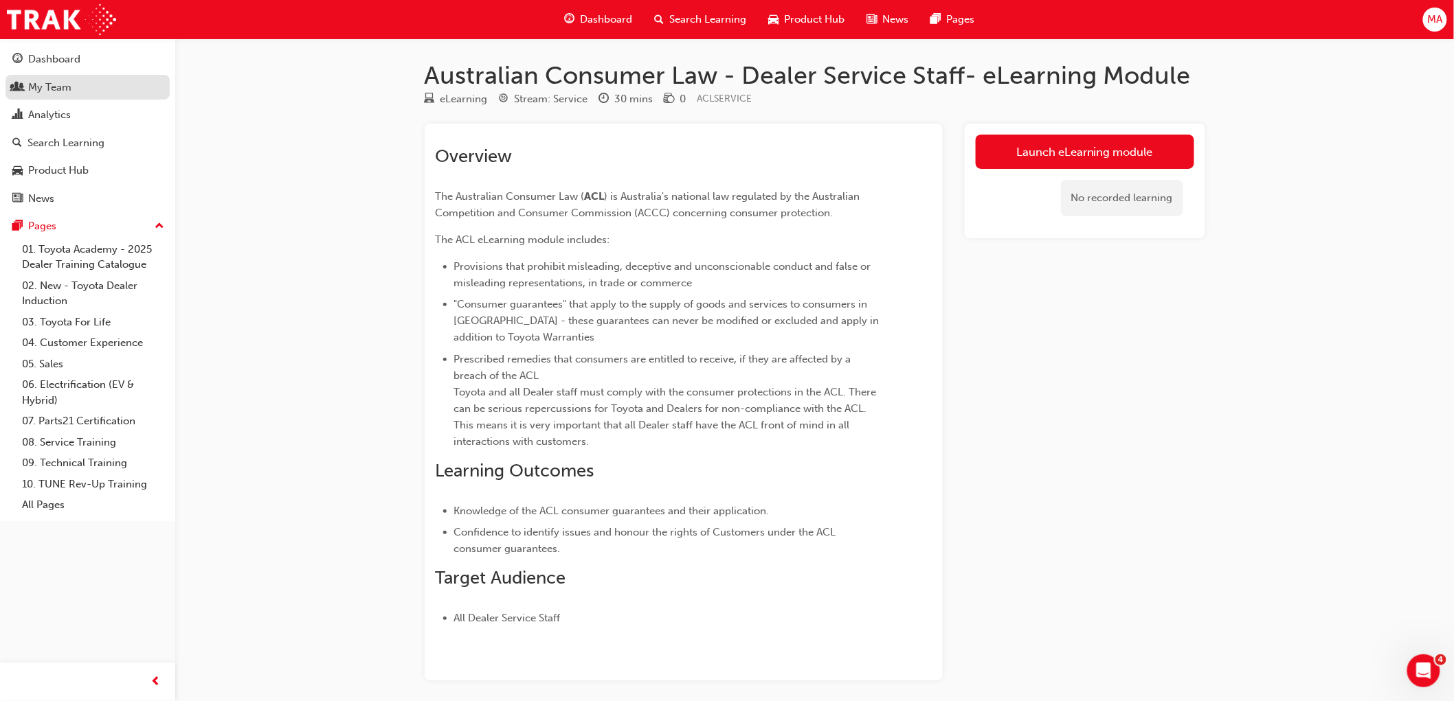
click at [85, 91] on div "My Team" at bounding box center [87, 87] width 150 height 17
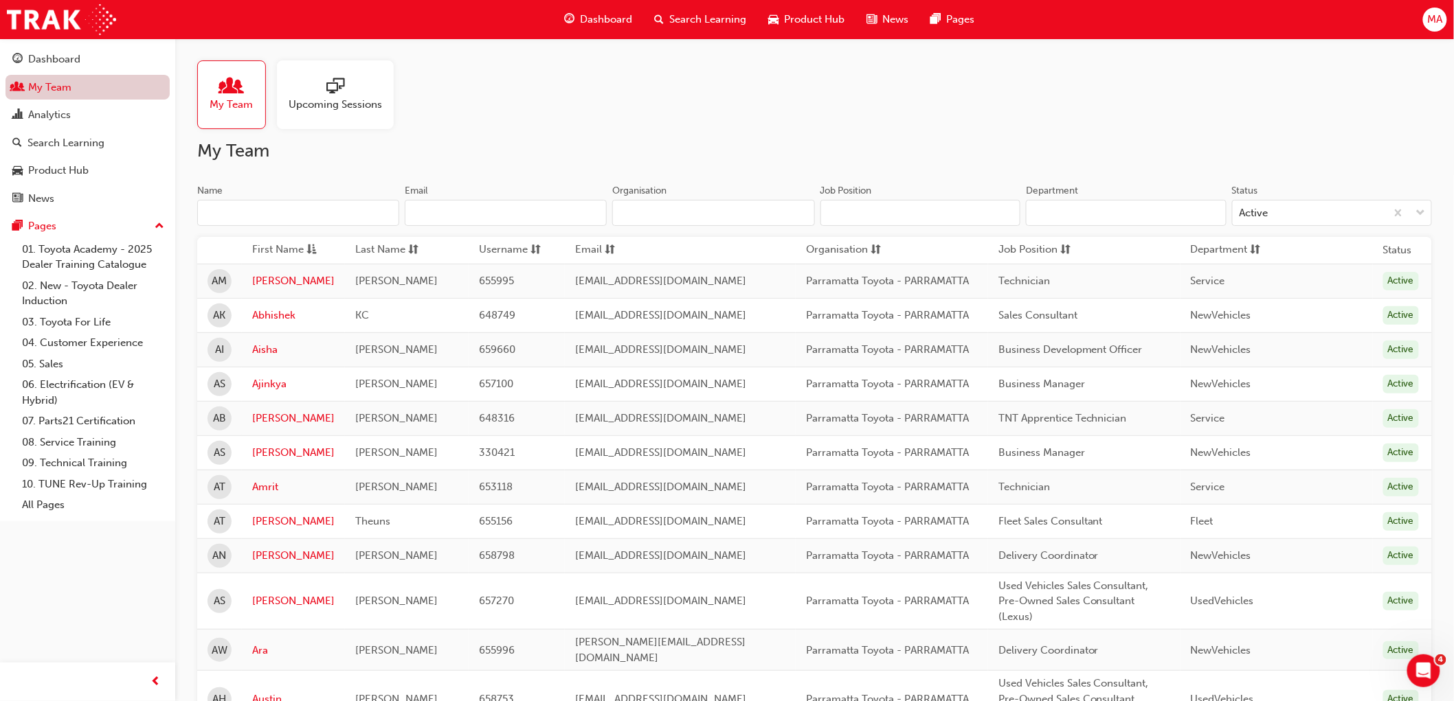
click at [98, 87] on link "My Team" at bounding box center [87, 87] width 164 height 25
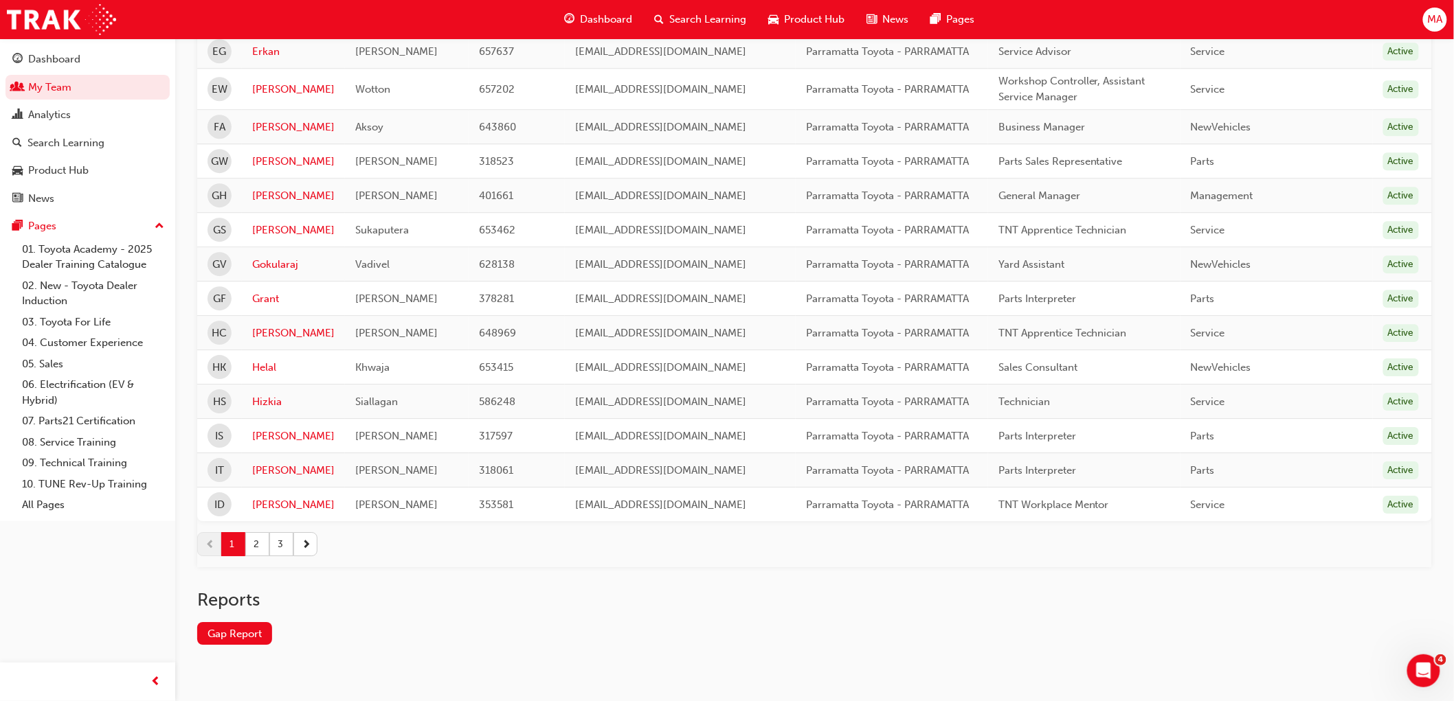
scroll to position [1588, 0]
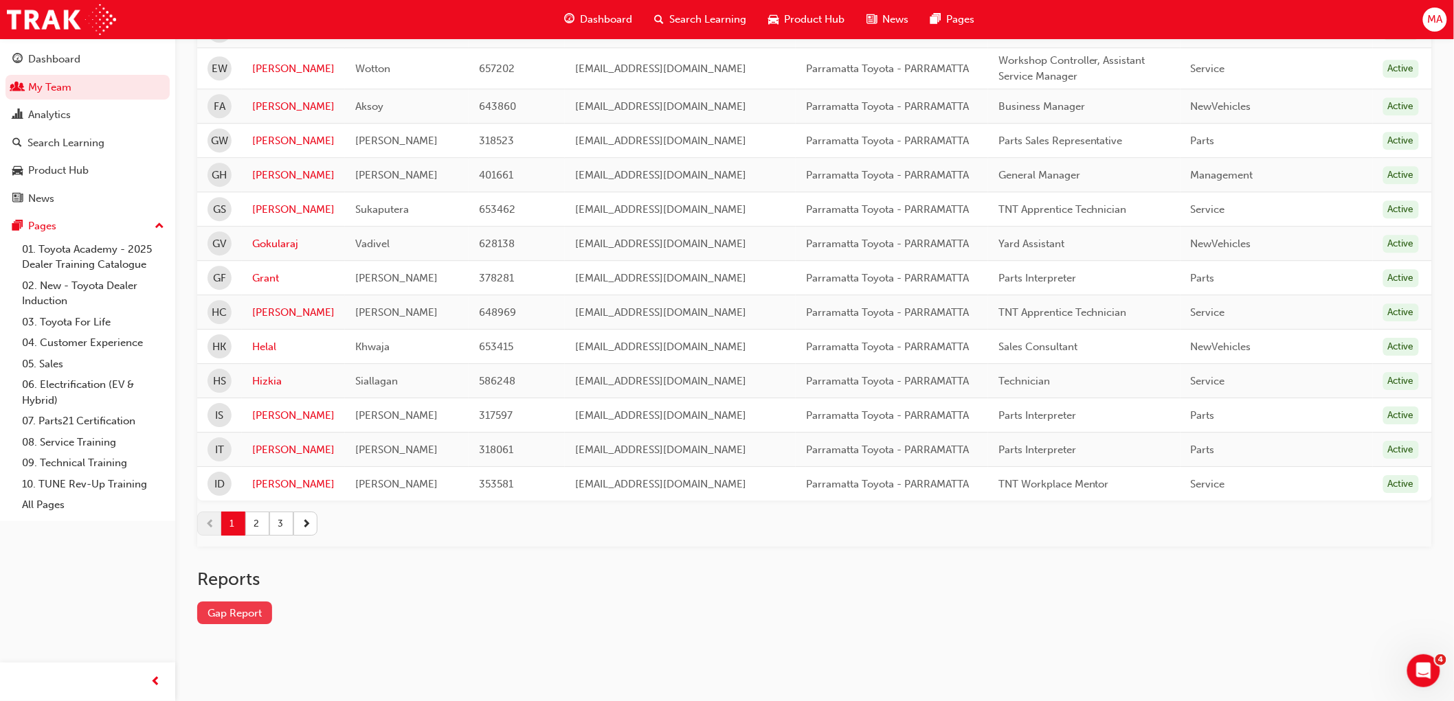
click at [238, 610] on link "Gap Report" at bounding box center [234, 613] width 75 height 23
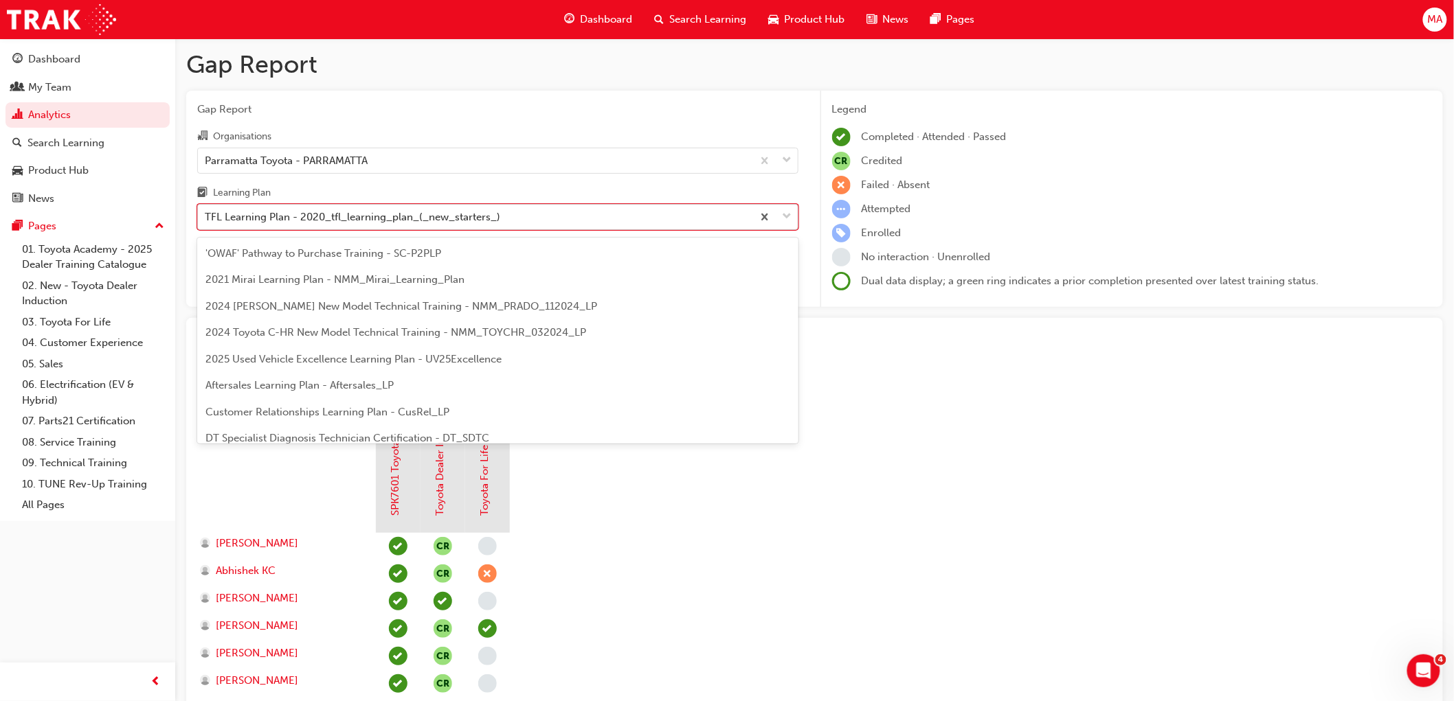
click at [380, 216] on div "TFL Learning Plan - 2020_tfl_learning_plan_(_new_starters_)" at bounding box center [352, 218] width 295 height 16
click at [206, 216] on input "Learning Plan option TFL Learning Plan - 2020_tfl_learning_plan_(_new_starters_…" at bounding box center [205, 217] width 1 height 12
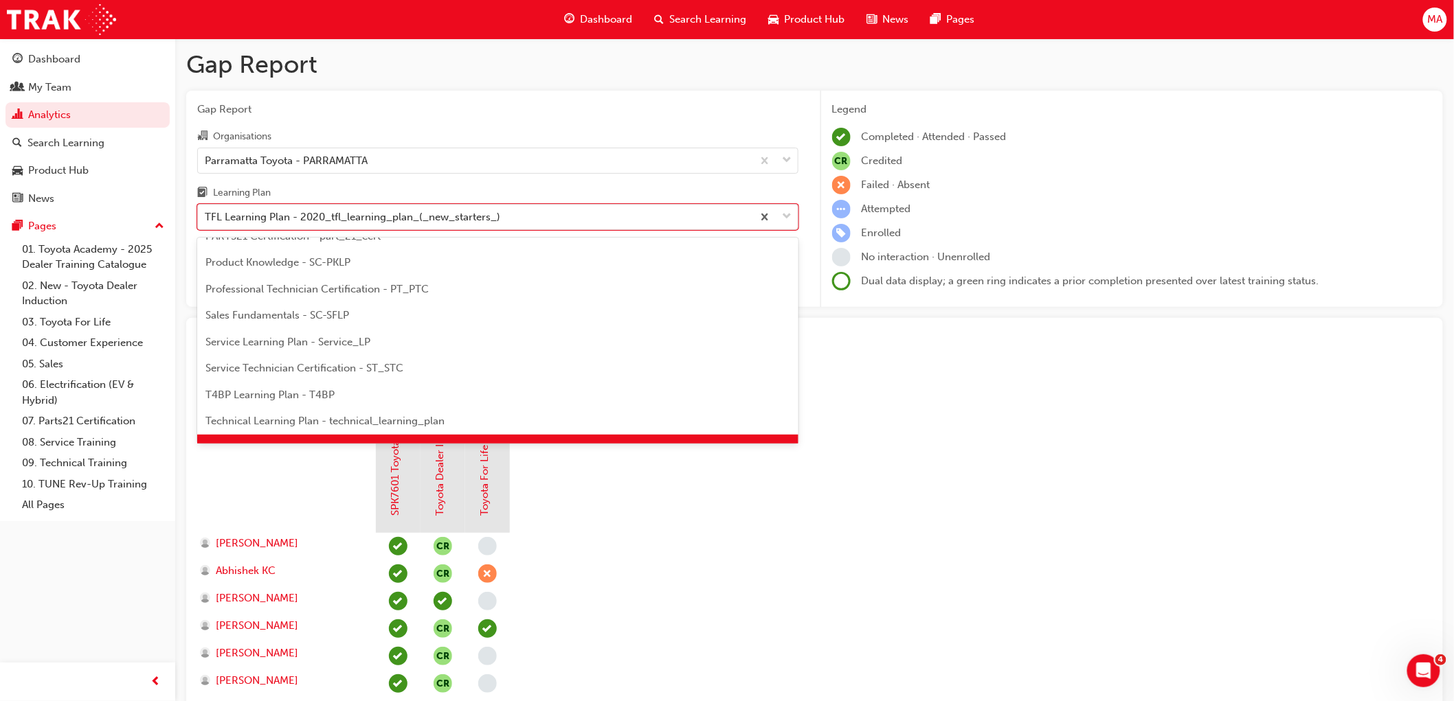
scroll to position [440, 0]
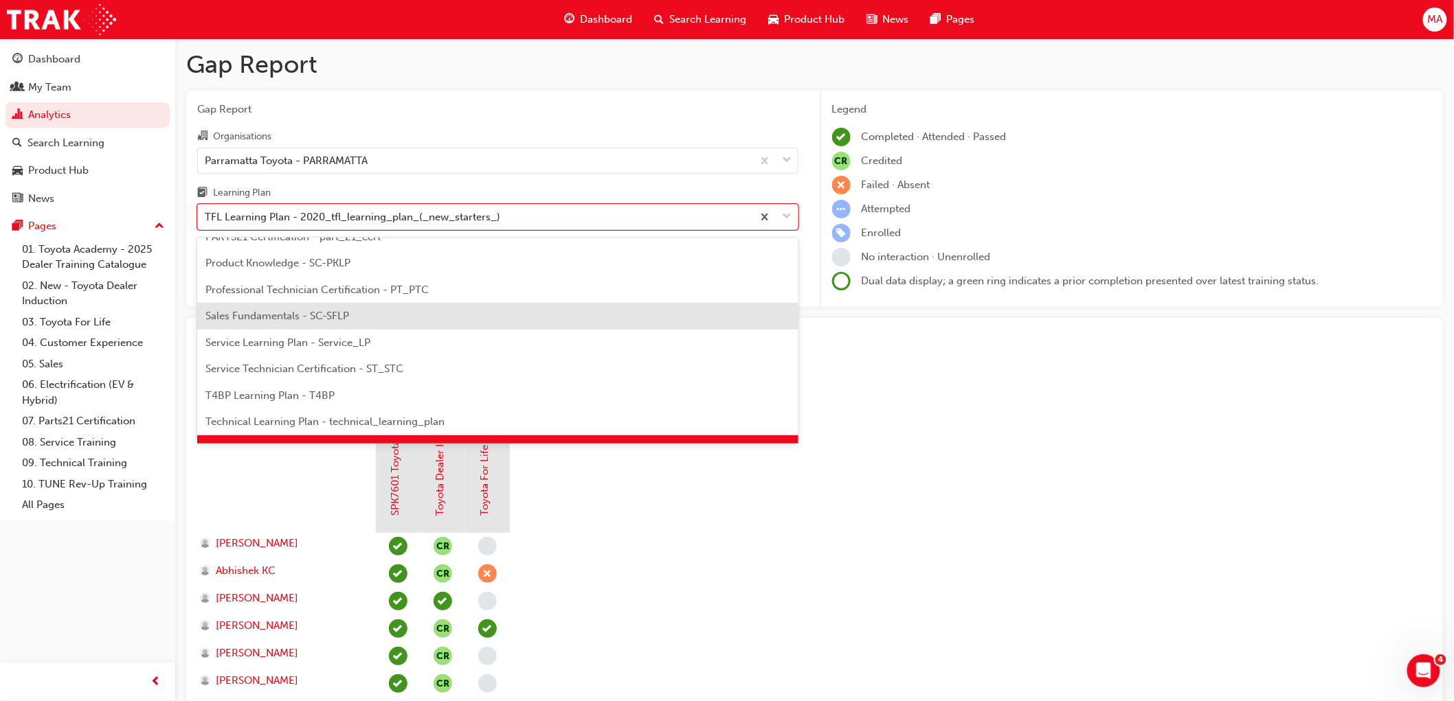
click at [322, 311] on span "Sales Fundamentals - SC-SFLP" at bounding box center [277, 316] width 144 height 12
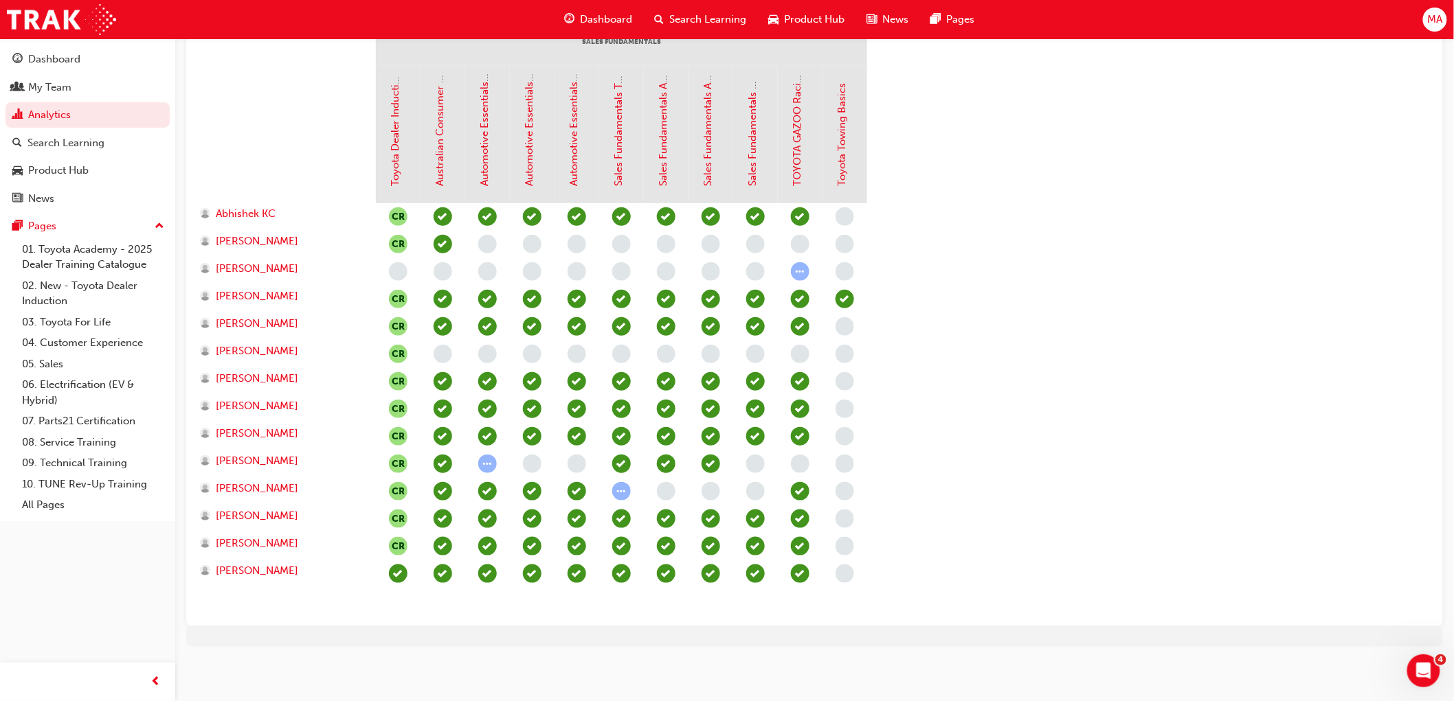
scroll to position [331, 0]
click at [440, 126] on link "Australian Consumer Law - Dealer Sales Staff-eLearning module" at bounding box center [440, 33] width 12 height 306
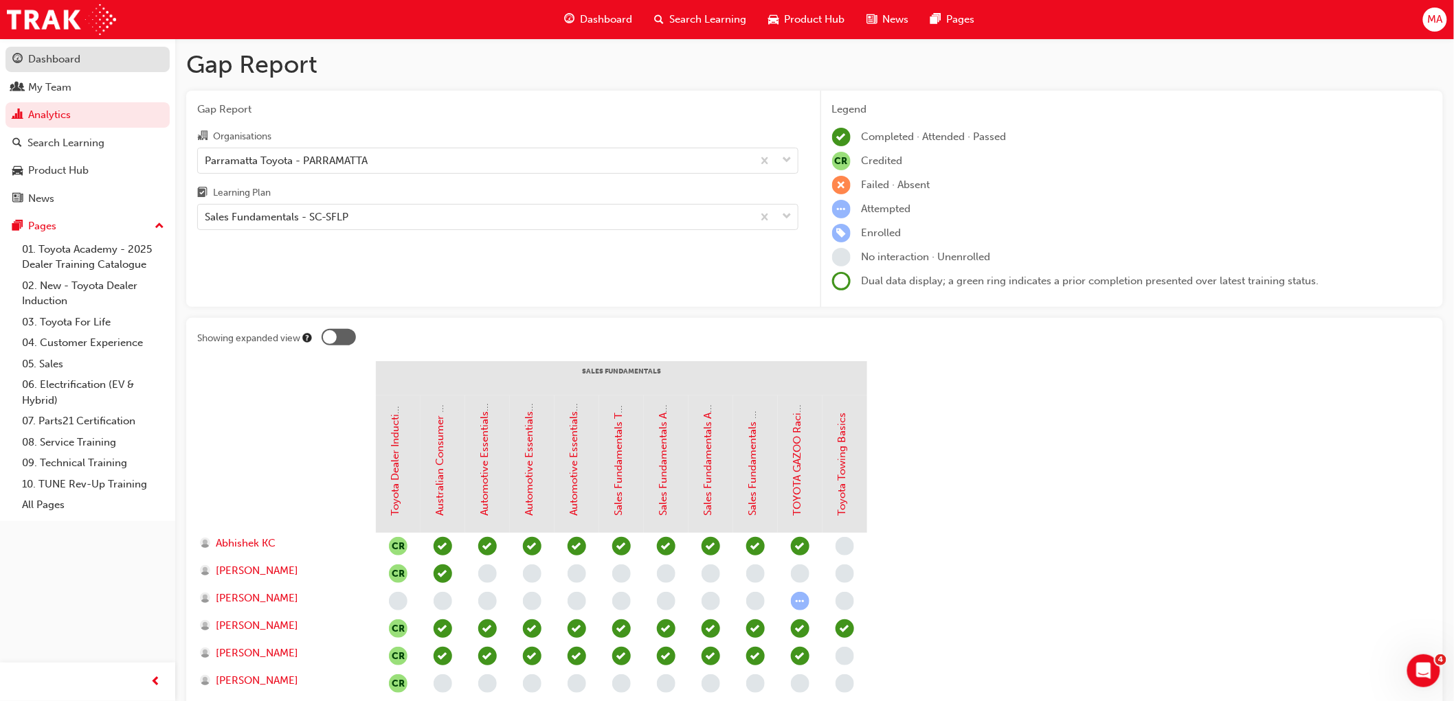
drag, startPoint x: 65, startPoint y: 49, endPoint x: 93, endPoint y: 52, distance: 28.2
click at [64, 49] on link "Dashboard" at bounding box center [87, 59] width 164 height 25
